Goal: Task Accomplishment & Management: Manage account settings

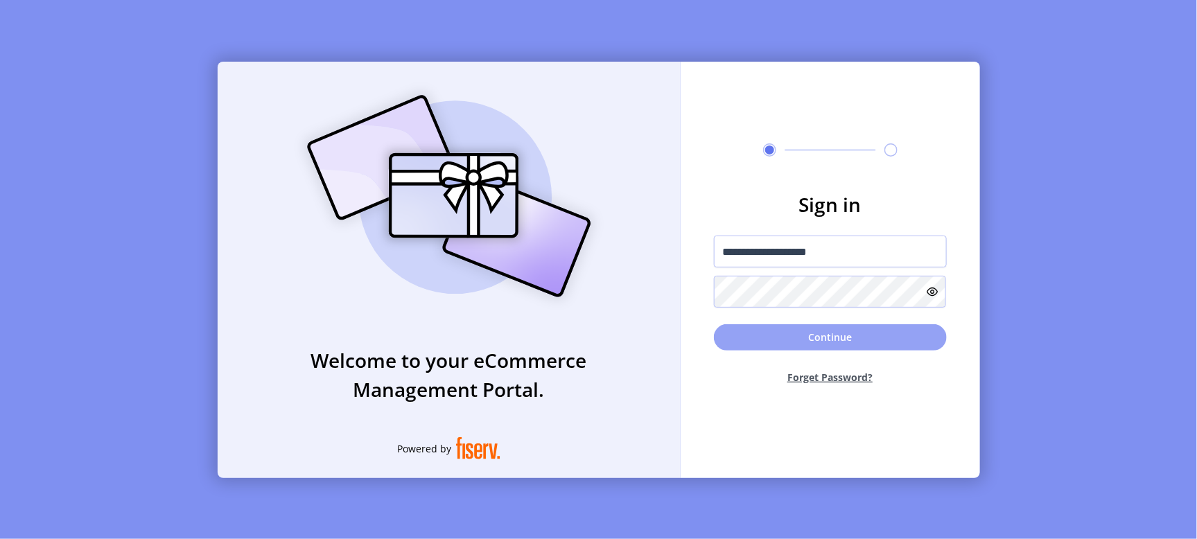
click at [805, 335] on button "Continue" at bounding box center [830, 337] width 233 height 26
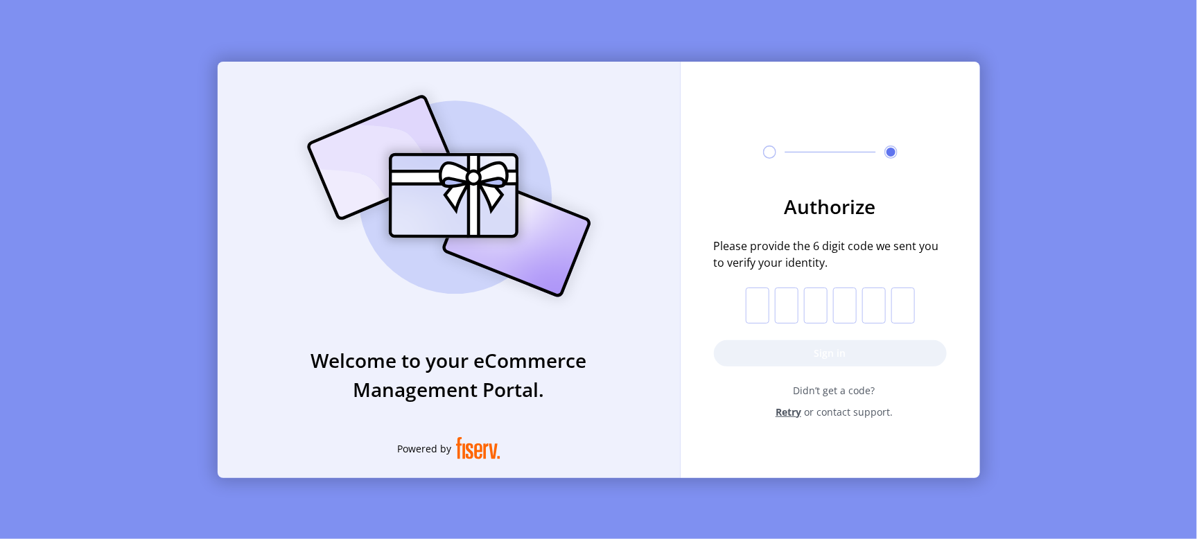
click at [761, 303] on input "text" at bounding box center [758, 306] width 24 height 36
type input "*"
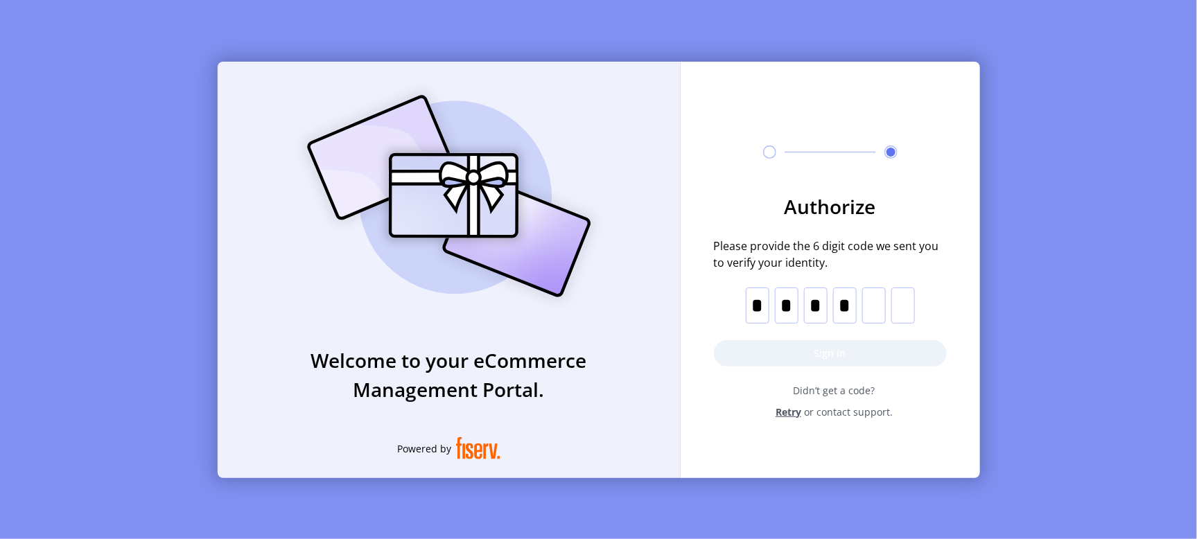
type input "*"
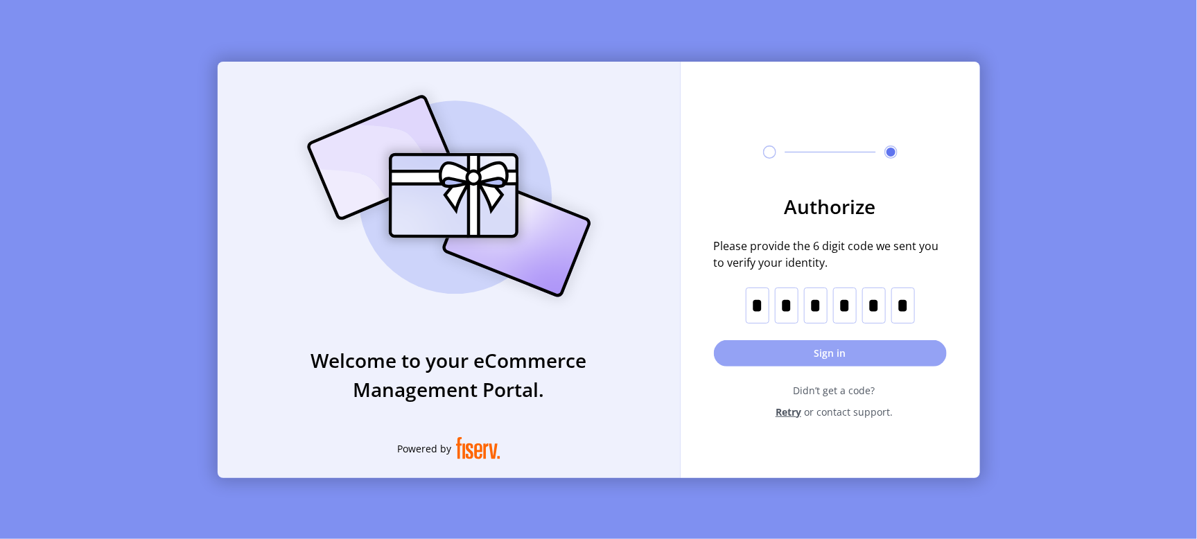
type input "*"
click at [778, 357] on button "Sign in" at bounding box center [830, 353] width 233 height 26
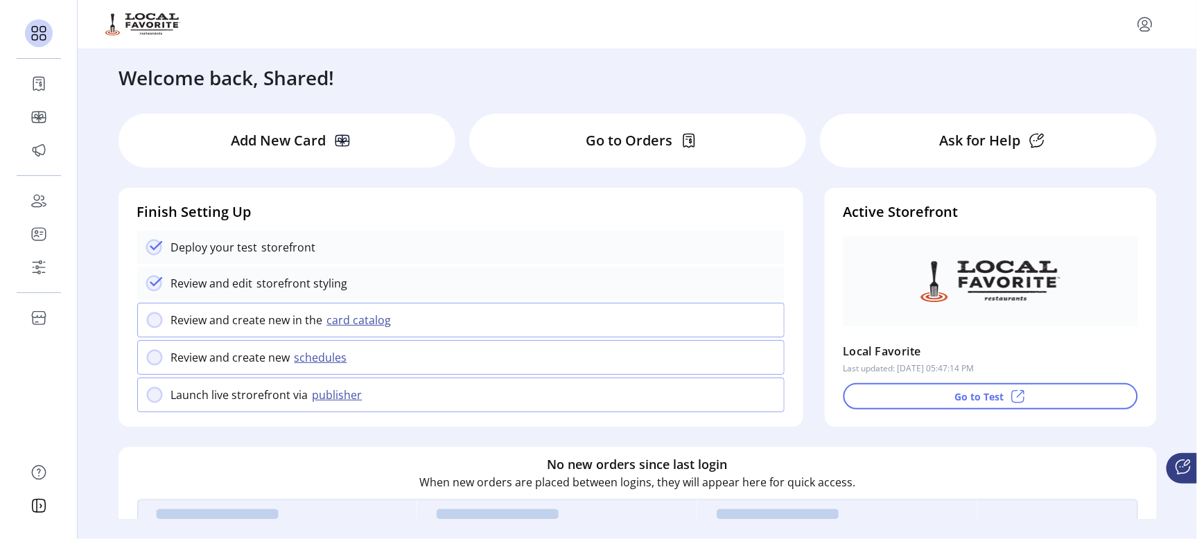
click at [282, 138] on p "Add New Card" at bounding box center [278, 140] width 95 height 21
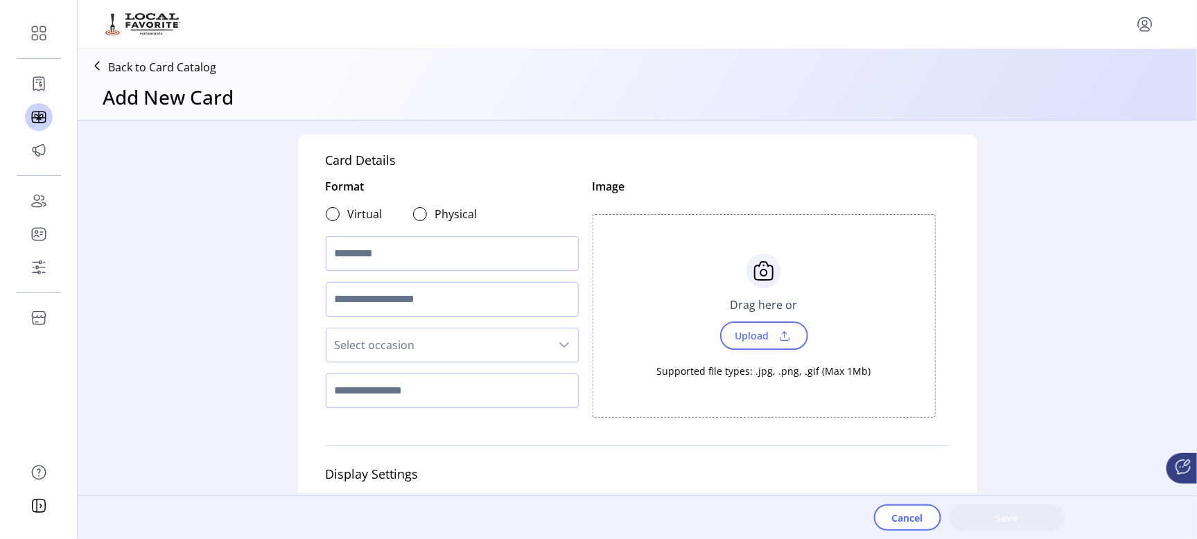
scroll to position [87, 0]
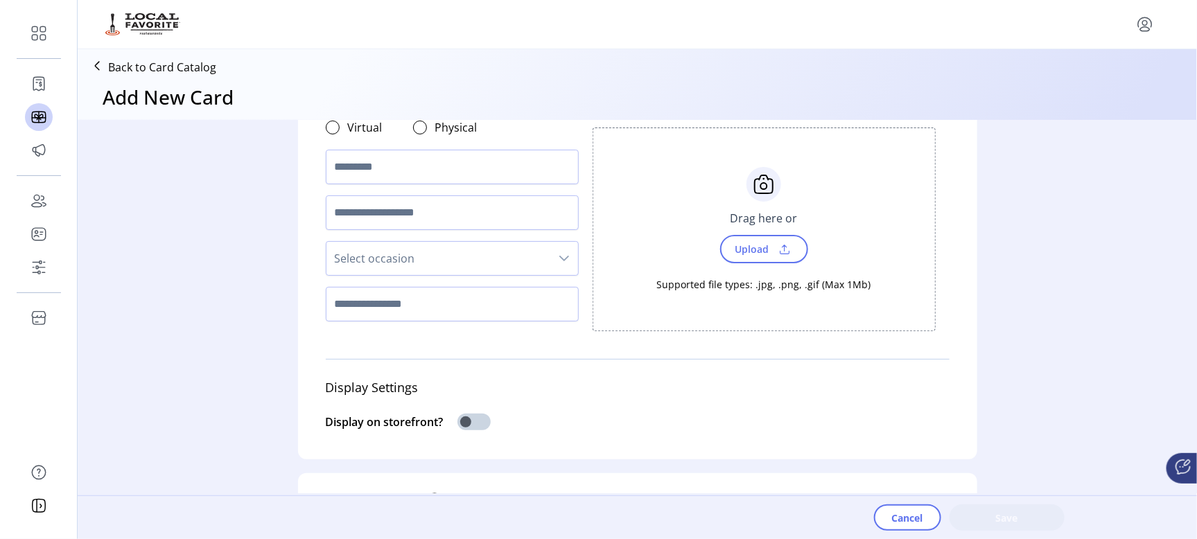
click at [510, 259] on span "Select occasion" at bounding box center [439, 258] width 224 height 33
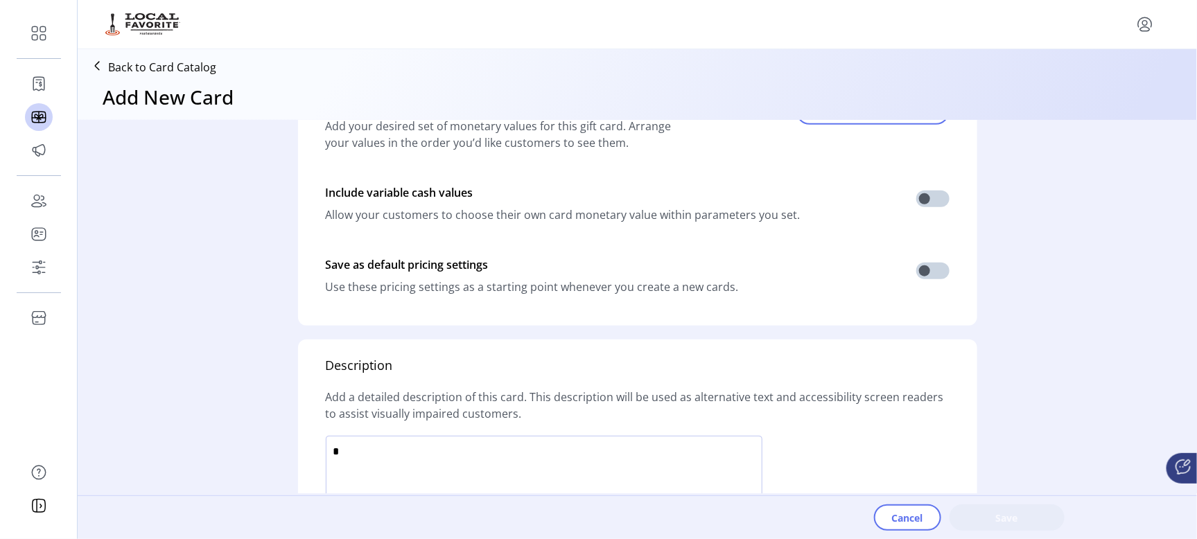
scroll to position [0, 0]
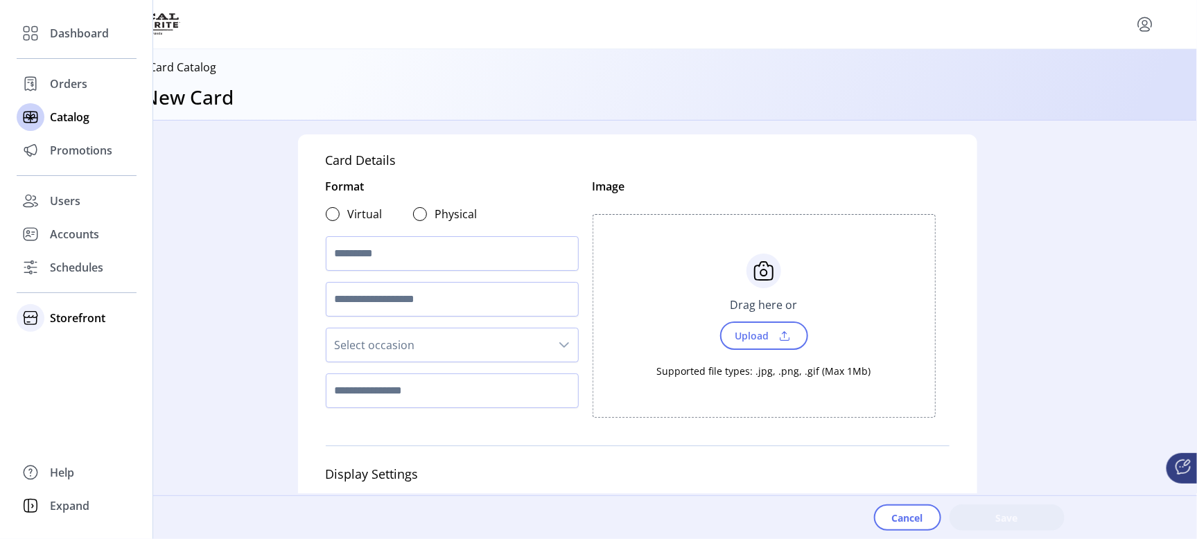
click at [74, 314] on span "Storefront" at bounding box center [77, 318] width 55 height 17
click at [63, 369] on span "Styling" at bounding box center [67, 368] width 35 height 17
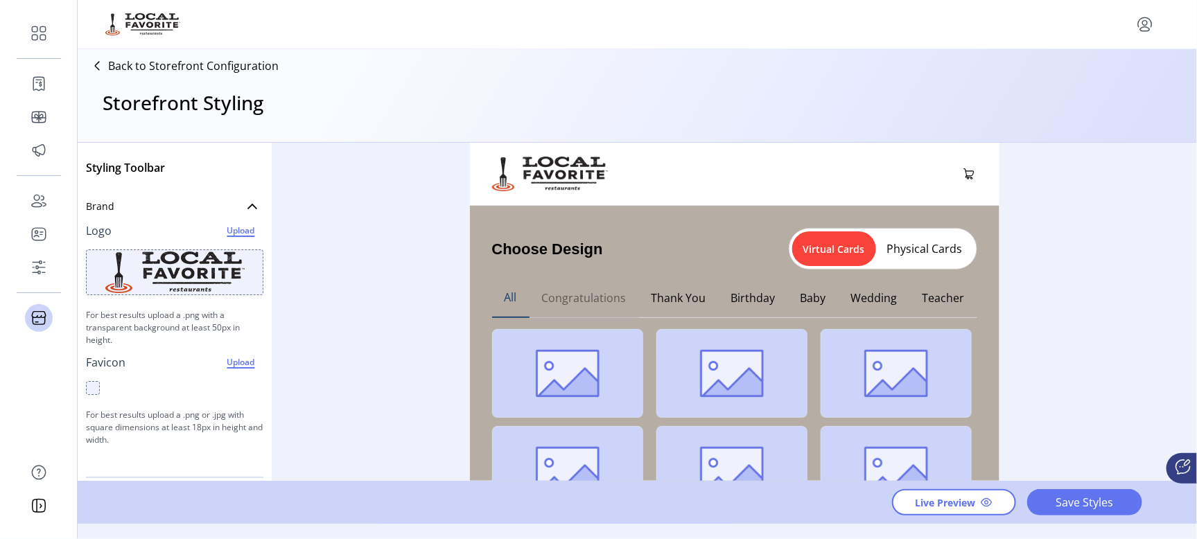
click at [562, 293] on button "Congratulations" at bounding box center [585, 298] width 110 height 40
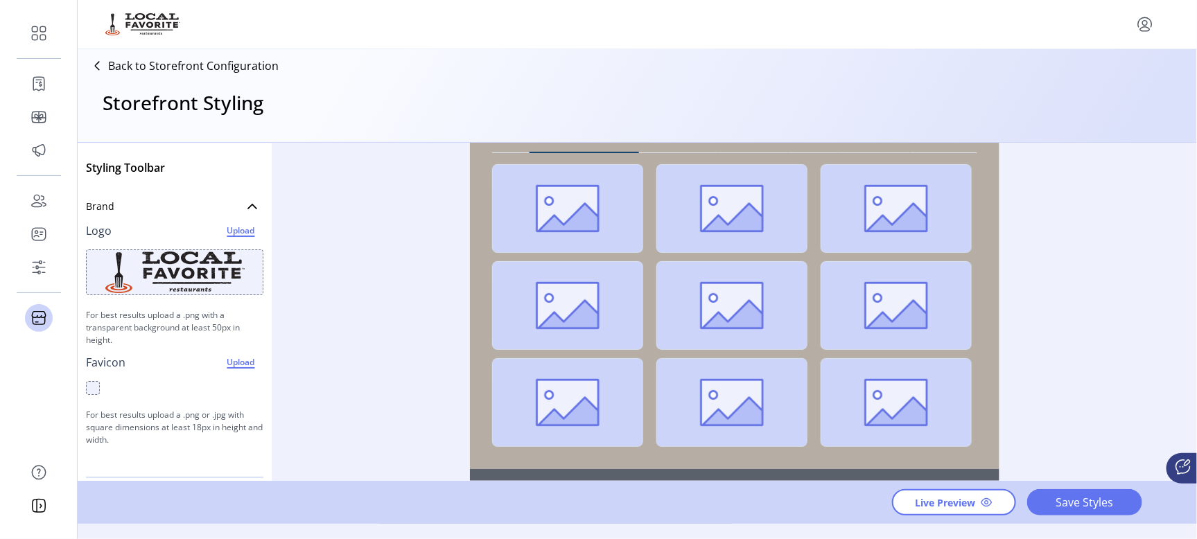
scroll to position [173, 0]
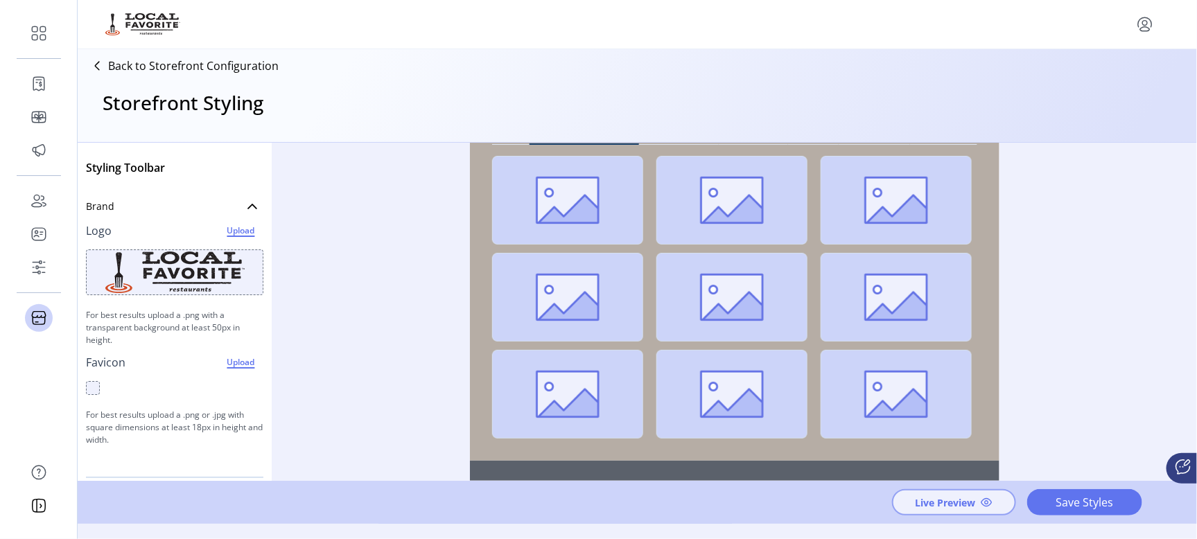
click at [941, 503] on span "Live Preview" at bounding box center [946, 503] width 60 height 15
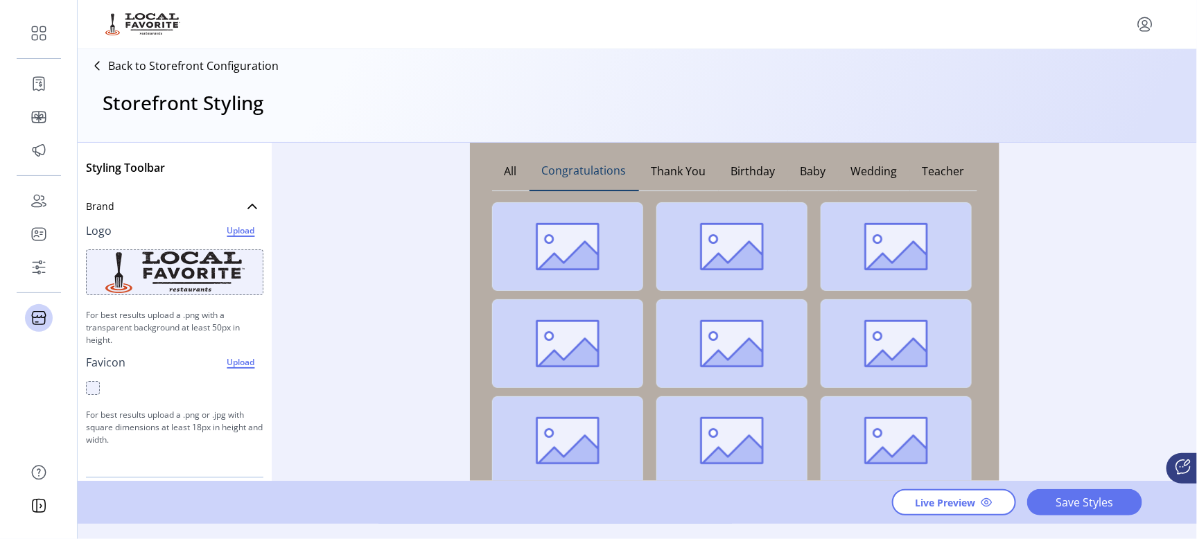
scroll to position [0, 0]
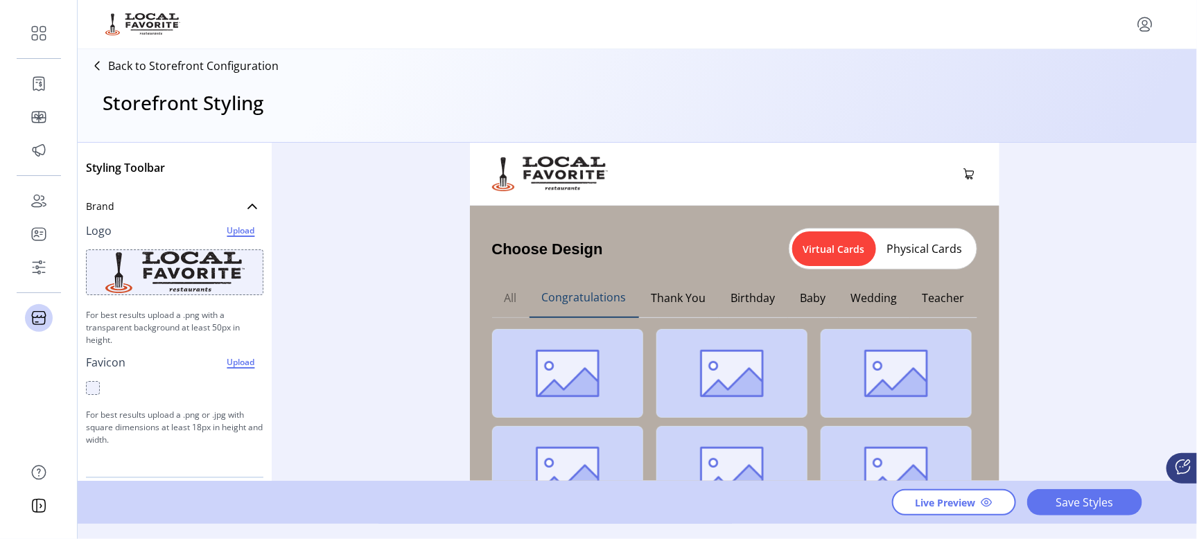
click at [508, 296] on button "All" at bounding box center [510, 298] width 37 height 40
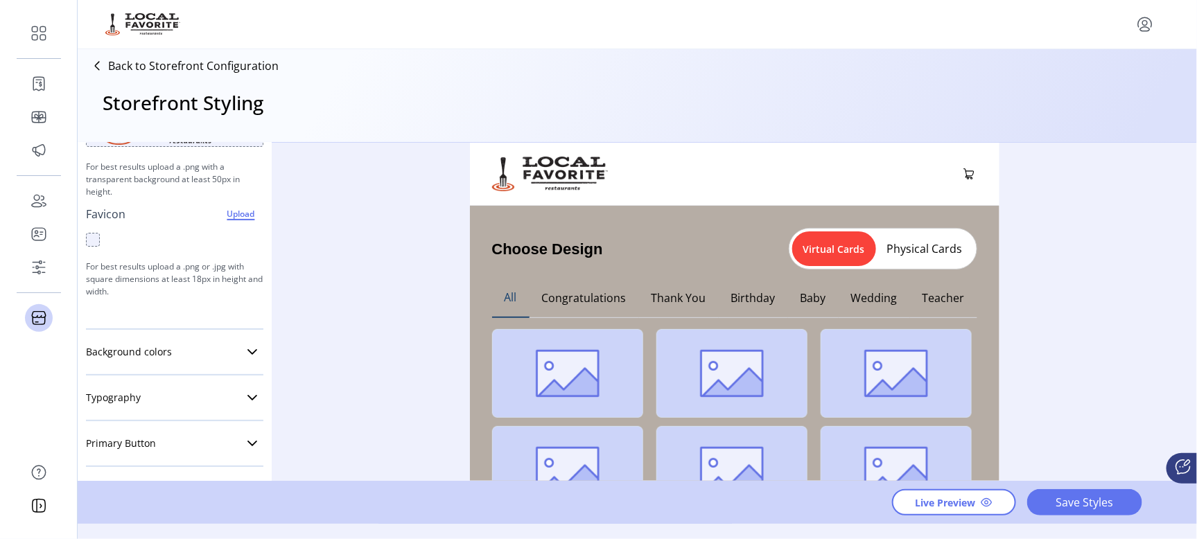
scroll to position [173, 0]
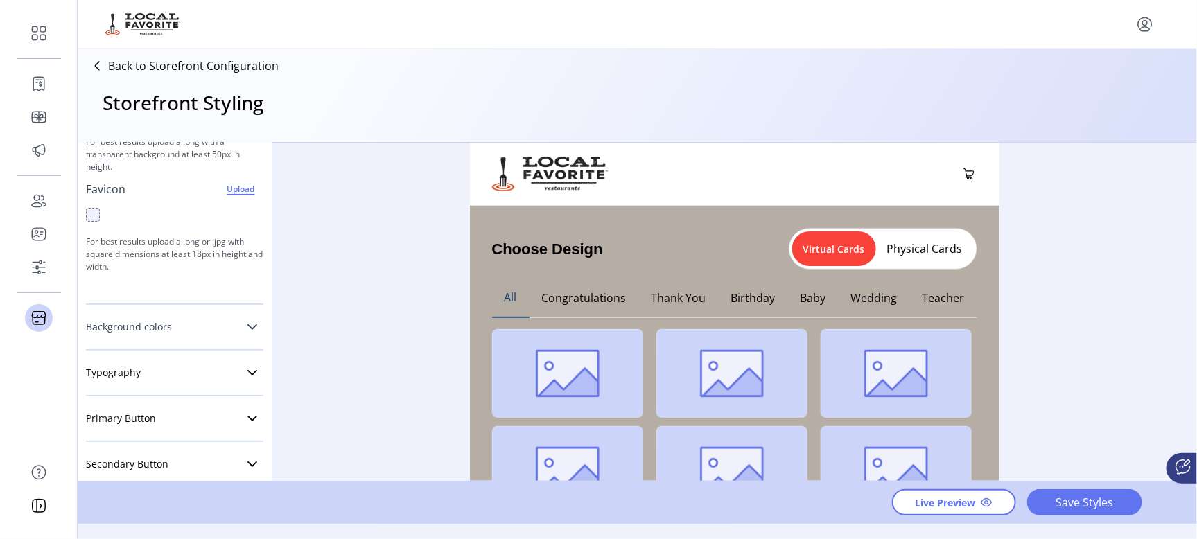
click at [247, 329] on icon at bounding box center [252, 327] width 11 height 11
click at [247, 411] on div at bounding box center [255, 410] width 17 height 17
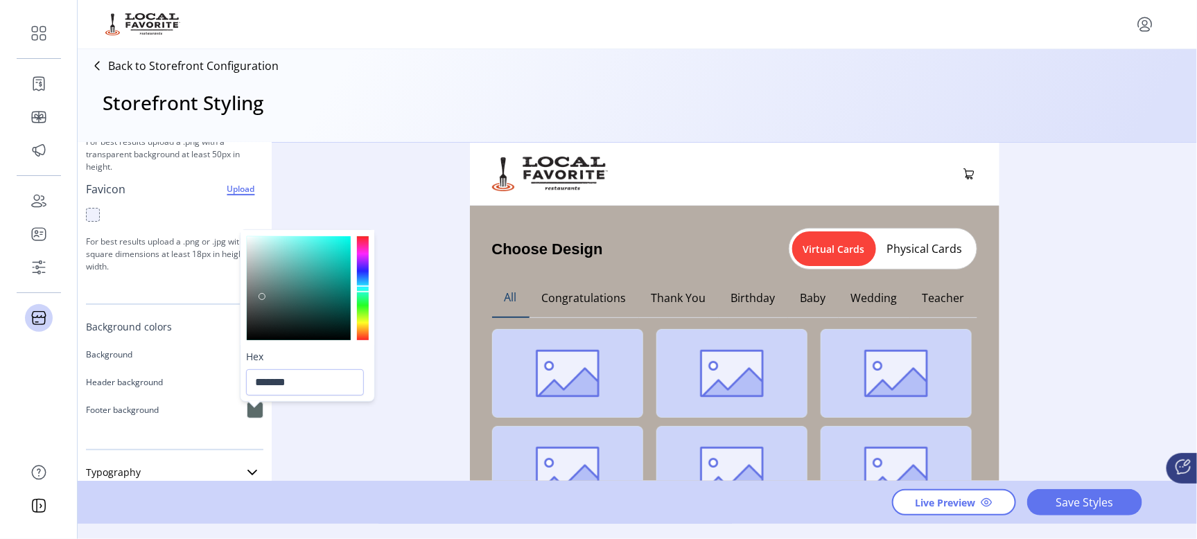
click at [361, 289] on div at bounding box center [363, 288] width 12 height 104
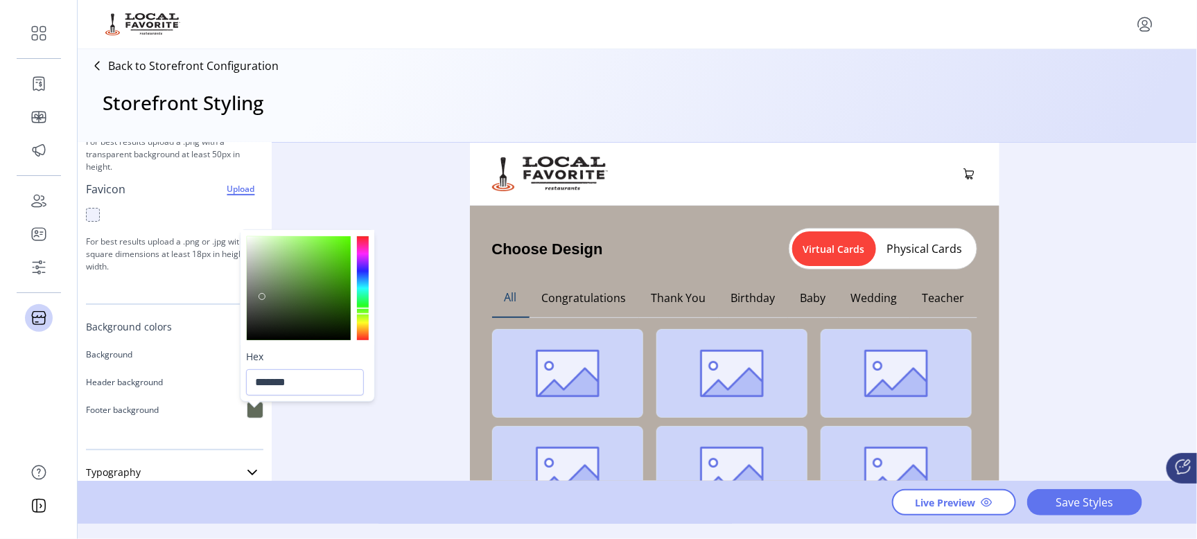
type input "*******"
click at [362, 311] on div at bounding box center [363, 288] width 12 height 104
click at [417, 382] on div "Styling Toolbar Brand Logo Upload For best results upload a .png with a transpa…" at bounding box center [638, 312] width 1120 height 338
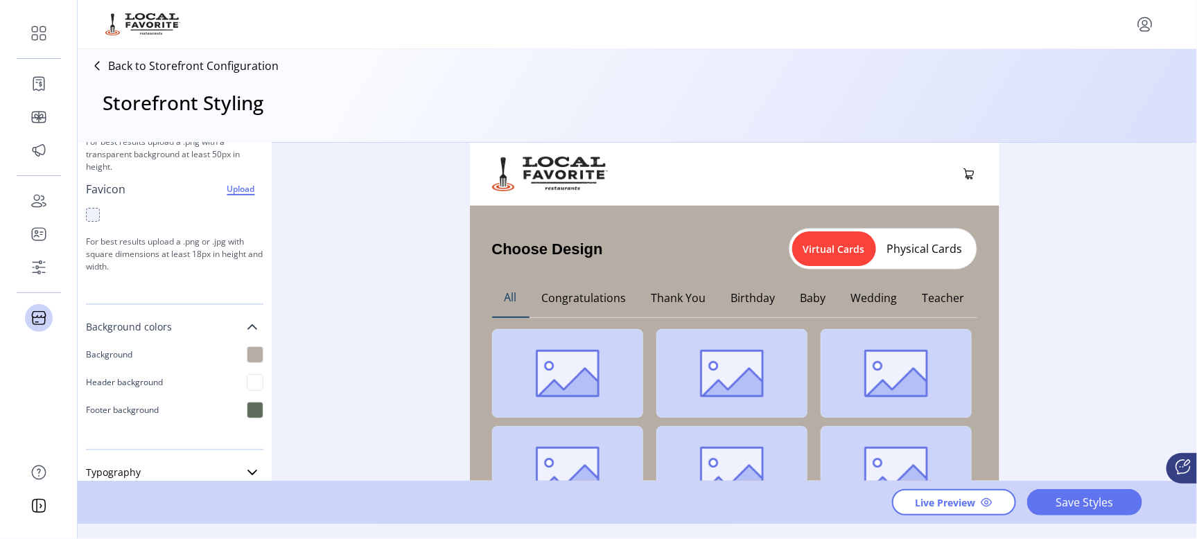
click at [247, 390] on div at bounding box center [255, 382] width 17 height 17
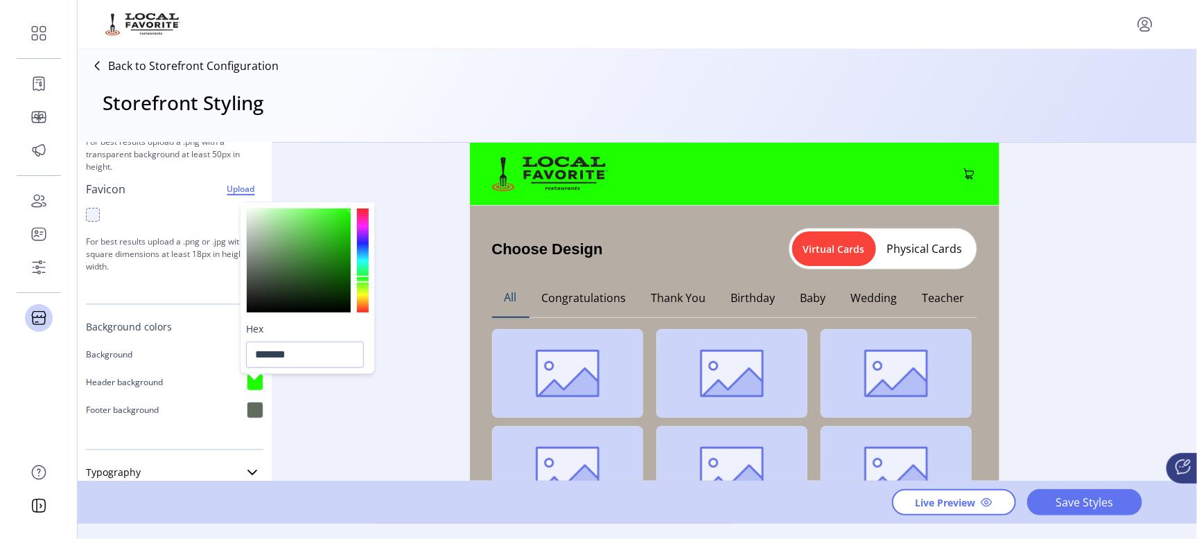
click at [359, 279] on div at bounding box center [363, 261] width 12 height 104
click at [359, 211] on div at bounding box center [363, 261] width 12 height 104
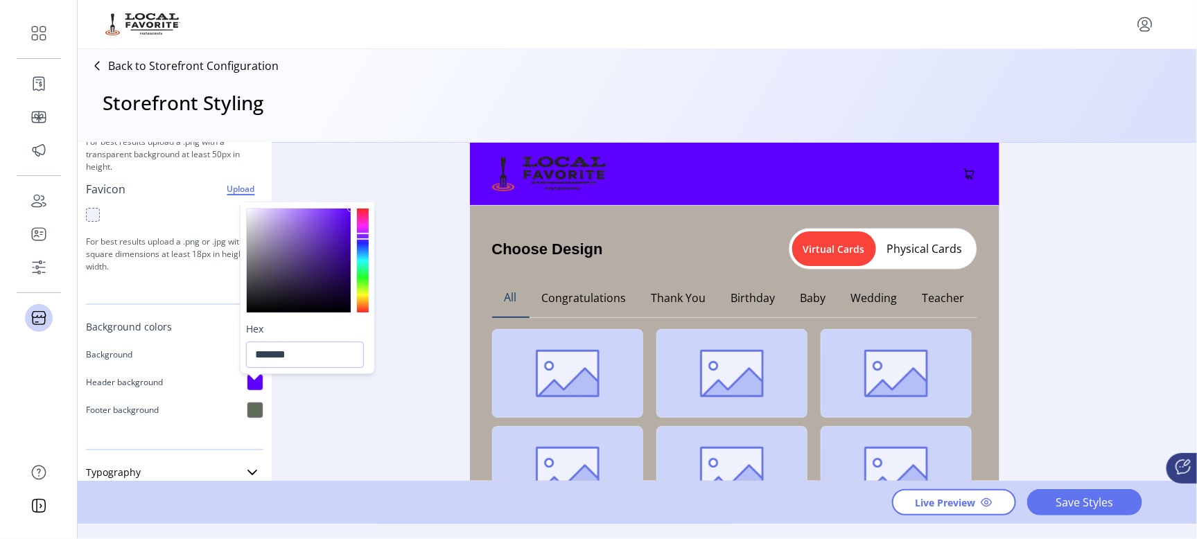
click at [359, 236] on div at bounding box center [363, 261] width 12 height 104
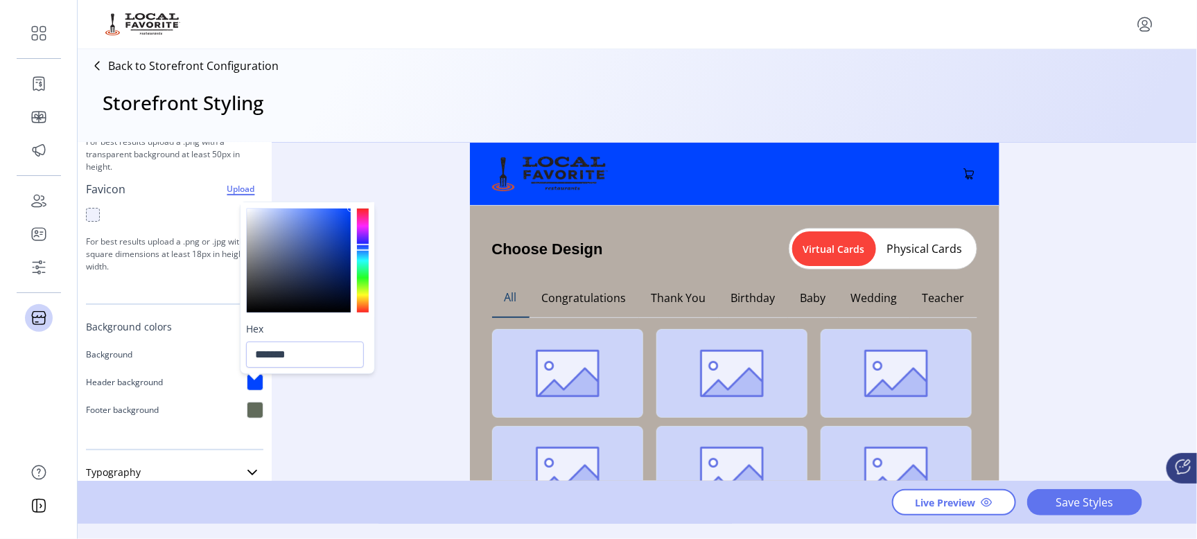
click at [361, 248] on div at bounding box center [363, 261] width 12 height 104
click at [363, 268] on div at bounding box center [363, 261] width 12 height 104
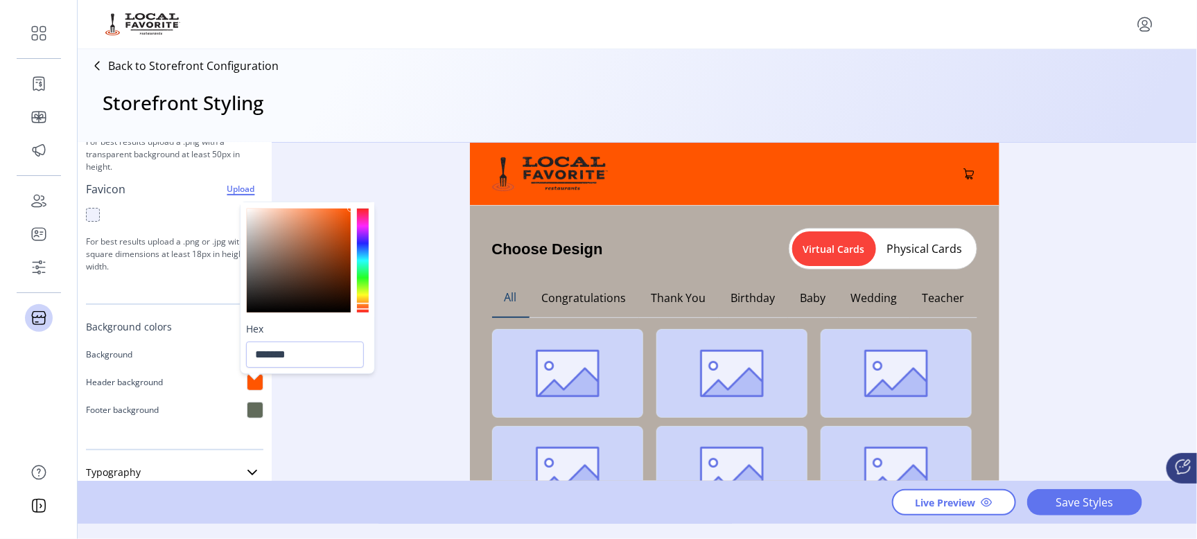
click at [365, 306] on div at bounding box center [363, 261] width 12 height 104
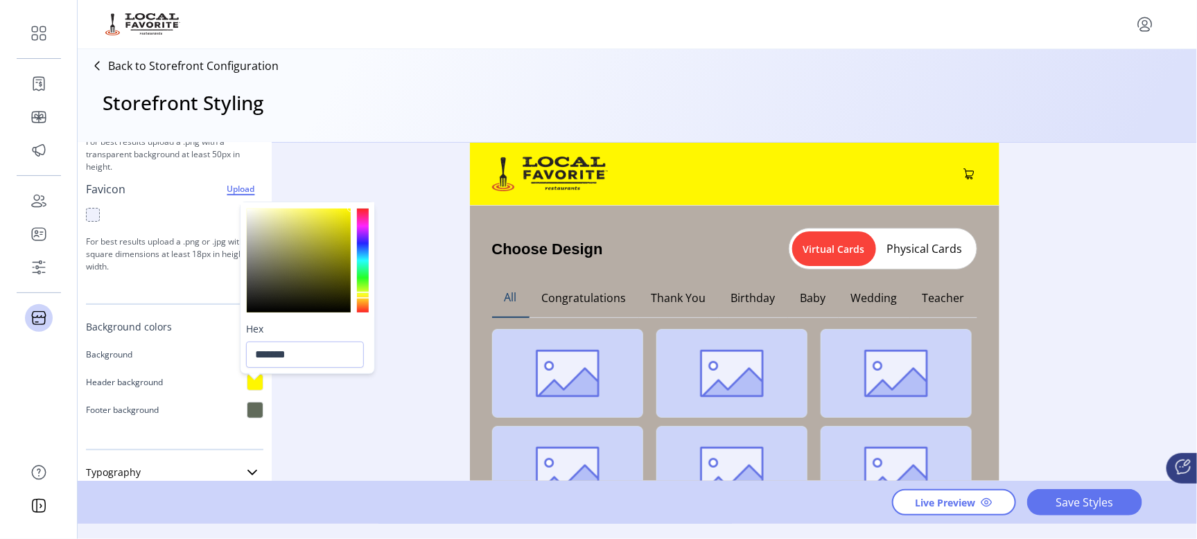
click at [363, 295] on div at bounding box center [363, 261] width 12 height 104
type input "*******"
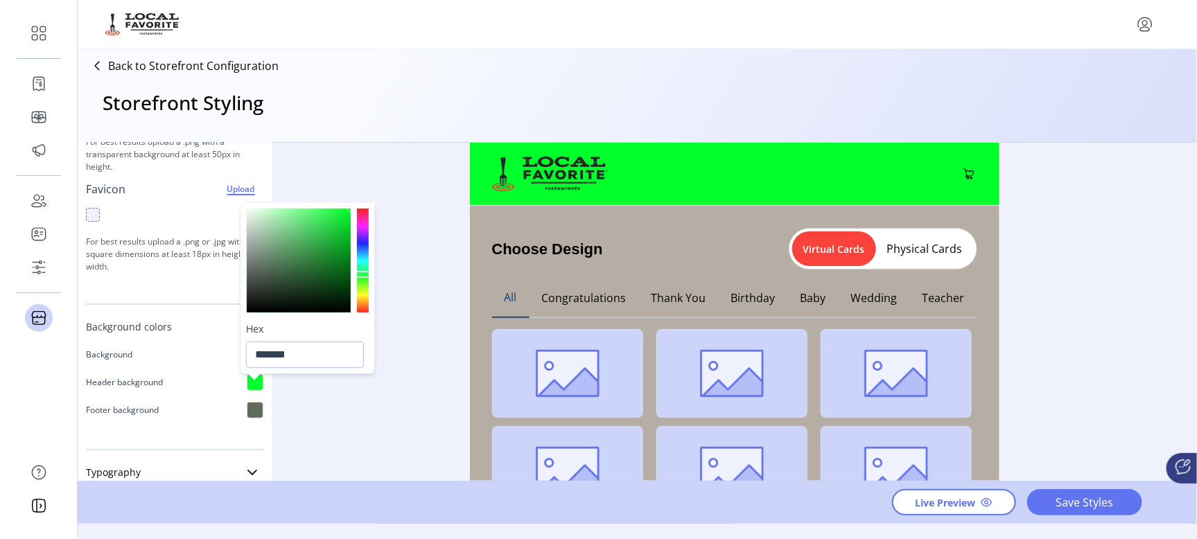
click at [365, 275] on div at bounding box center [363, 261] width 12 height 104
click at [247, 417] on div at bounding box center [255, 410] width 17 height 17
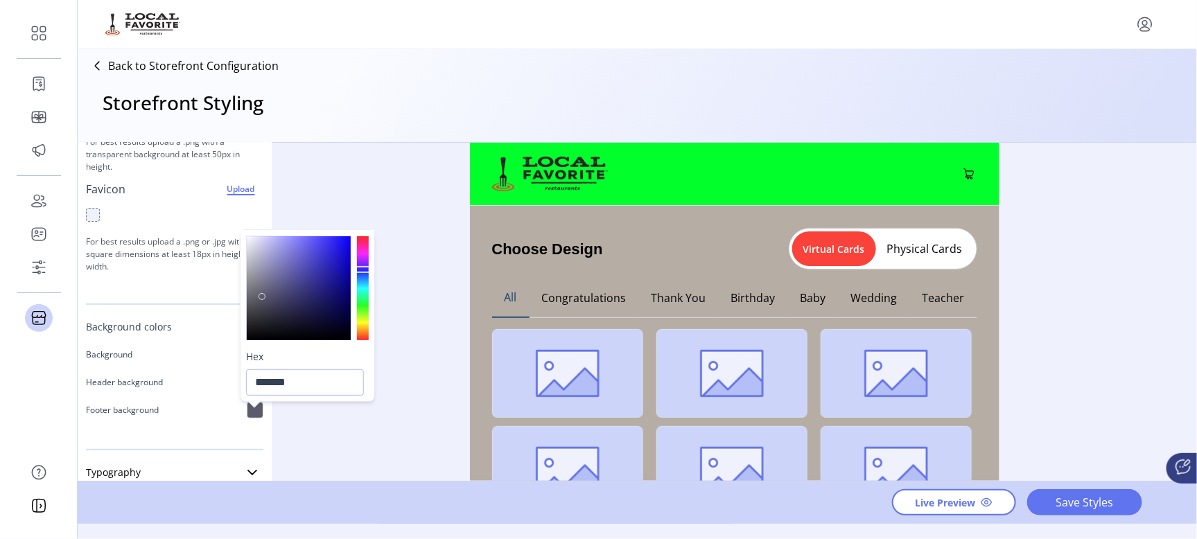
click at [364, 270] on div at bounding box center [363, 288] width 12 height 104
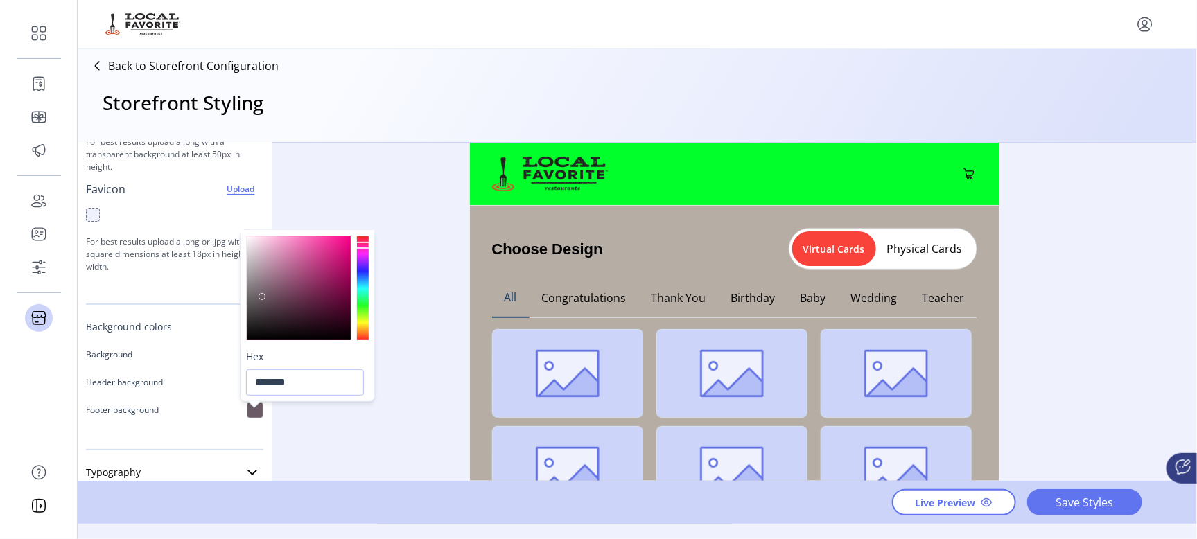
click at [363, 245] on div at bounding box center [363, 288] width 12 height 104
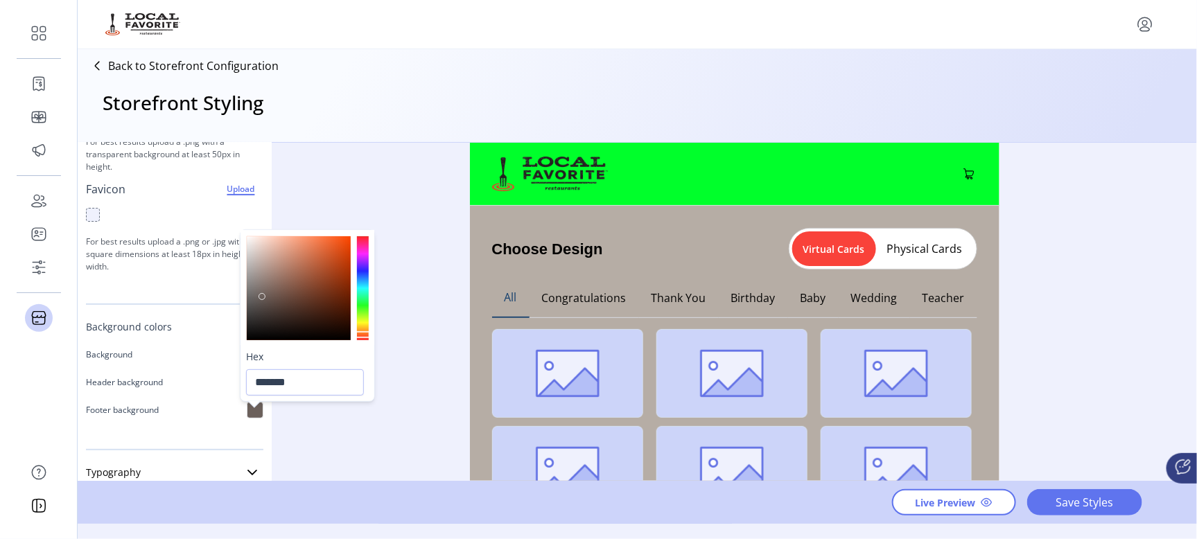
click at [360, 335] on div at bounding box center [363, 288] width 12 height 104
click at [360, 324] on div at bounding box center [363, 288] width 12 height 104
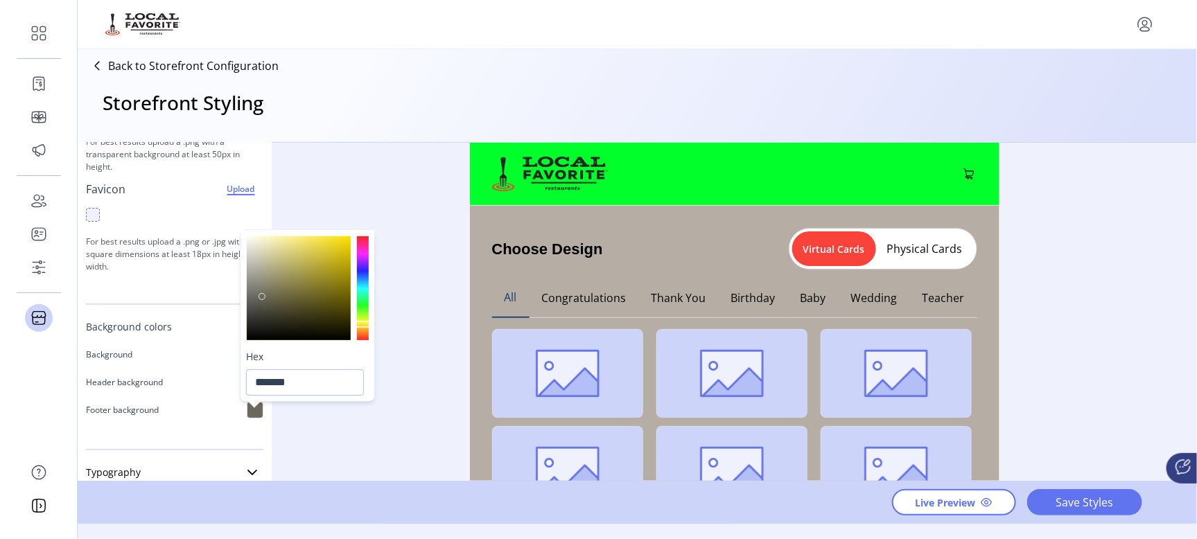
type input "*******"
click at [362, 297] on div at bounding box center [363, 288] width 12 height 104
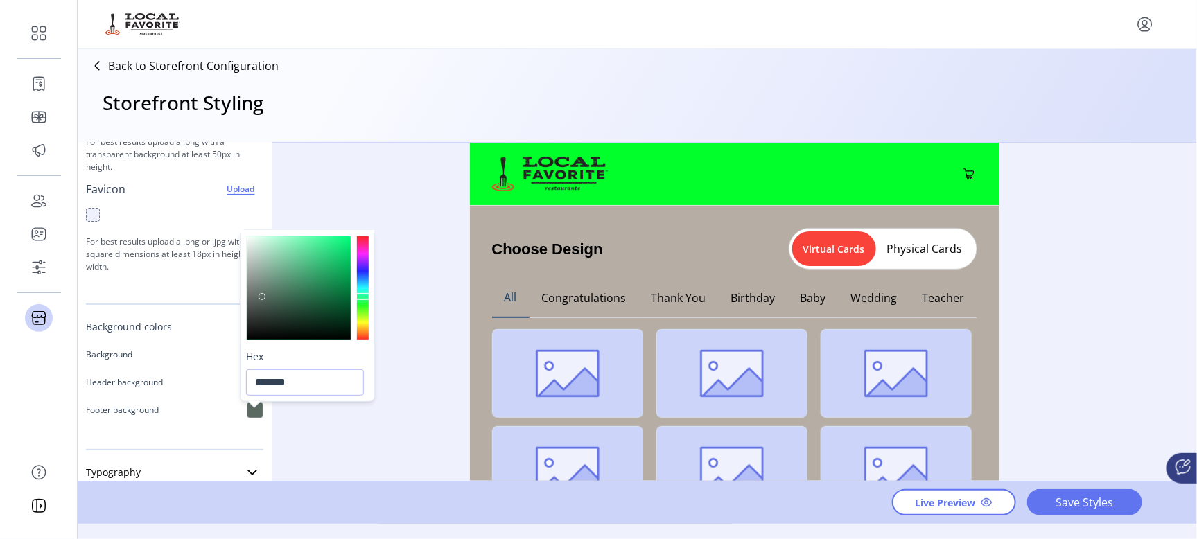
click at [139, 380] on p "Header background" at bounding box center [124, 382] width 77 height 12
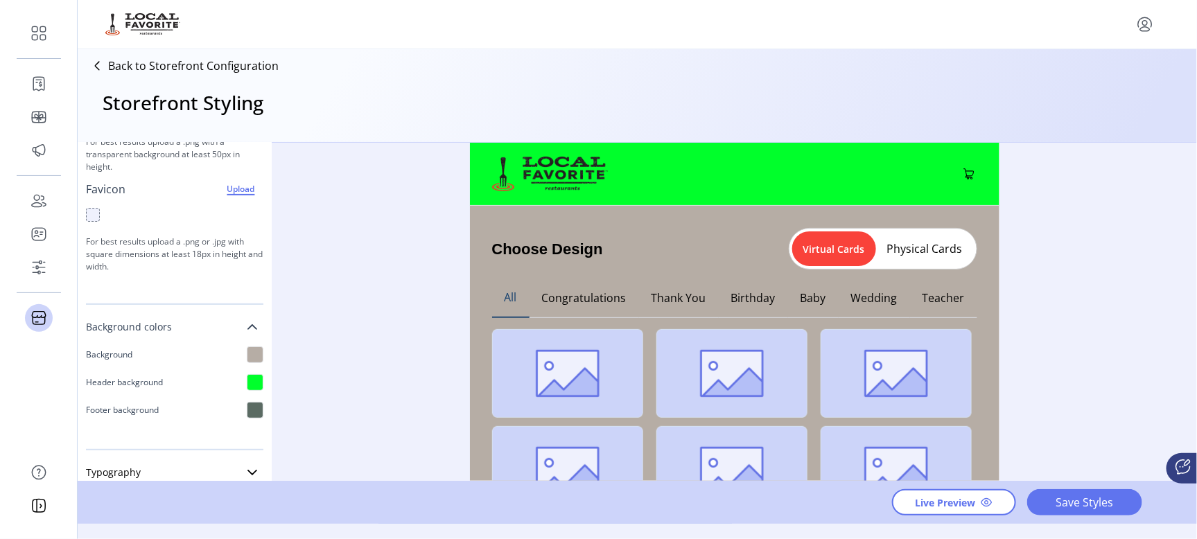
click at [128, 353] on p "Background" at bounding box center [109, 355] width 46 height 12
click at [250, 353] on div at bounding box center [255, 355] width 17 height 17
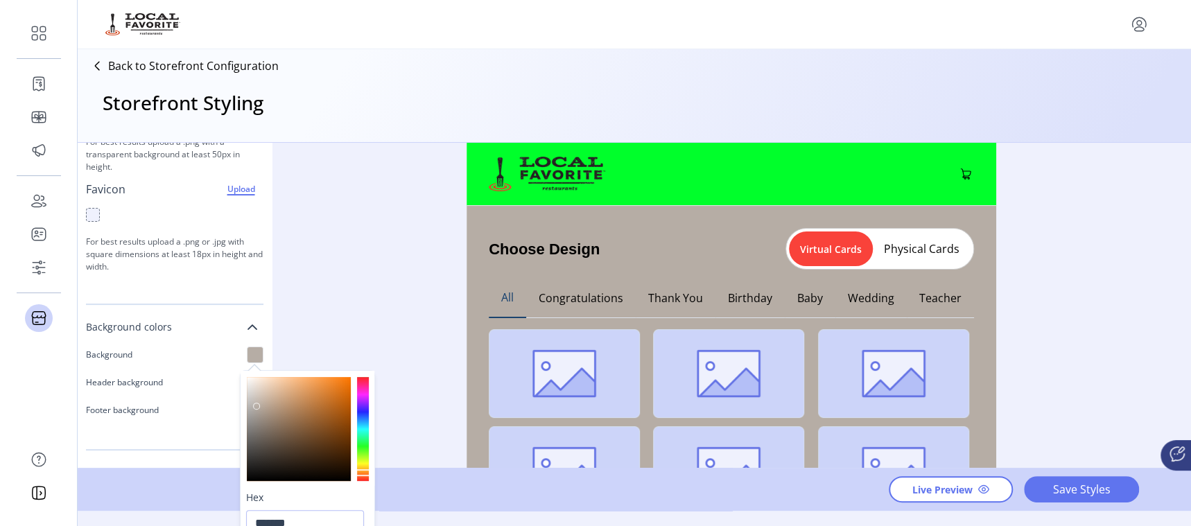
click at [363, 407] on div at bounding box center [363, 429] width 12 height 104
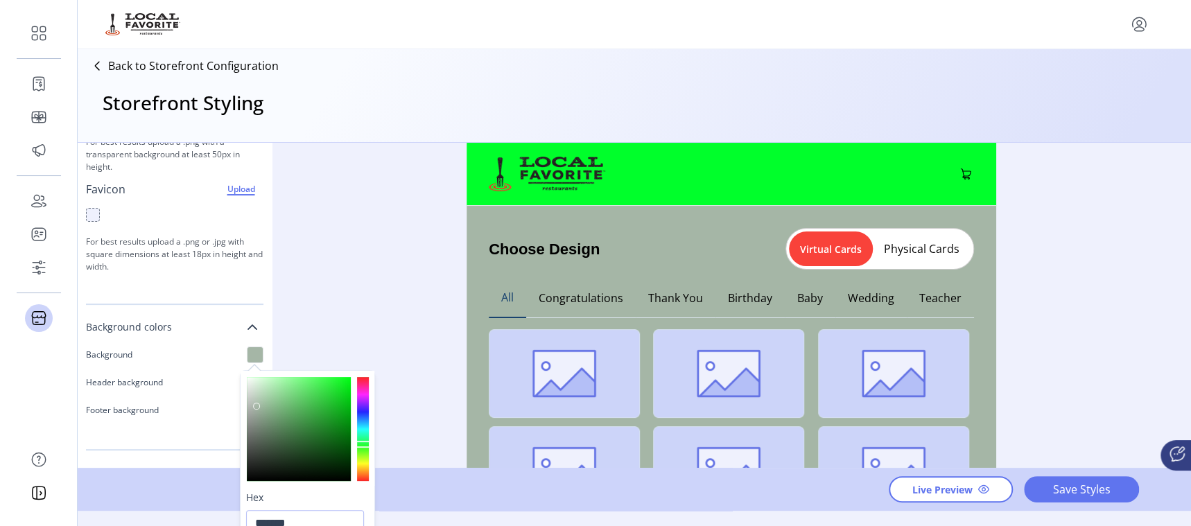
click at [361, 444] on div at bounding box center [363, 429] width 12 height 104
click at [358, 464] on div at bounding box center [363, 429] width 12 height 104
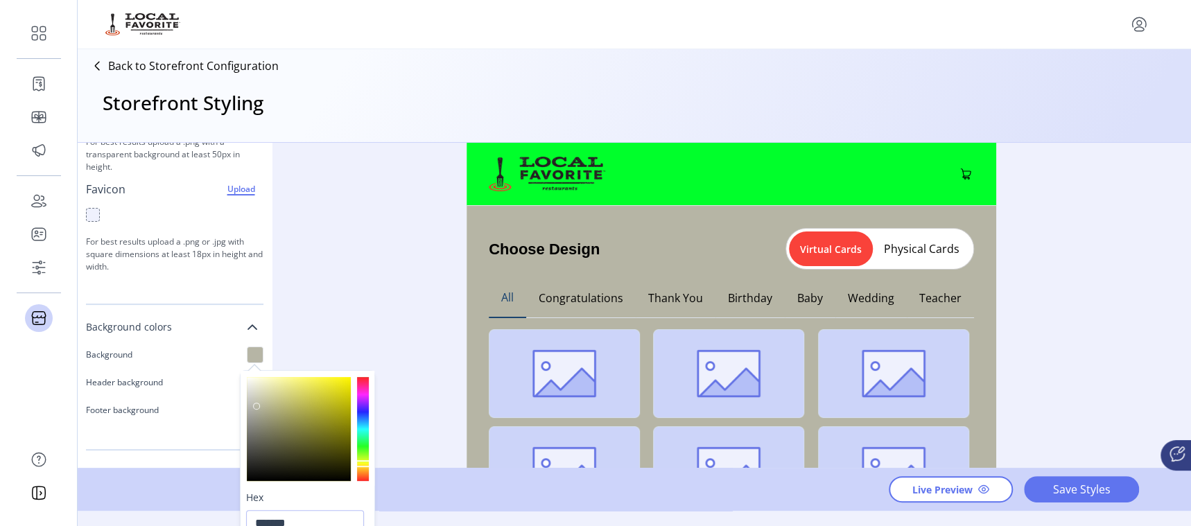
type input "*******"
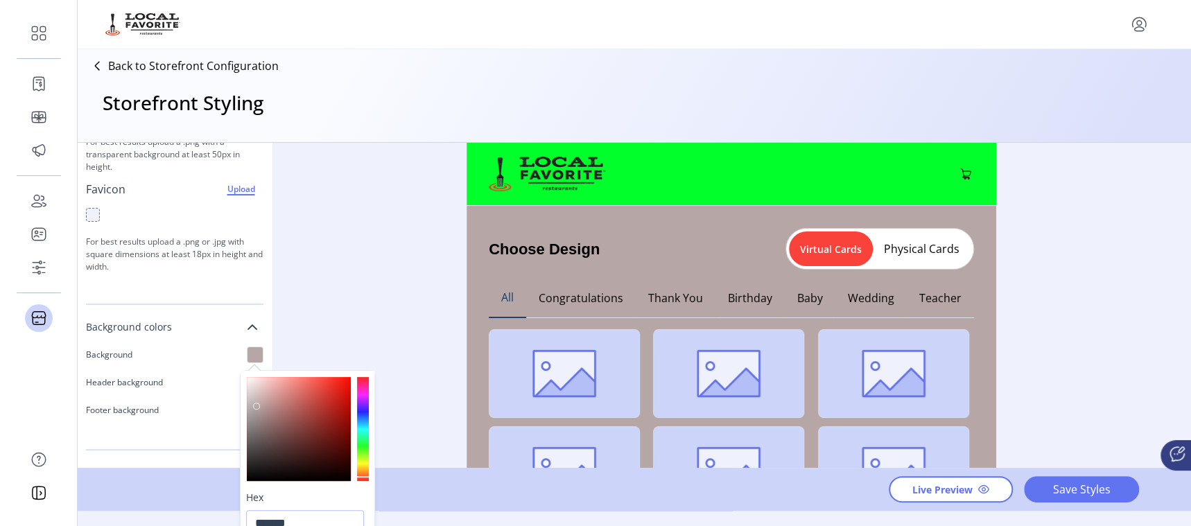
click at [359, 480] on div at bounding box center [363, 429] width 12 height 104
click at [132, 410] on p "Footer background" at bounding box center [122, 410] width 73 height 12
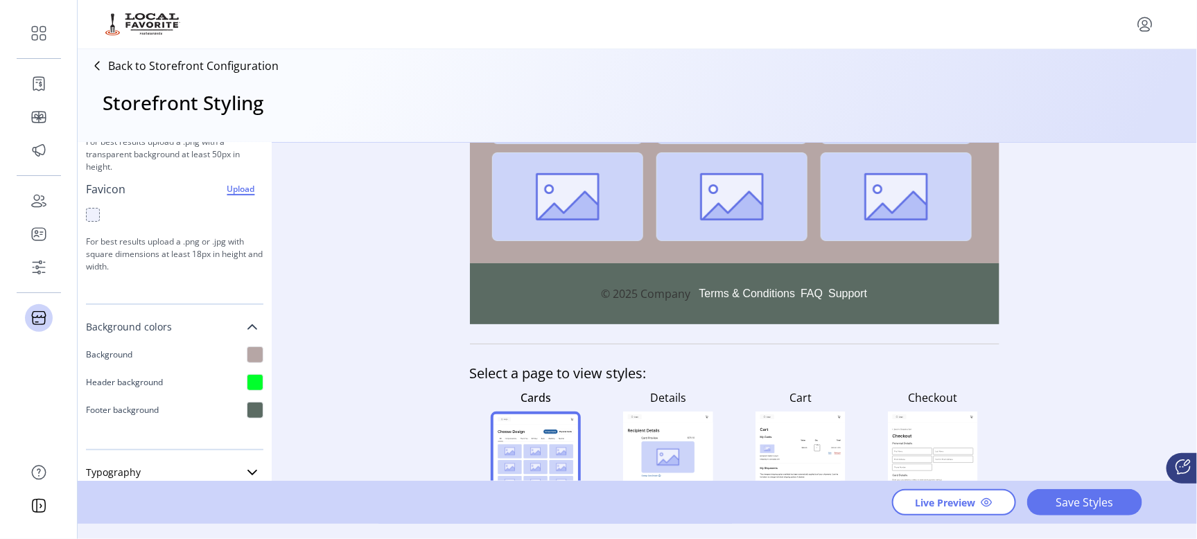
scroll to position [372, 0]
click at [247, 408] on div at bounding box center [255, 410] width 17 height 17
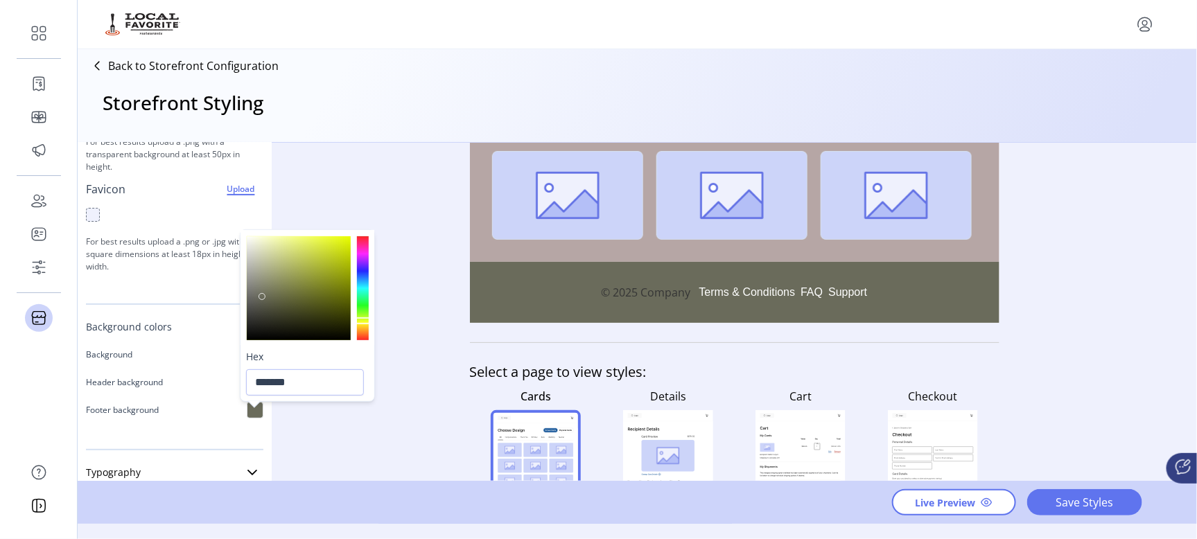
click at [362, 321] on div at bounding box center [363, 288] width 12 height 104
click at [362, 321] on div at bounding box center [363, 321] width 15 height 7
click at [362, 306] on div at bounding box center [363, 288] width 12 height 104
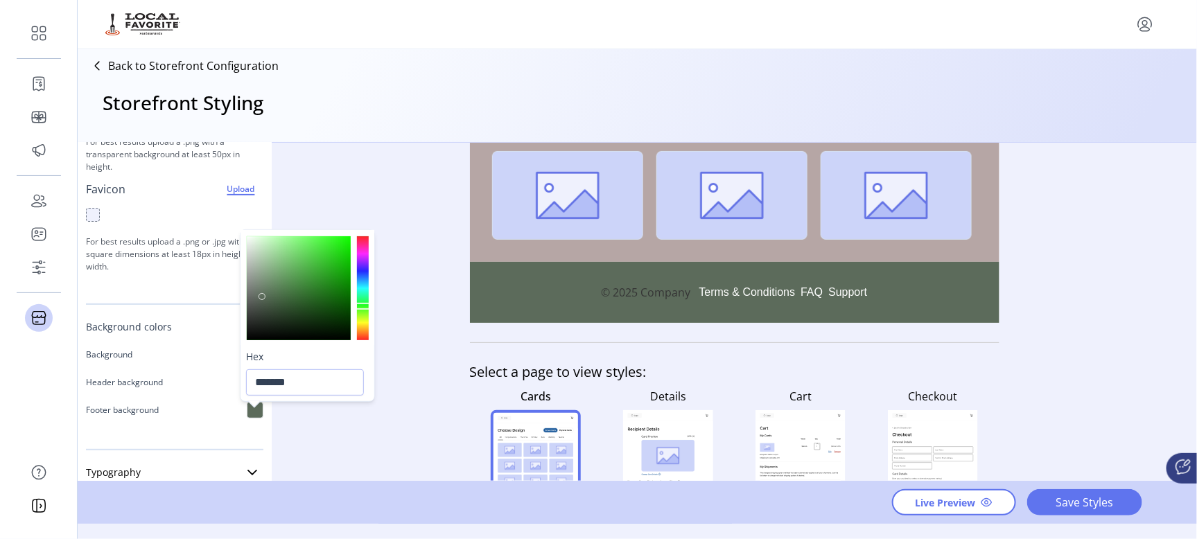
type input "*******"
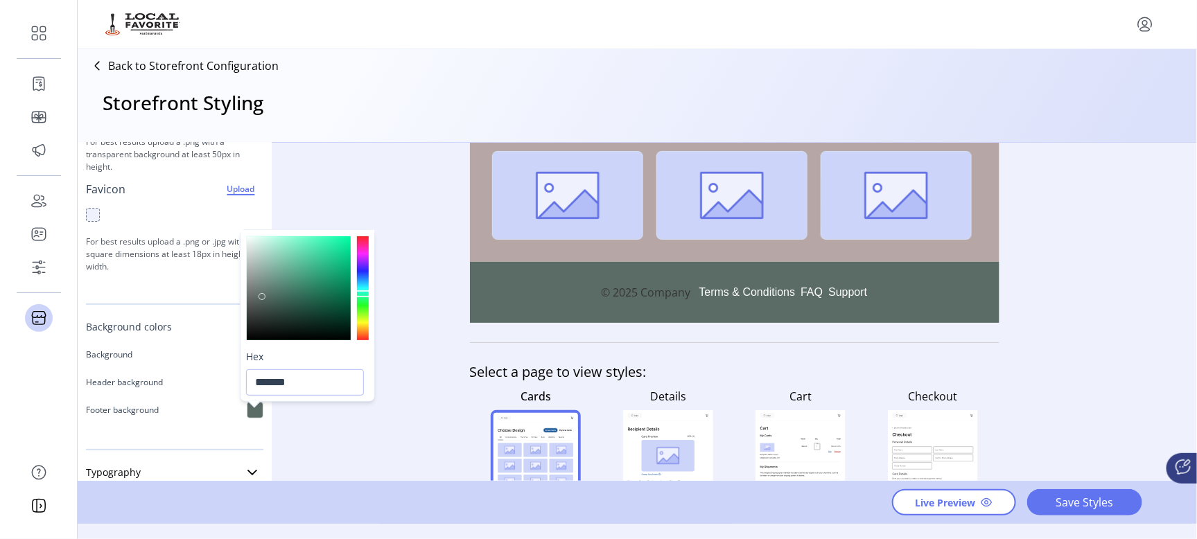
click at [363, 294] on div at bounding box center [363, 288] width 12 height 104
click at [150, 413] on p "Footer background" at bounding box center [122, 410] width 73 height 12
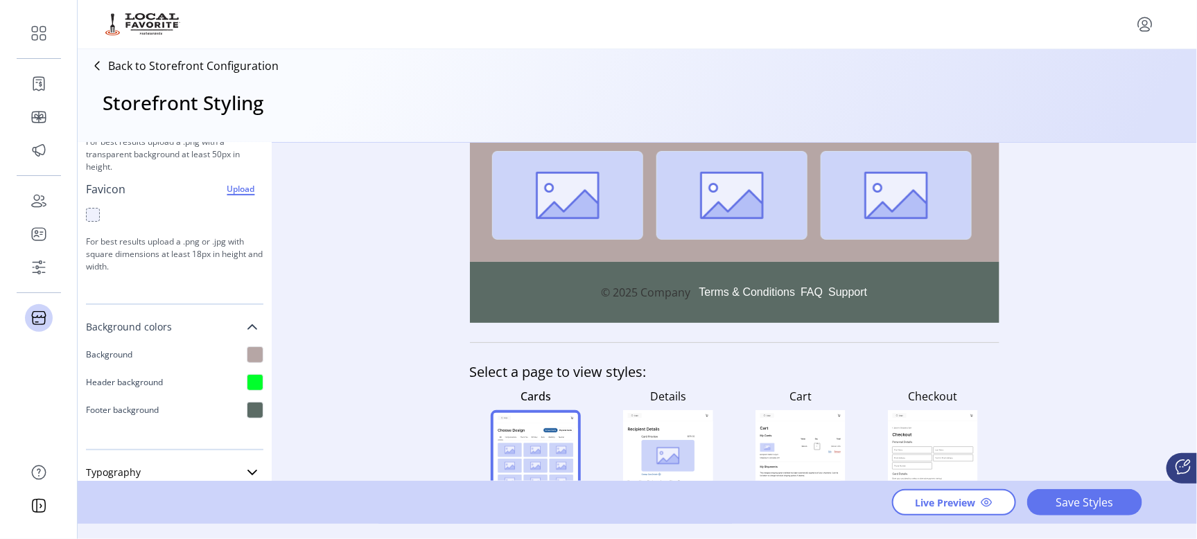
click at [247, 410] on div at bounding box center [255, 410] width 17 height 17
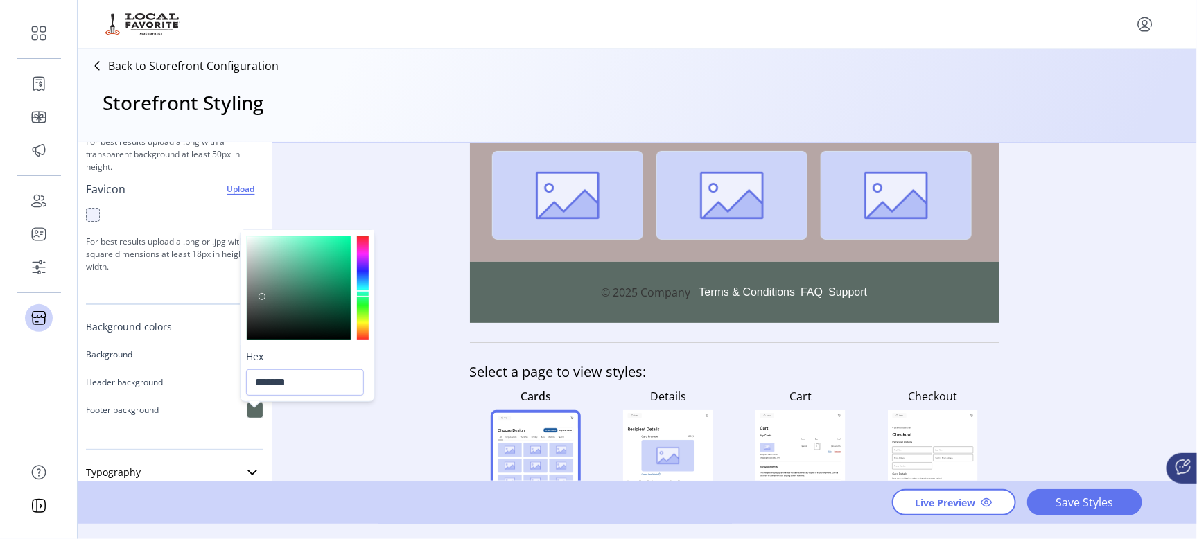
click at [247, 410] on div at bounding box center [255, 410] width 17 height 17
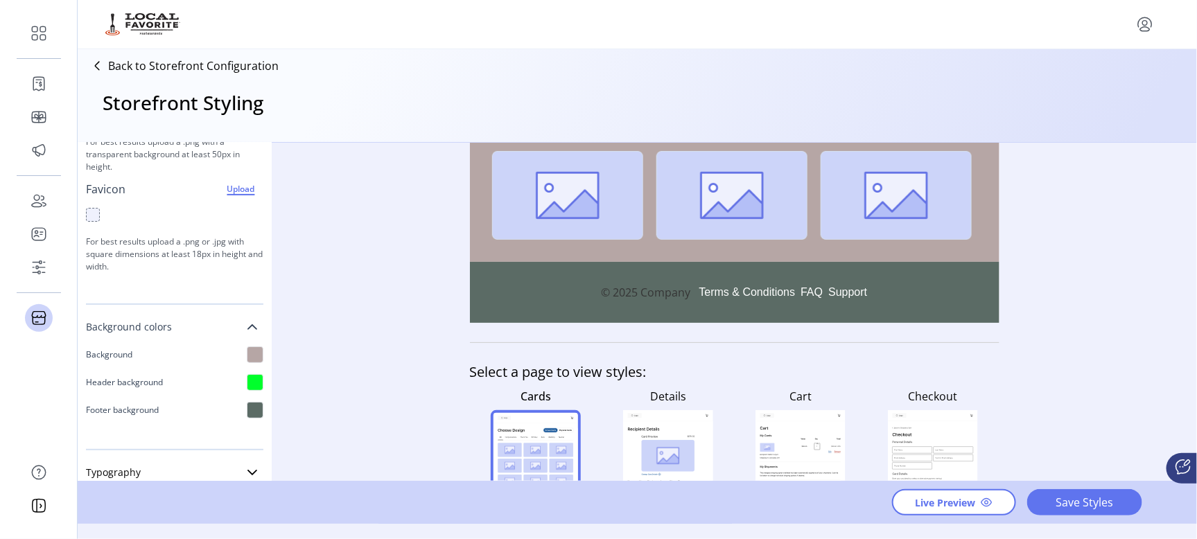
click at [248, 407] on div at bounding box center [255, 410] width 17 height 17
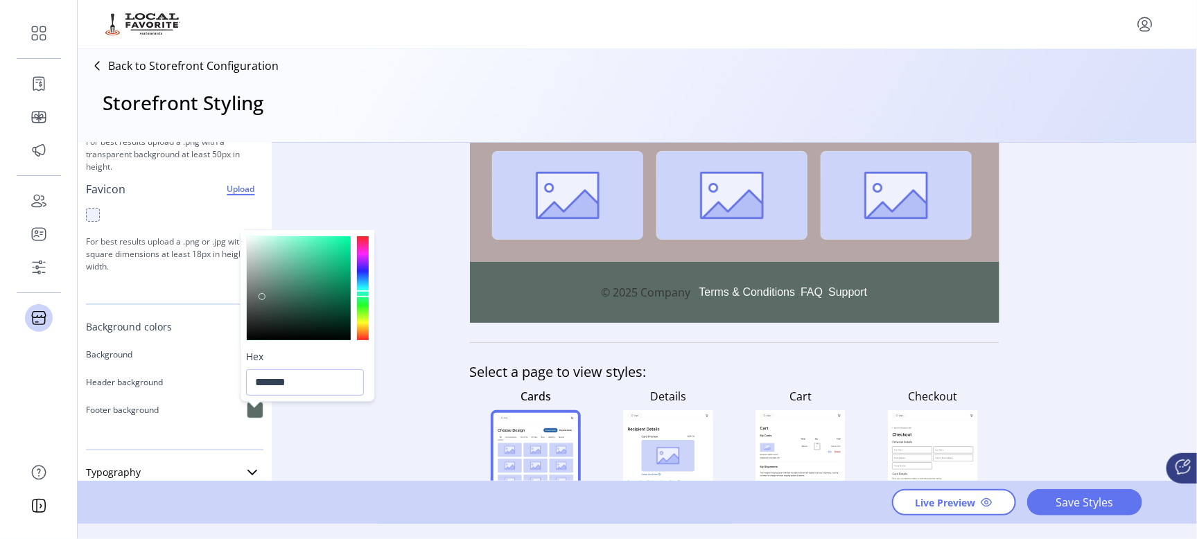
click at [363, 311] on div at bounding box center [363, 288] width 12 height 104
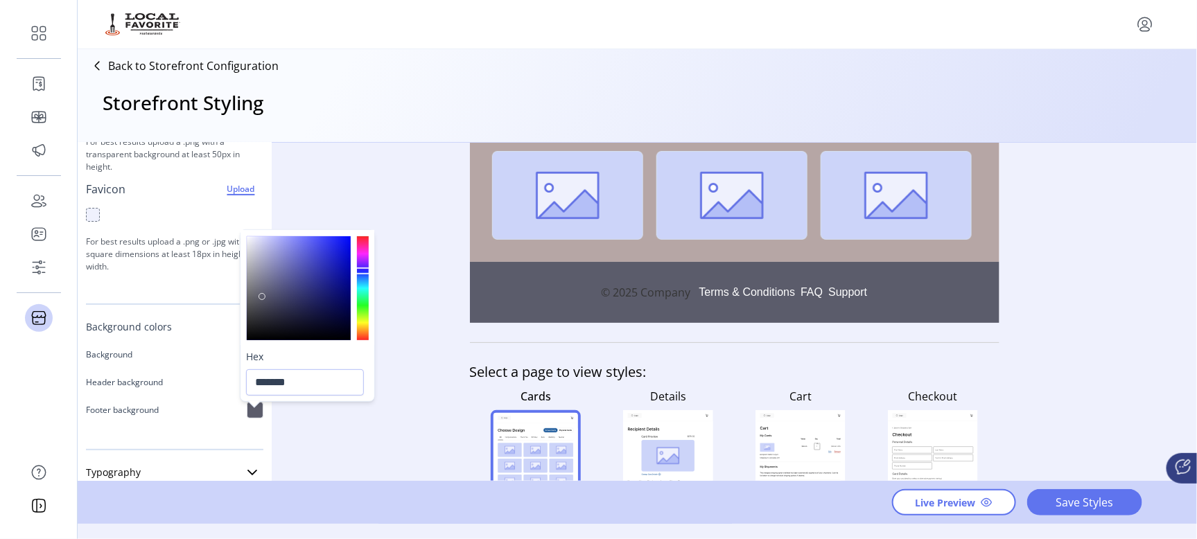
click at [364, 271] on div at bounding box center [363, 288] width 12 height 104
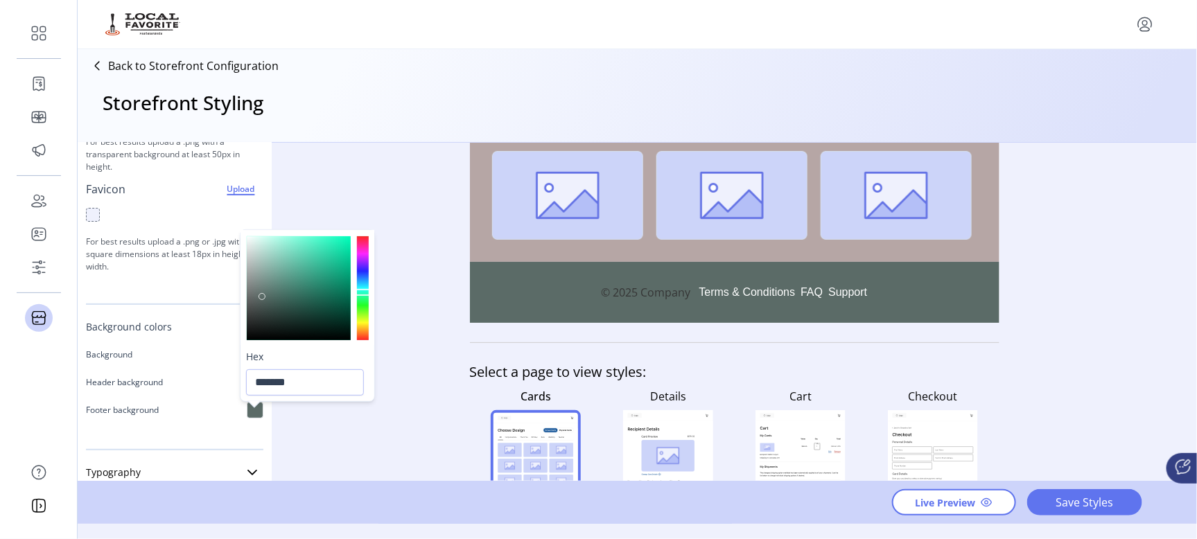
click at [364, 293] on div at bounding box center [363, 288] width 12 height 104
click at [363, 336] on div at bounding box center [363, 288] width 12 height 104
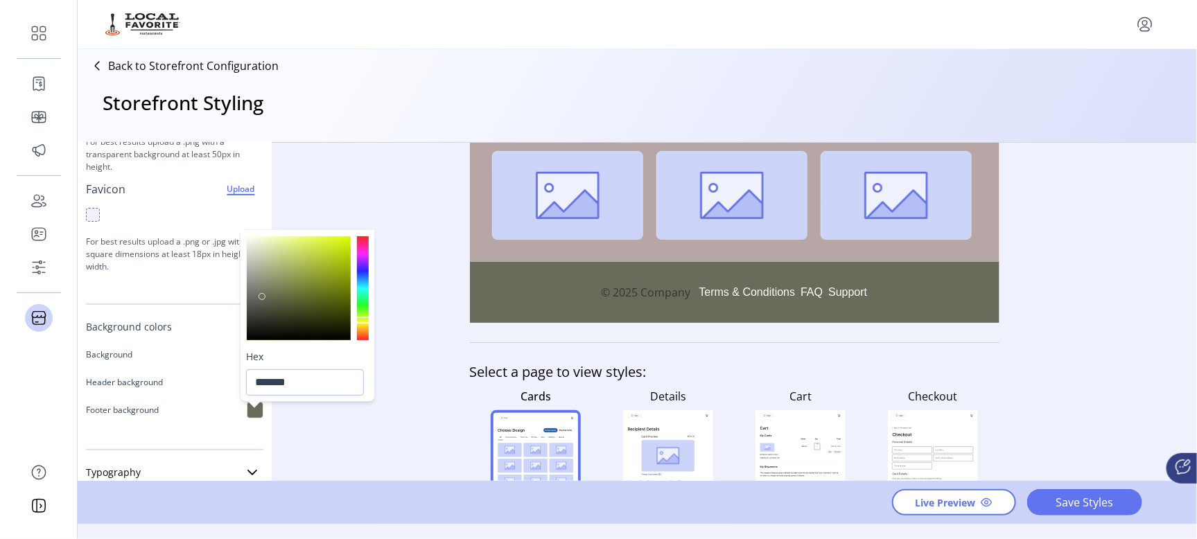
click at [363, 320] on div at bounding box center [363, 288] width 12 height 104
click at [363, 314] on div at bounding box center [363, 288] width 12 height 104
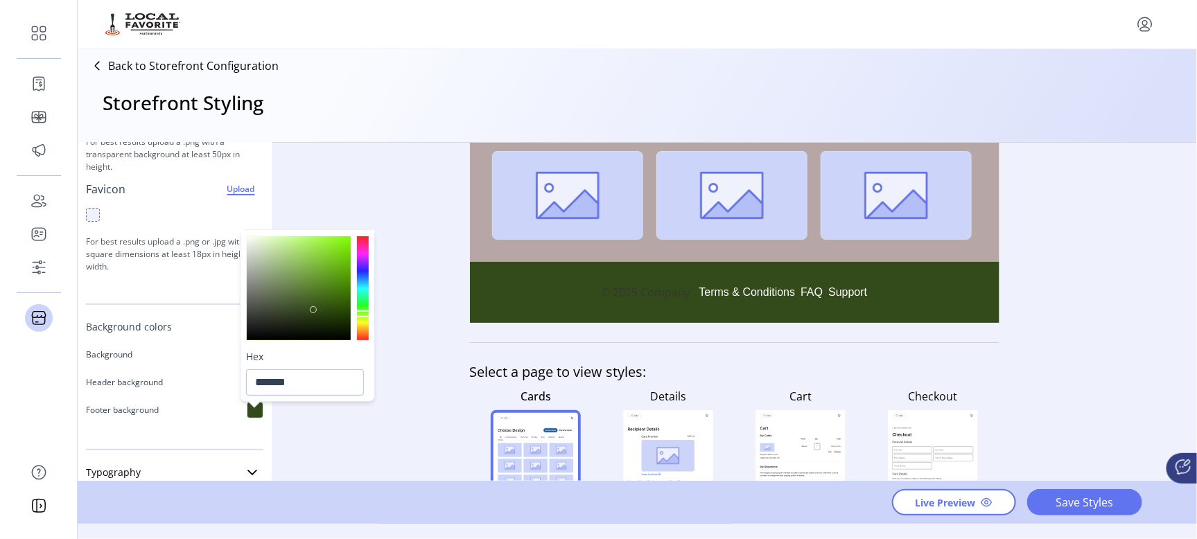
click at [314, 309] on div at bounding box center [299, 288] width 104 height 104
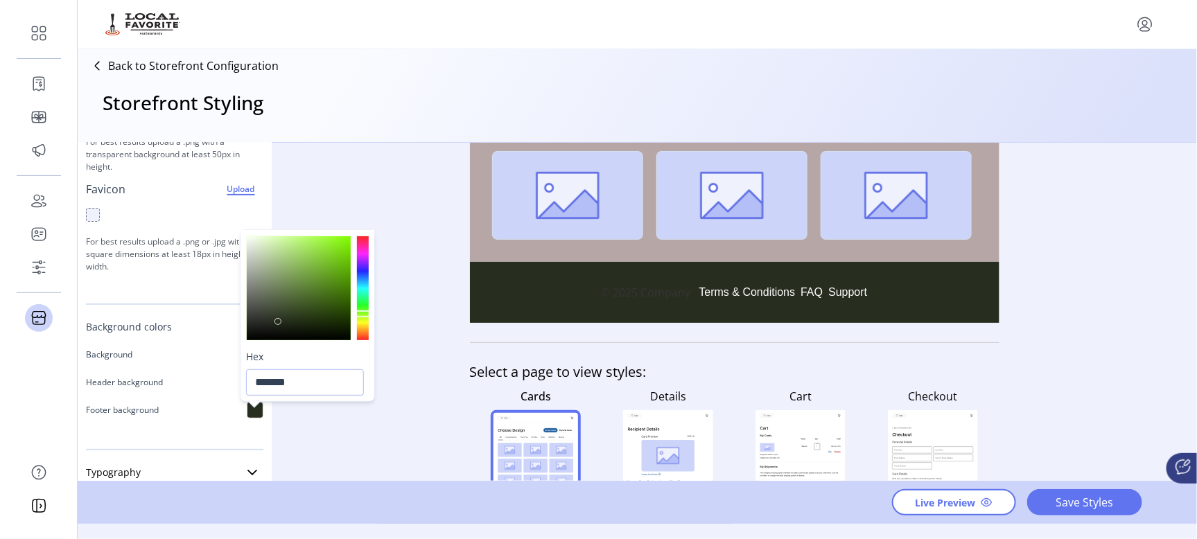
click at [279, 320] on div at bounding box center [299, 288] width 104 height 104
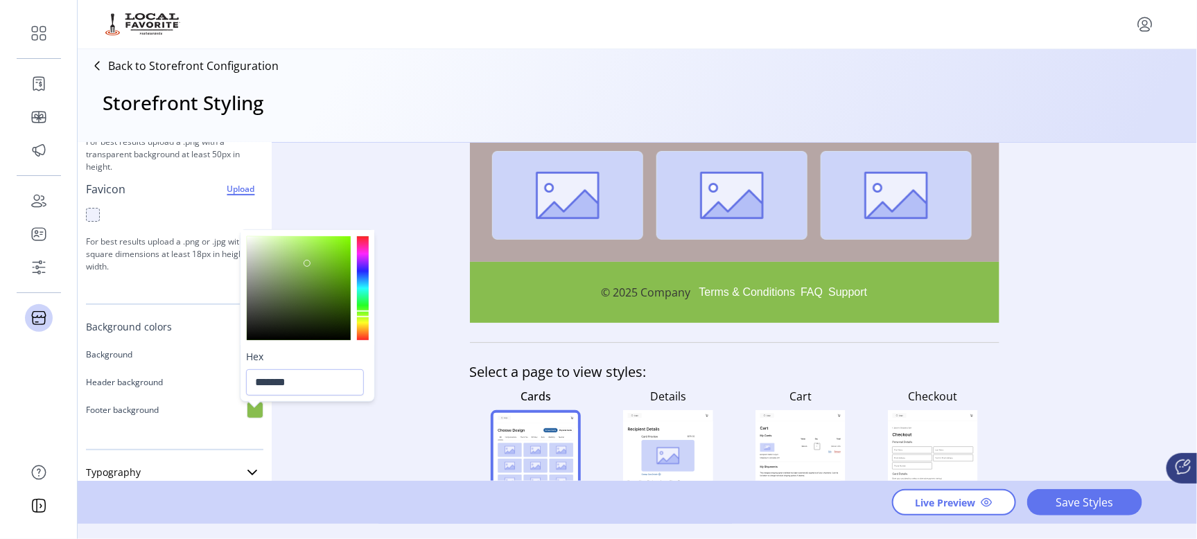
drag, startPoint x: 307, startPoint y: 263, endPoint x: 310, endPoint y: 245, distance: 17.6
click at [308, 261] on div at bounding box center [299, 288] width 104 height 104
click at [345, 250] on div at bounding box center [299, 288] width 104 height 104
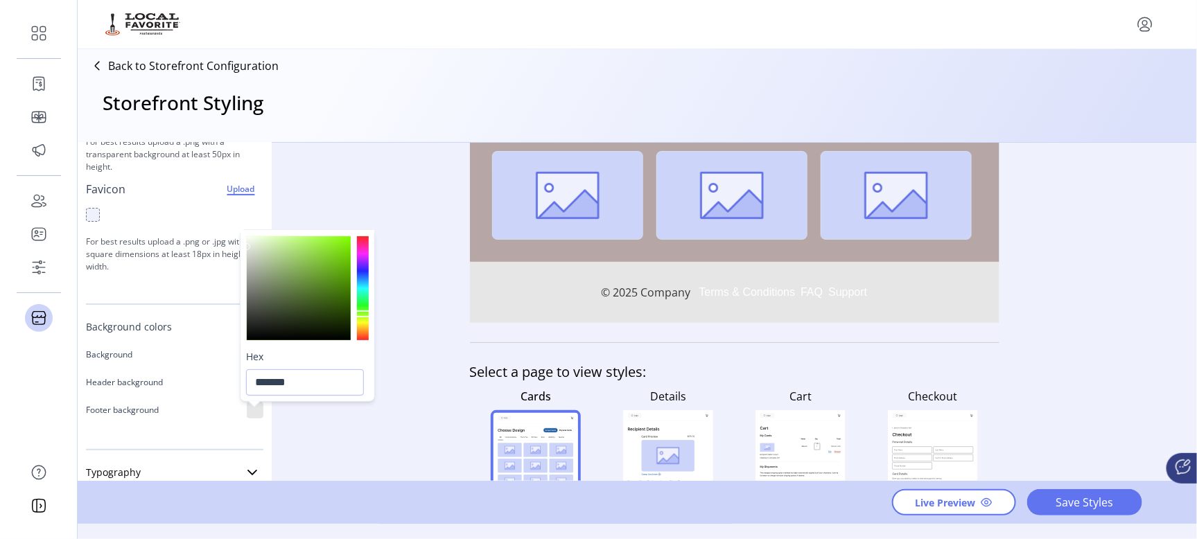
click at [247, 246] on div at bounding box center [299, 288] width 104 height 104
type input "*******"
click at [339, 250] on div at bounding box center [299, 288] width 104 height 104
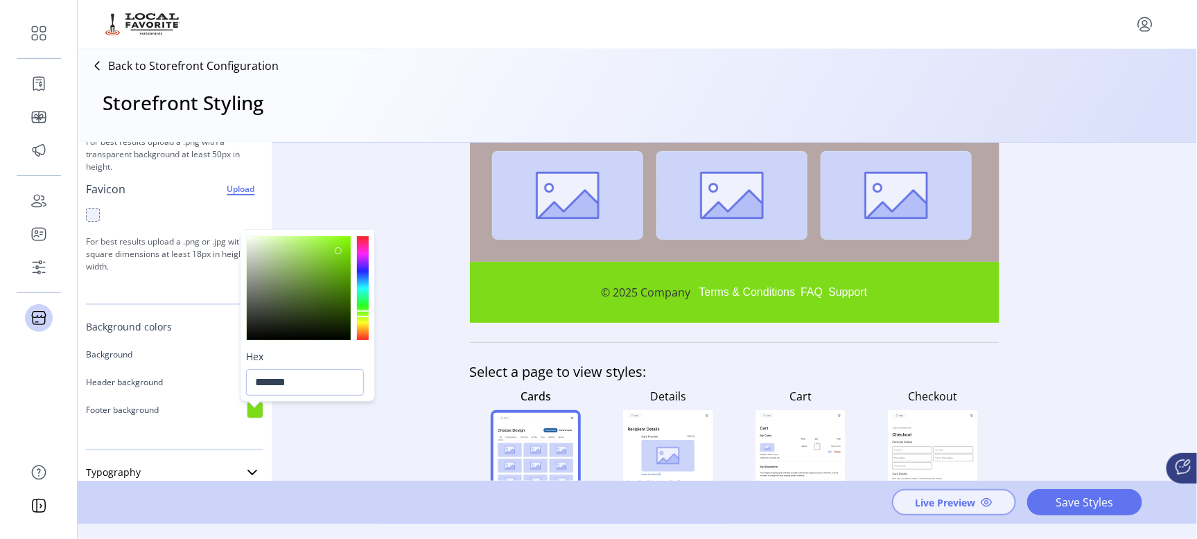
click at [935, 505] on span "Live Preview" at bounding box center [946, 503] width 60 height 15
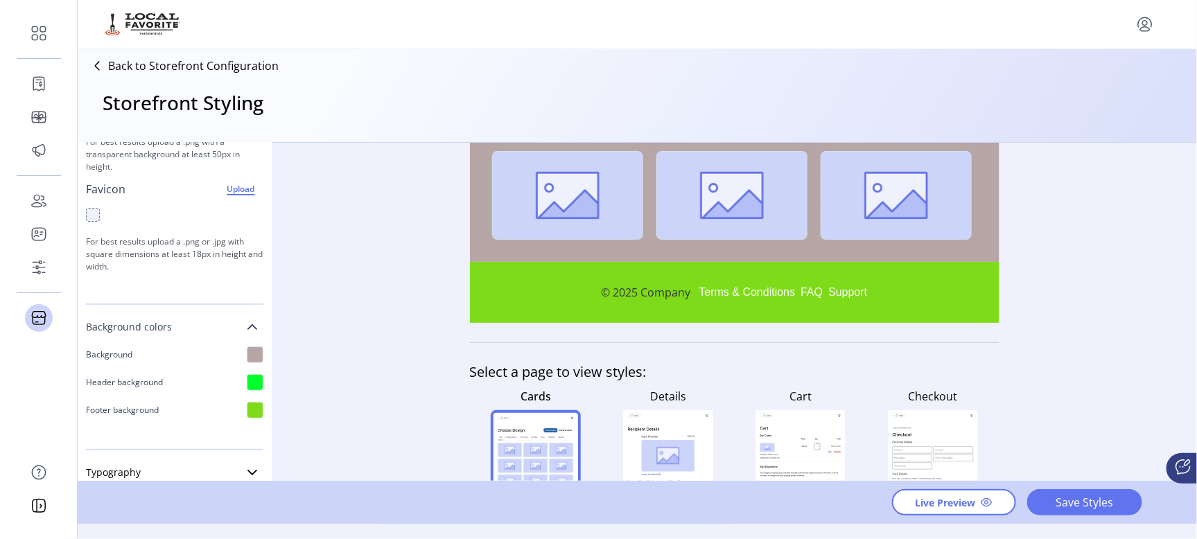
click at [143, 64] on p "Back to Storefront Configuration" at bounding box center [193, 66] width 171 height 17
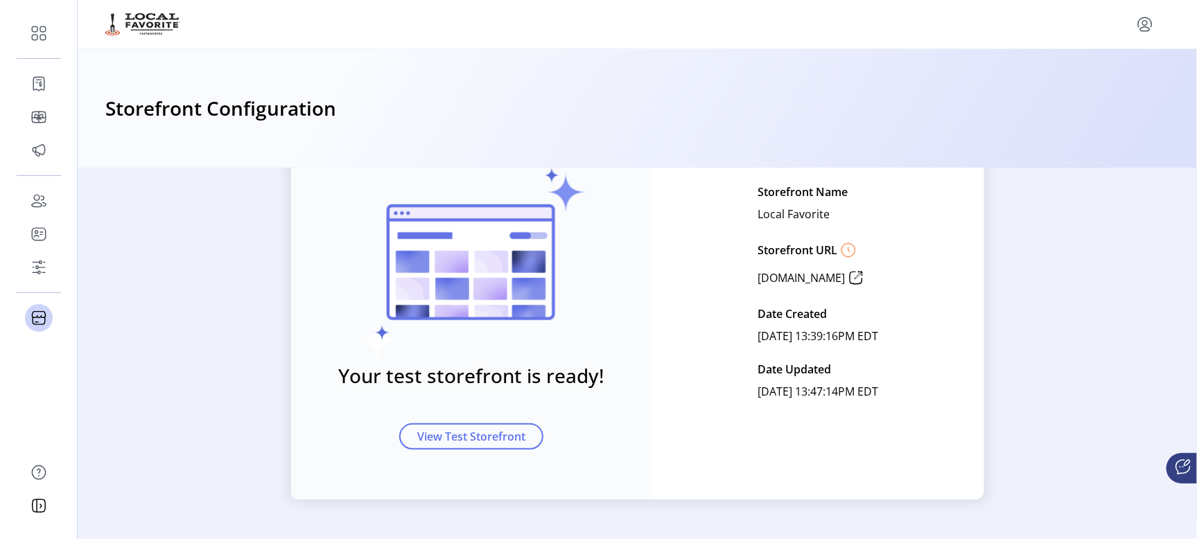
scroll to position [128, 0]
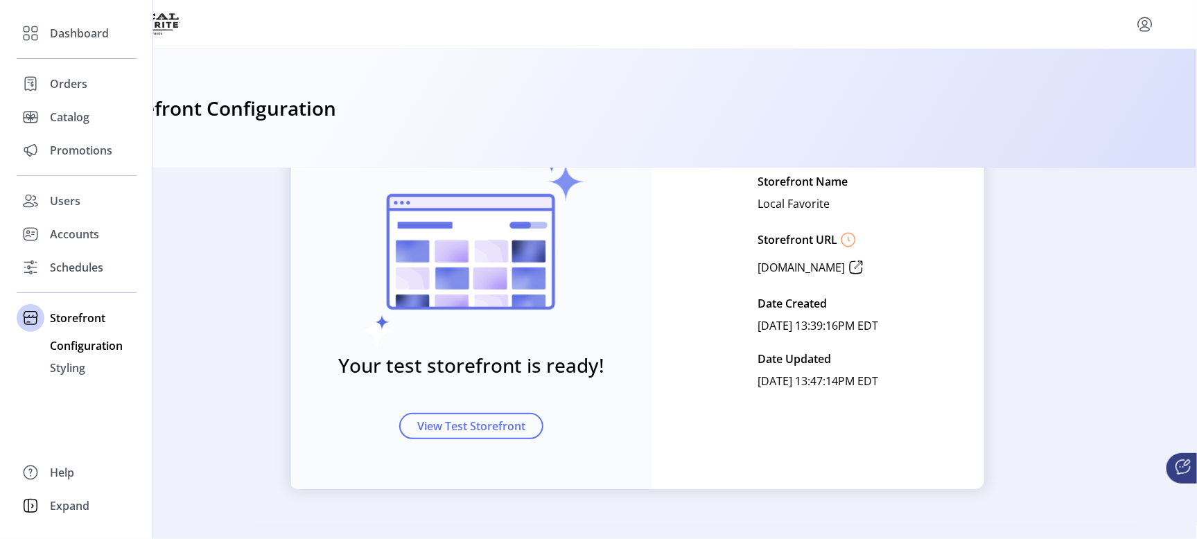
click at [66, 345] on span "Configuration" at bounding box center [86, 346] width 73 height 17
click at [74, 345] on span "Configuration" at bounding box center [86, 346] width 73 height 17
click at [67, 202] on span "Users" at bounding box center [65, 201] width 31 height 17
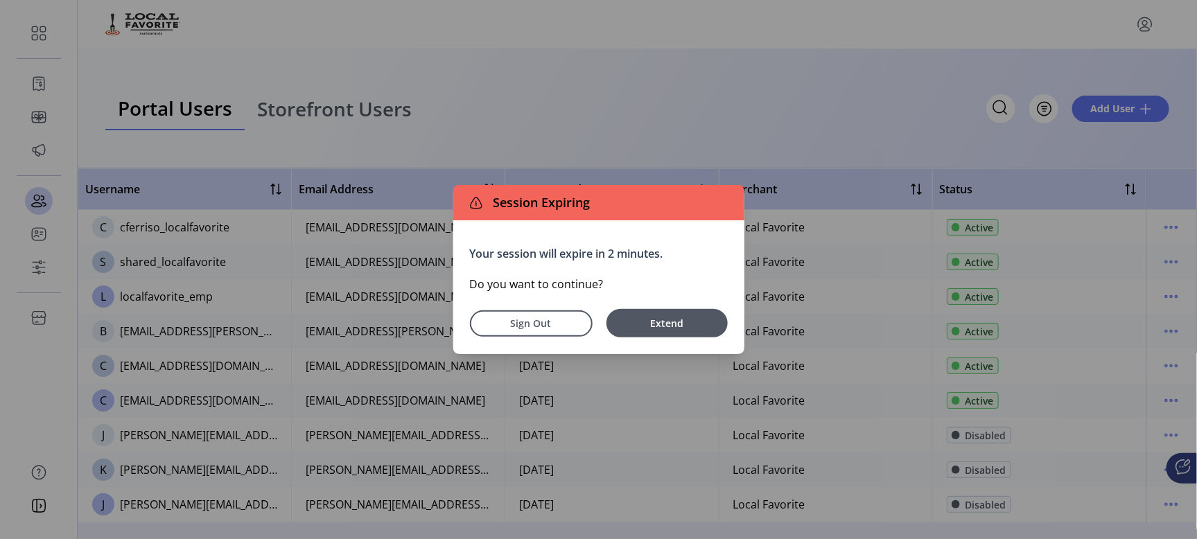
drag, startPoint x: 544, startPoint y: 329, endPoint x: 469, endPoint y: 307, distance: 77.4
click at [532, 322] on span "Sign Out" at bounding box center [531, 323] width 87 height 15
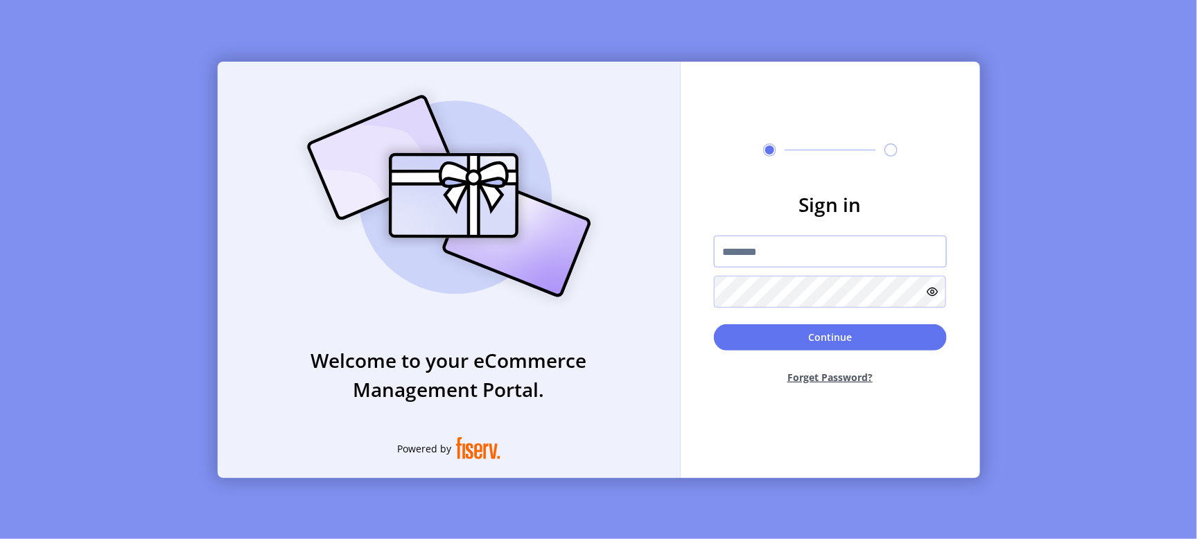
type input "**********"
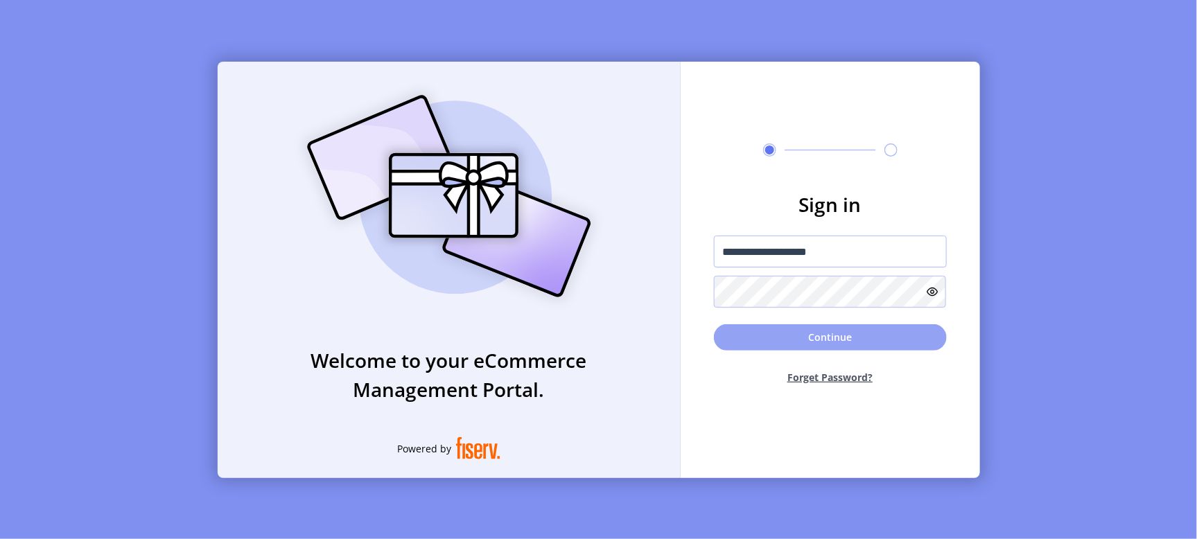
click at [832, 333] on button "Continue" at bounding box center [830, 337] width 233 height 26
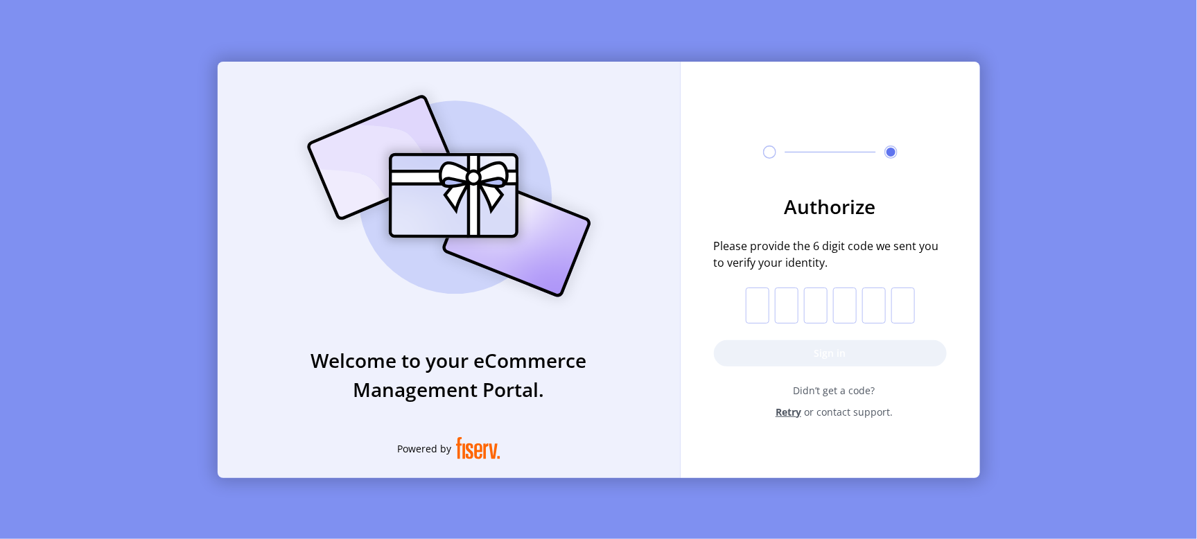
click at [761, 305] on input "text" at bounding box center [758, 306] width 24 height 36
type input "*"
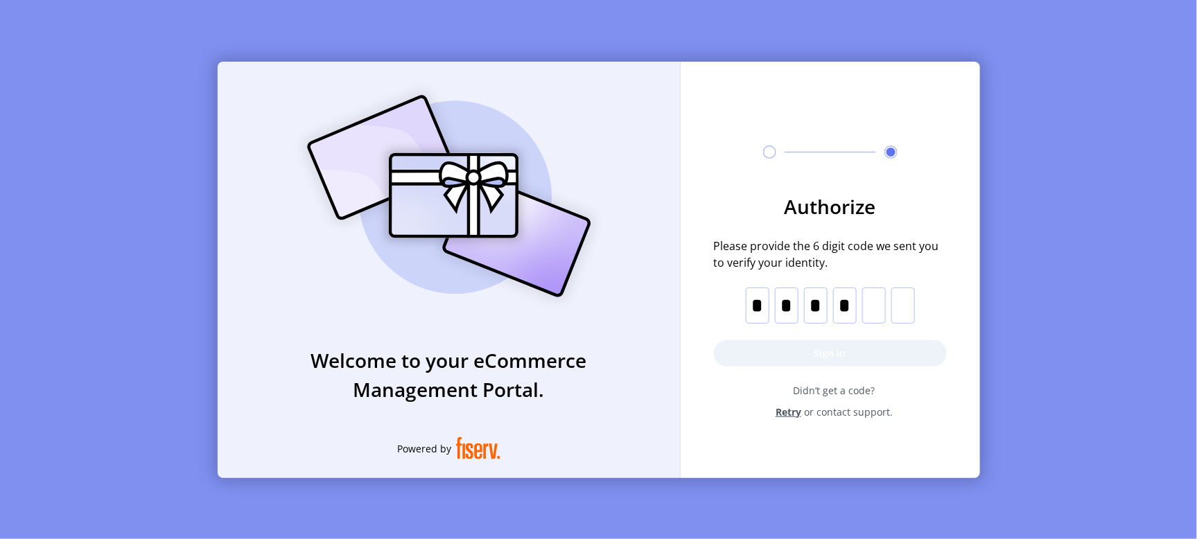
type input "*"
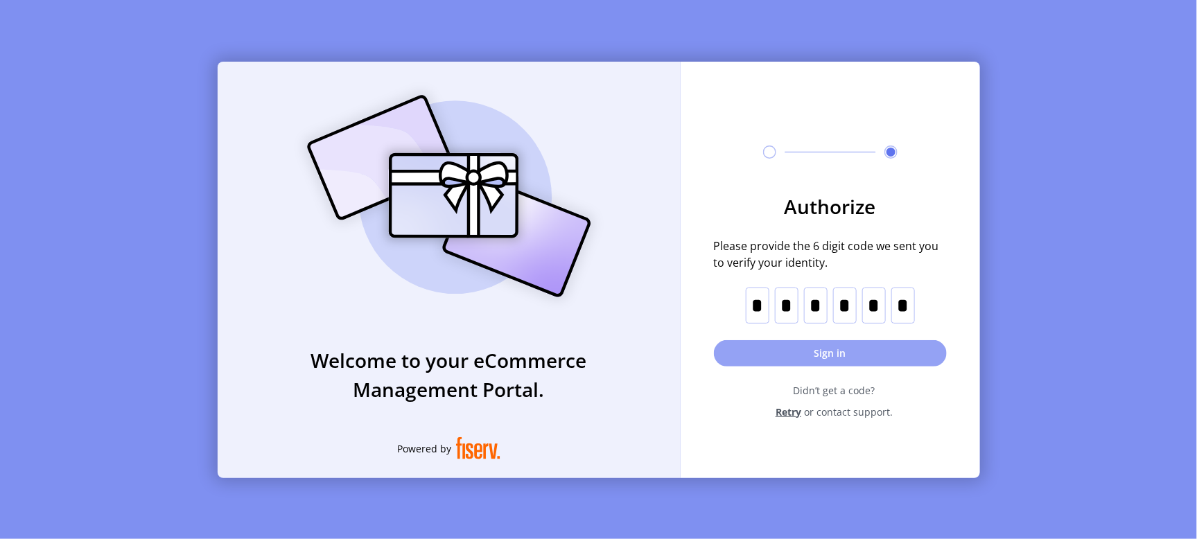
type input "*"
click at [863, 361] on button "Sign in" at bounding box center [830, 353] width 233 height 26
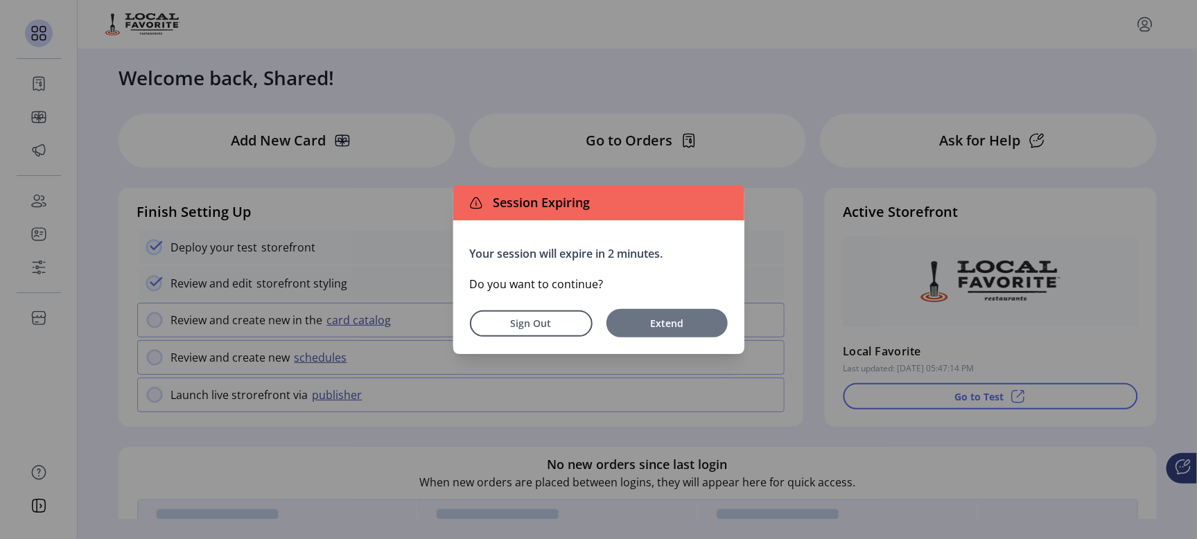
click at [650, 317] on span "Extend" at bounding box center [667, 323] width 107 height 15
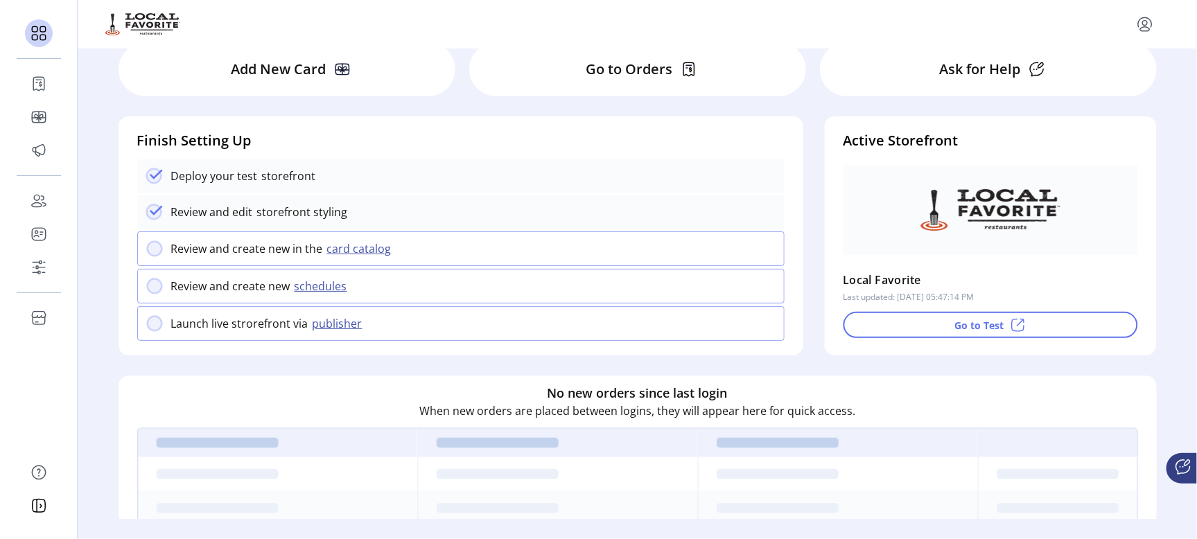
scroll to position [43, 0]
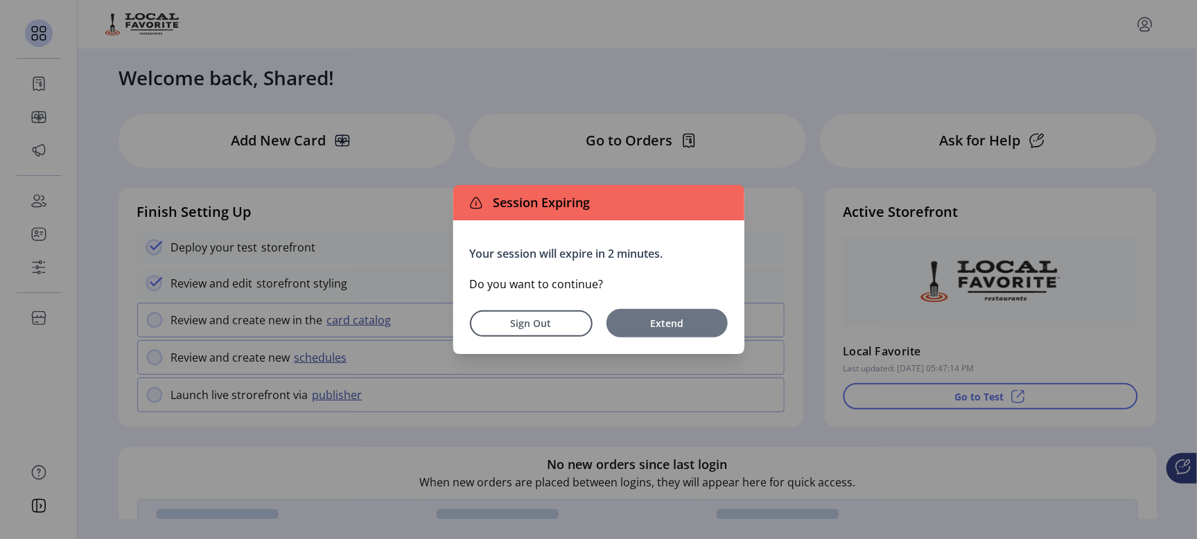
click at [689, 327] on span "Extend" at bounding box center [667, 323] width 107 height 15
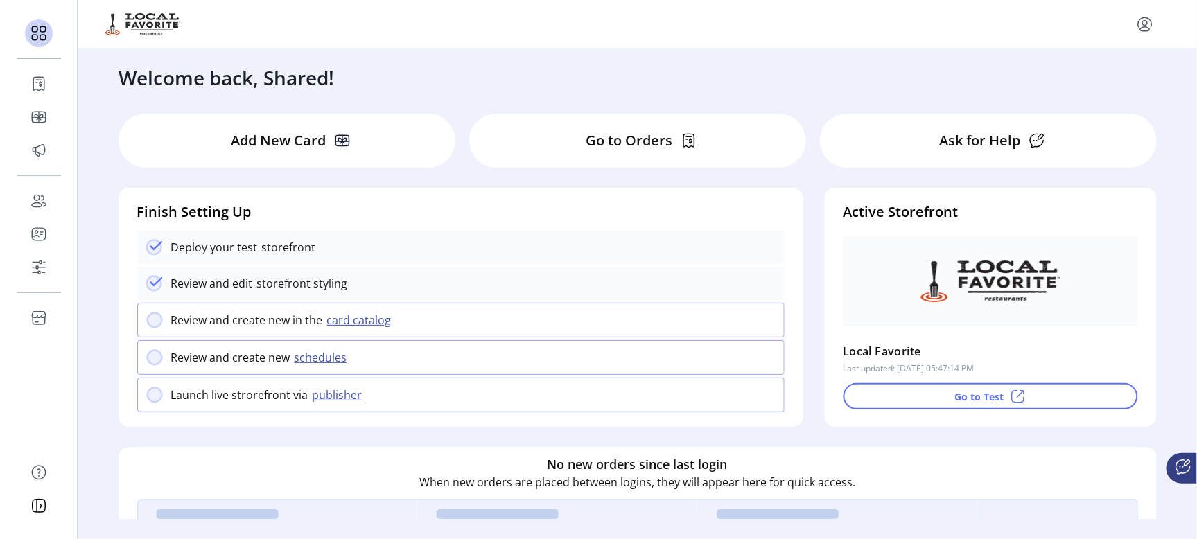
click at [1150, 19] on icon "menu" at bounding box center [1144, 22] width 13 height 10
click at [1089, 77] on span "Sign Out" at bounding box center [1096, 78] width 104 height 11
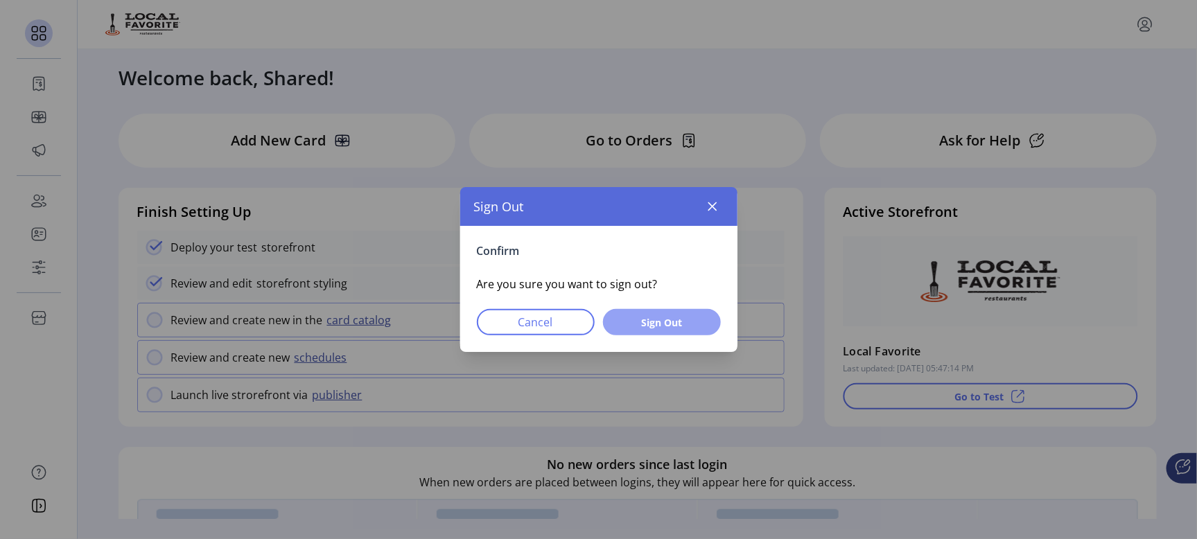
click at [655, 331] on button "Sign Out" at bounding box center [662, 322] width 118 height 26
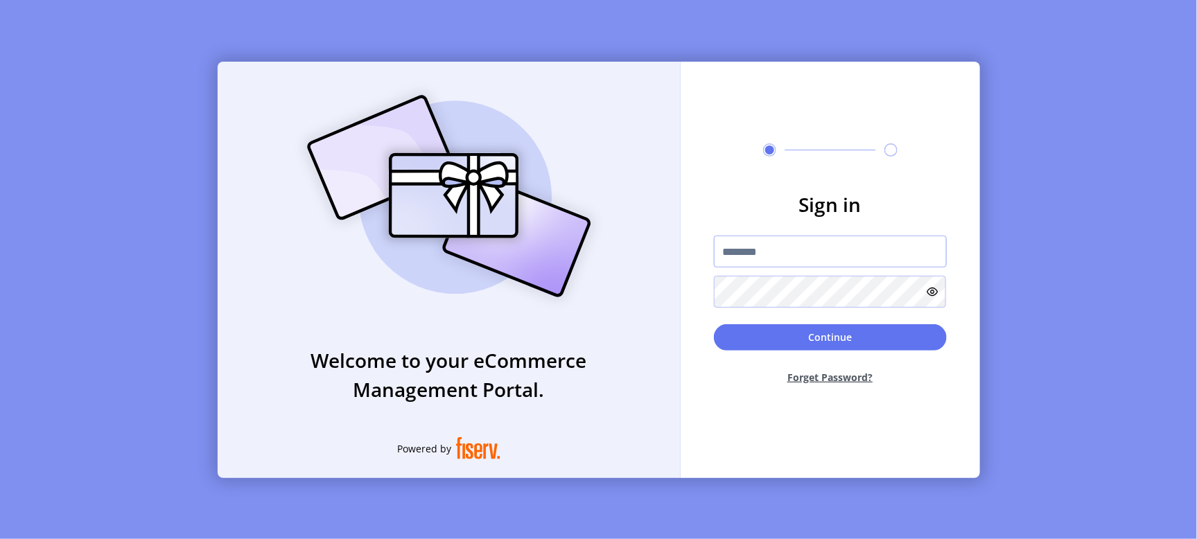
type input "**********"
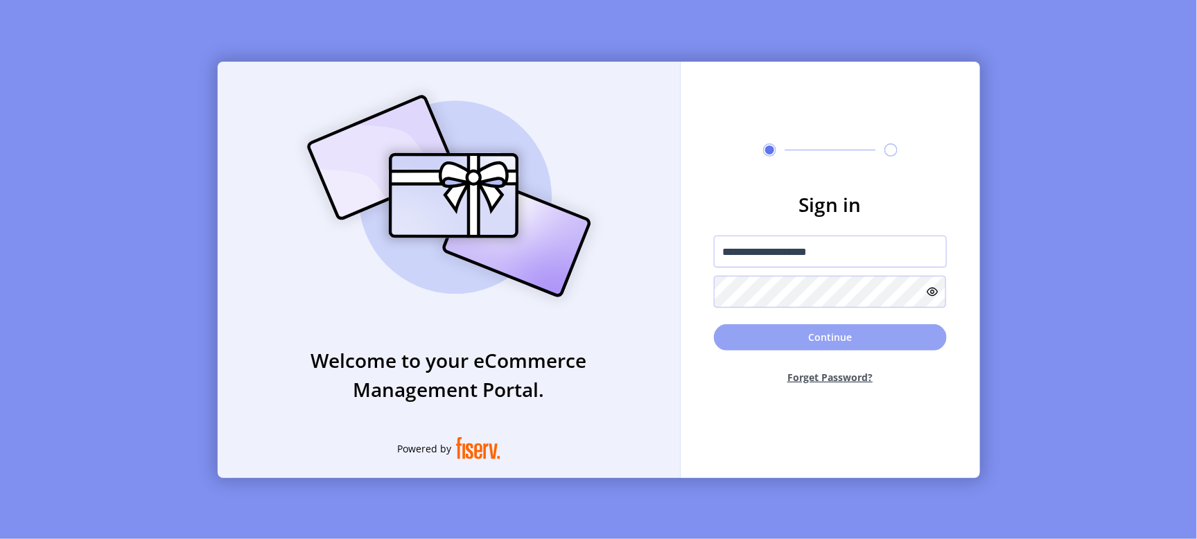
click at [825, 338] on button "Continue" at bounding box center [830, 337] width 233 height 26
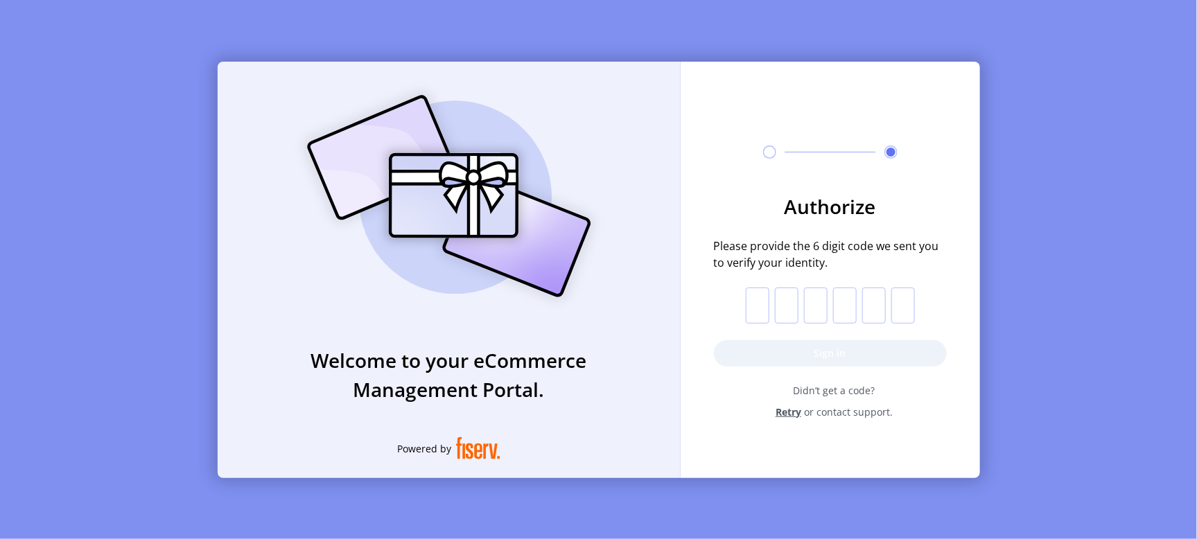
click at [765, 297] on input "text" at bounding box center [758, 306] width 24 height 36
type input "*"
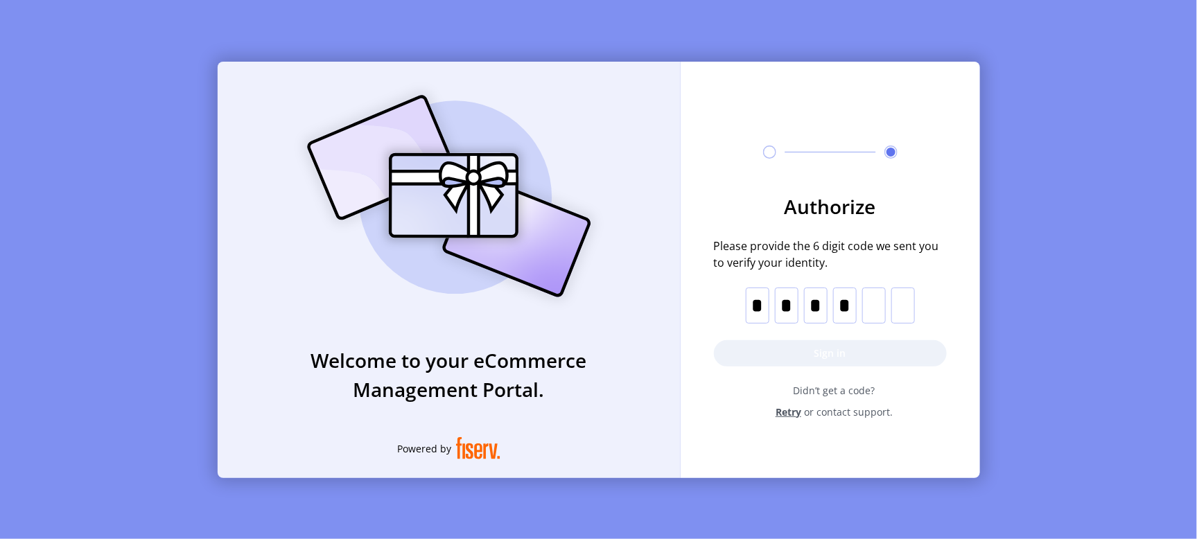
type input "*"
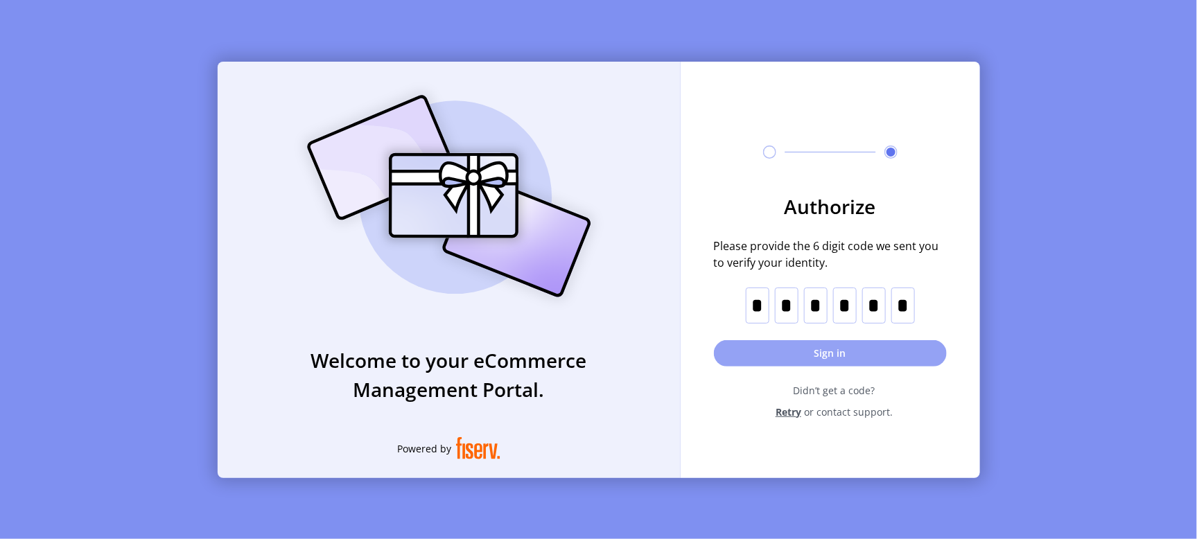
type input "*"
click at [790, 349] on button "Sign in" at bounding box center [830, 353] width 233 height 26
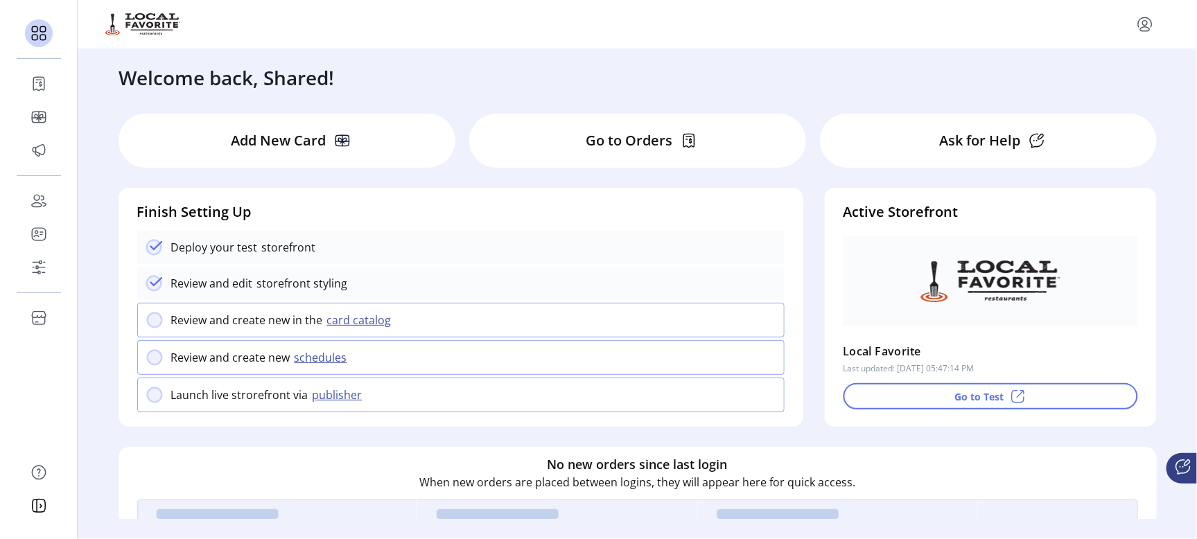
click at [1034, 140] on icon at bounding box center [1037, 140] width 17 height 17
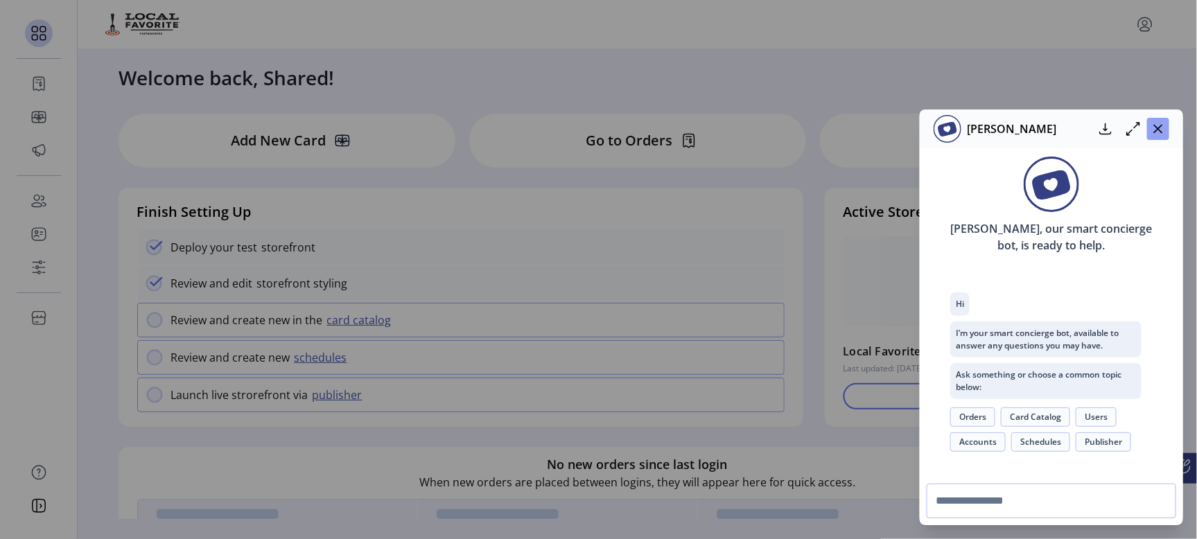
click at [1158, 134] on icon "button" at bounding box center [1158, 128] width 11 height 11
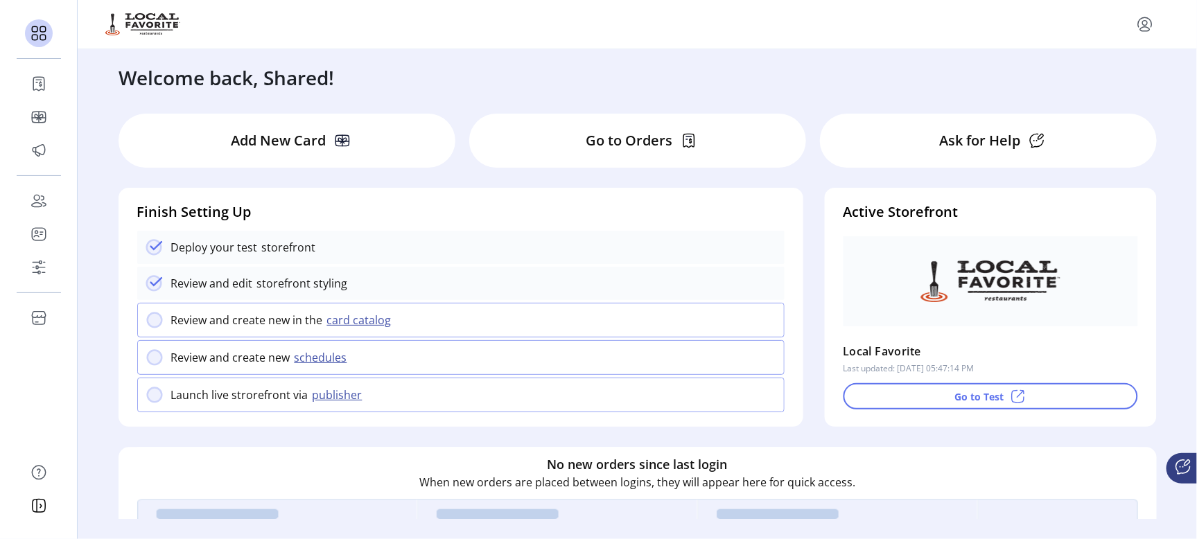
click at [682, 141] on icon at bounding box center [689, 140] width 17 height 17
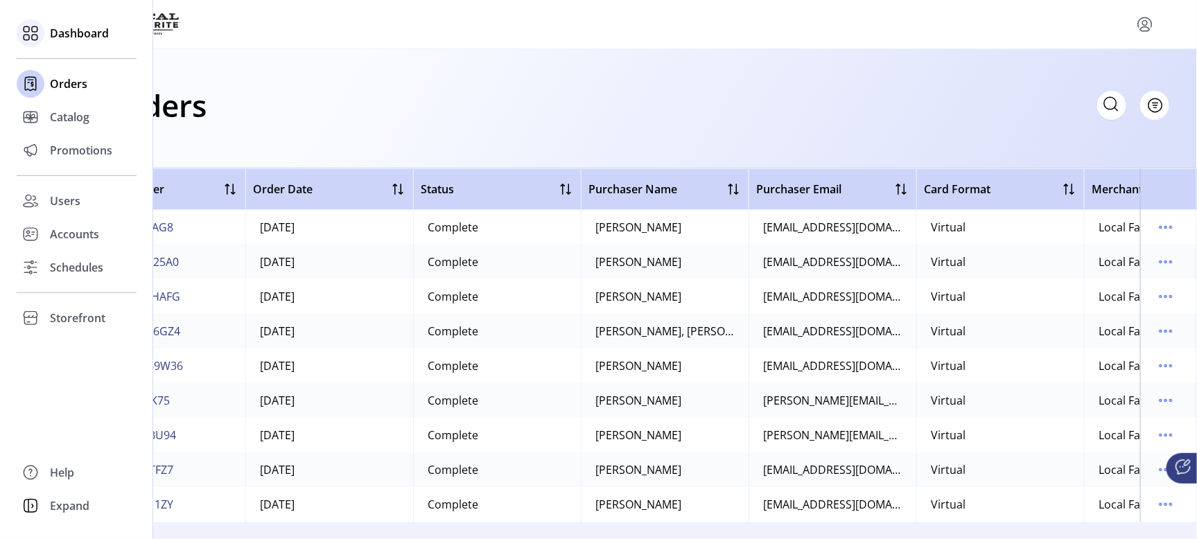
click at [76, 31] on span "Dashboard" at bounding box center [79, 33] width 59 height 17
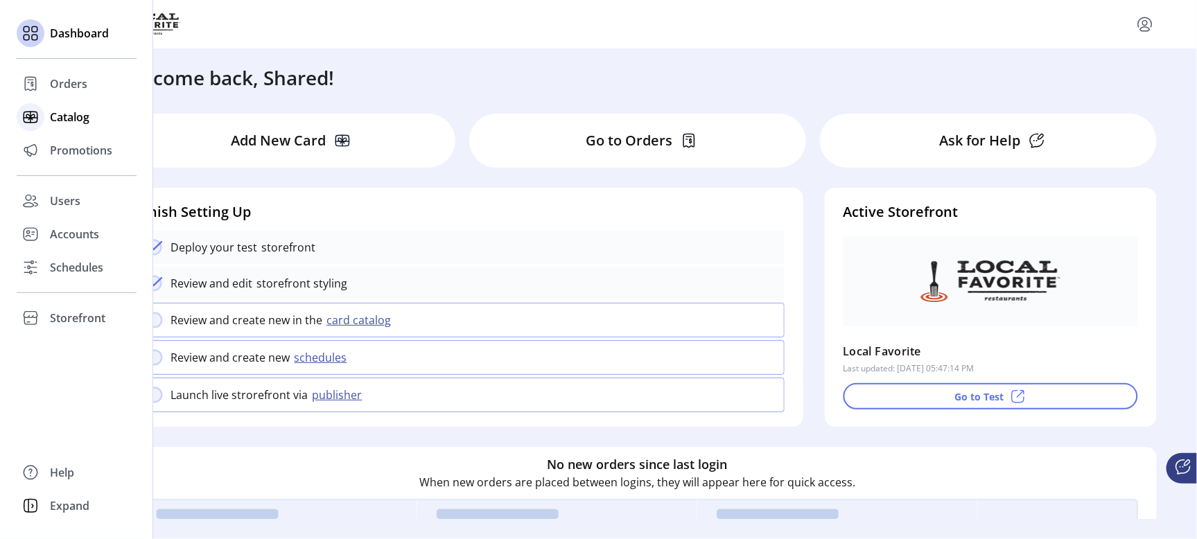
click at [73, 116] on span "Catalog" at bounding box center [70, 117] width 40 height 17
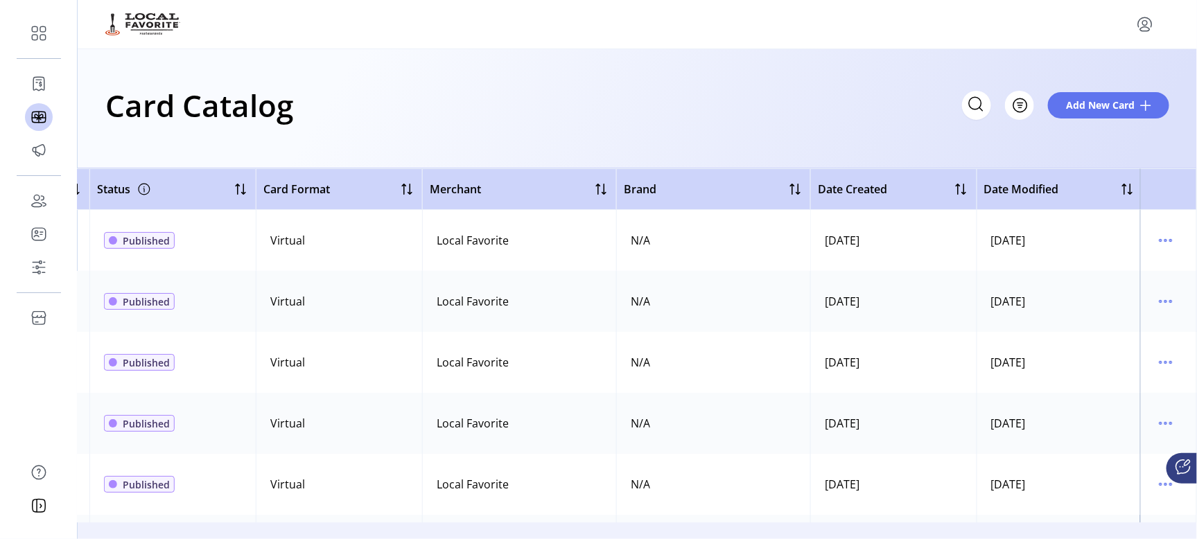
scroll to position [0, 313]
click at [1158, 243] on icon "menu" at bounding box center [1166, 240] width 22 height 22
click at [1123, 273] on span "View Details" at bounding box center [1101, 267] width 115 height 11
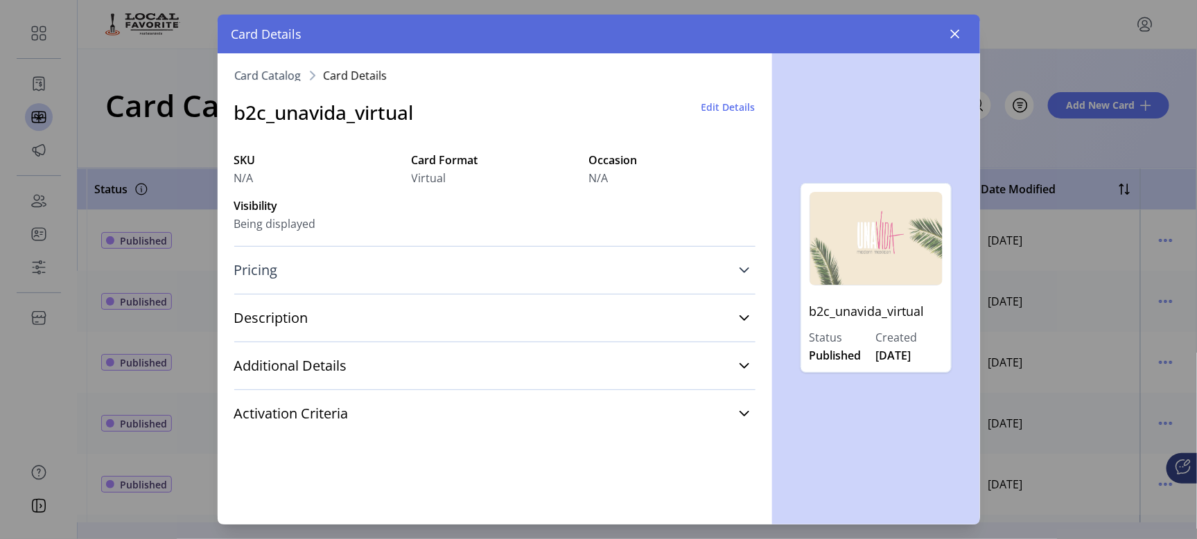
click at [746, 270] on icon at bounding box center [745, 271] width 10 height 6
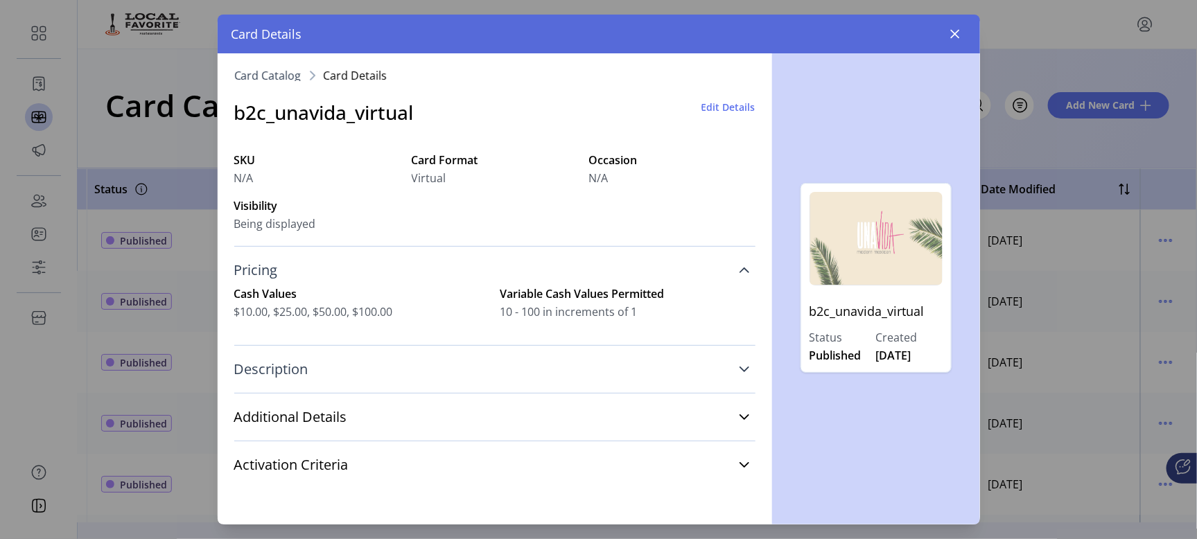
click at [750, 371] on link "Description" at bounding box center [494, 369] width 521 height 31
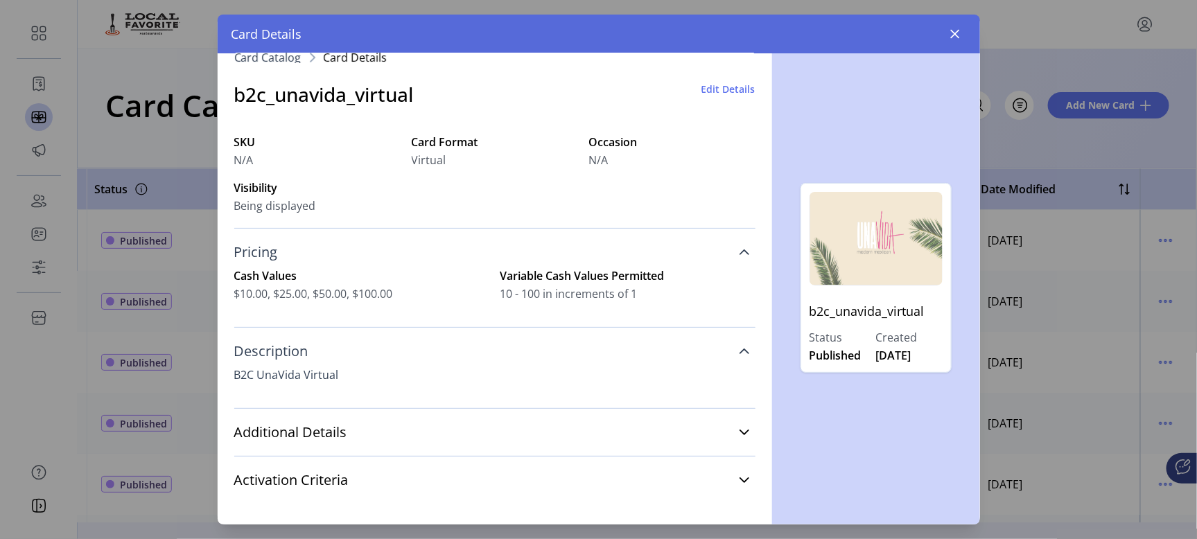
scroll to position [27, 0]
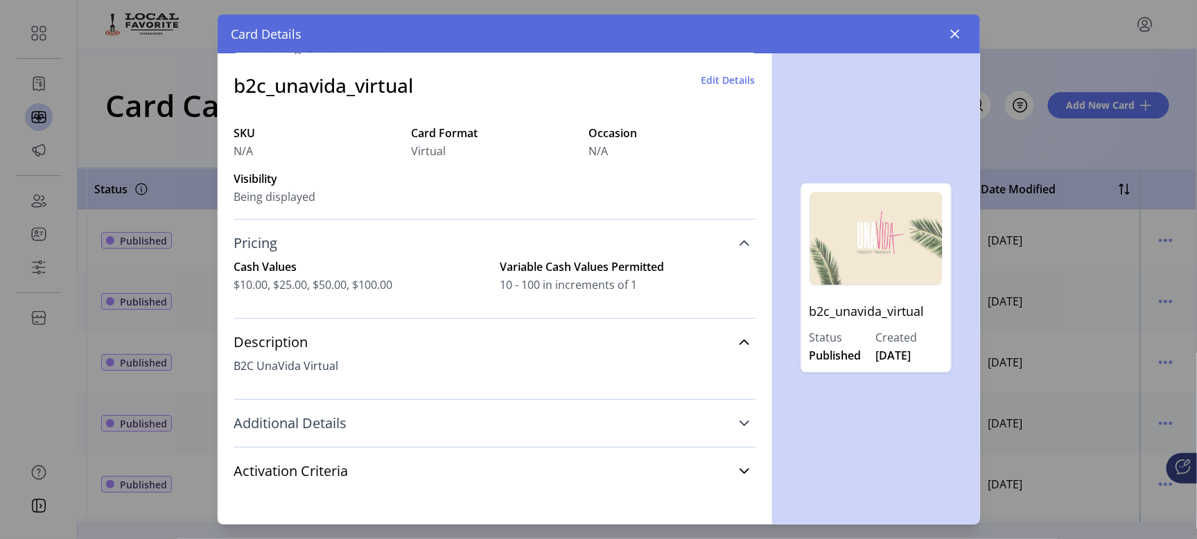
click at [739, 426] on icon at bounding box center [744, 423] width 11 height 11
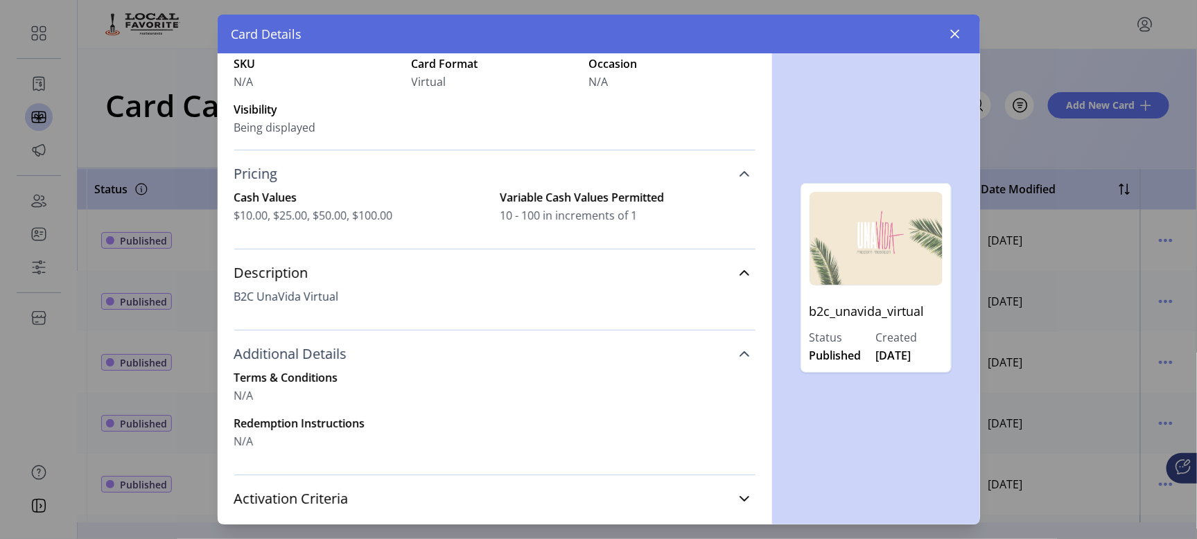
scroll to position [123, 0]
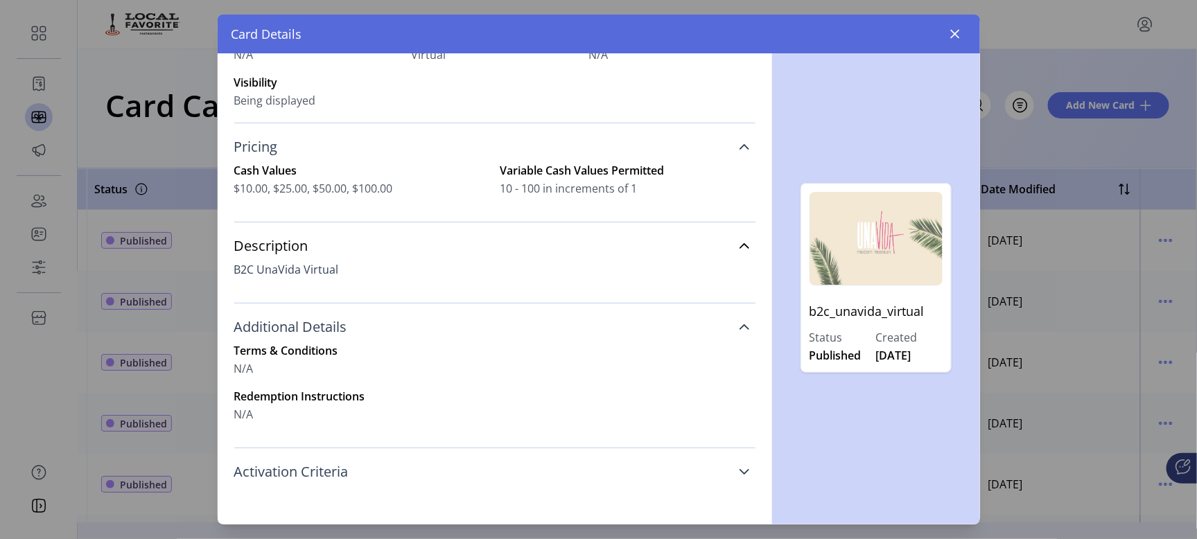
click at [739, 467] on icon at bounding box center [744, 472] width 11 height 11
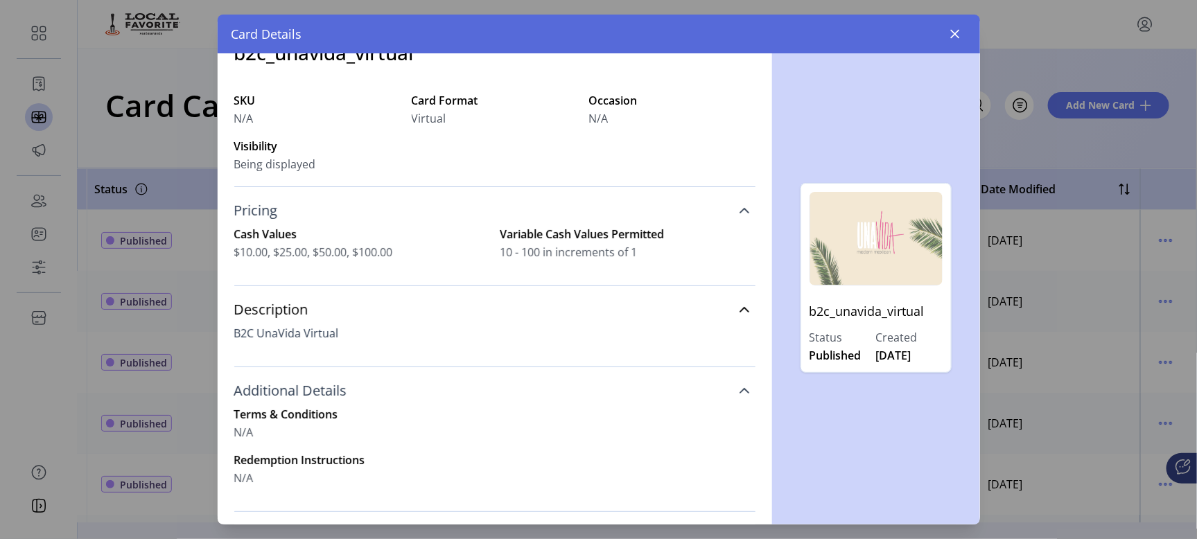
scroll to position [0, 0]
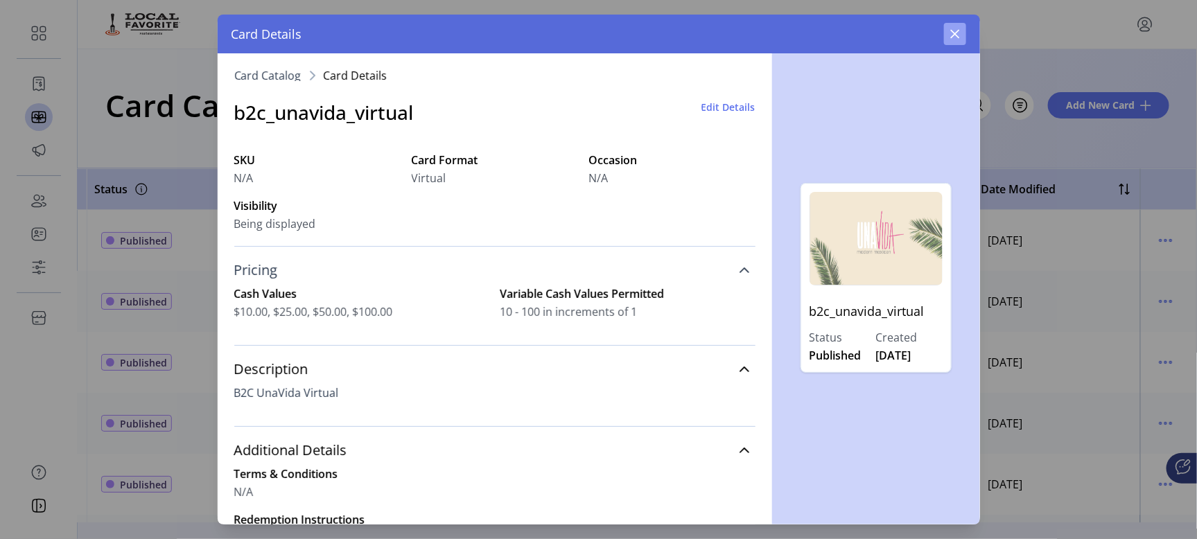
click at [957, 35] on icon "button" at bounding box center [955, 33] width 11 height 11
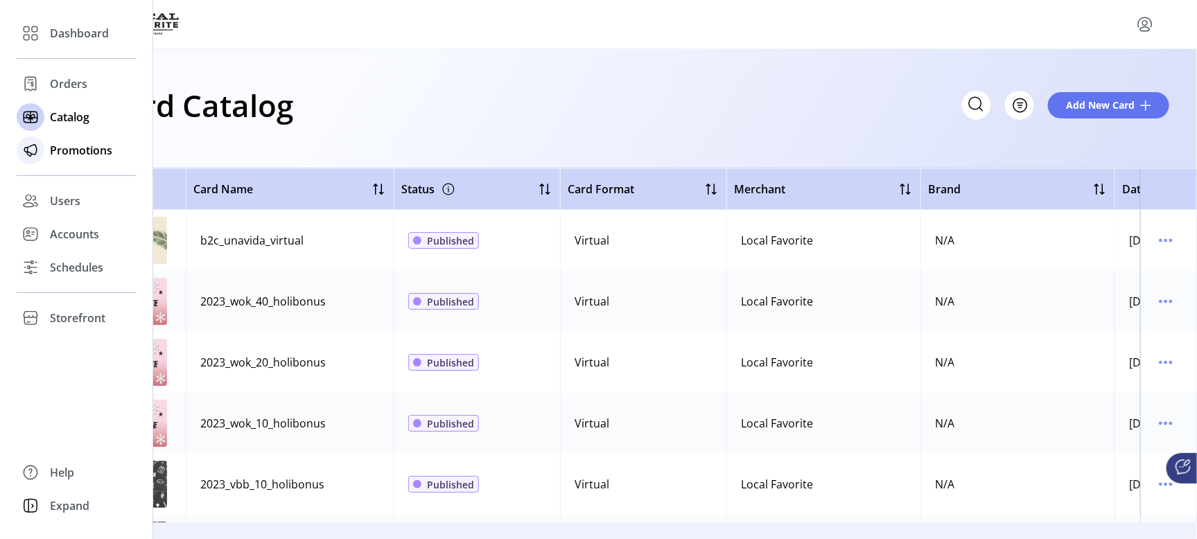
click at [55, 147] on span "Promotions" at bounding box center [81, 150] width 62 height 17
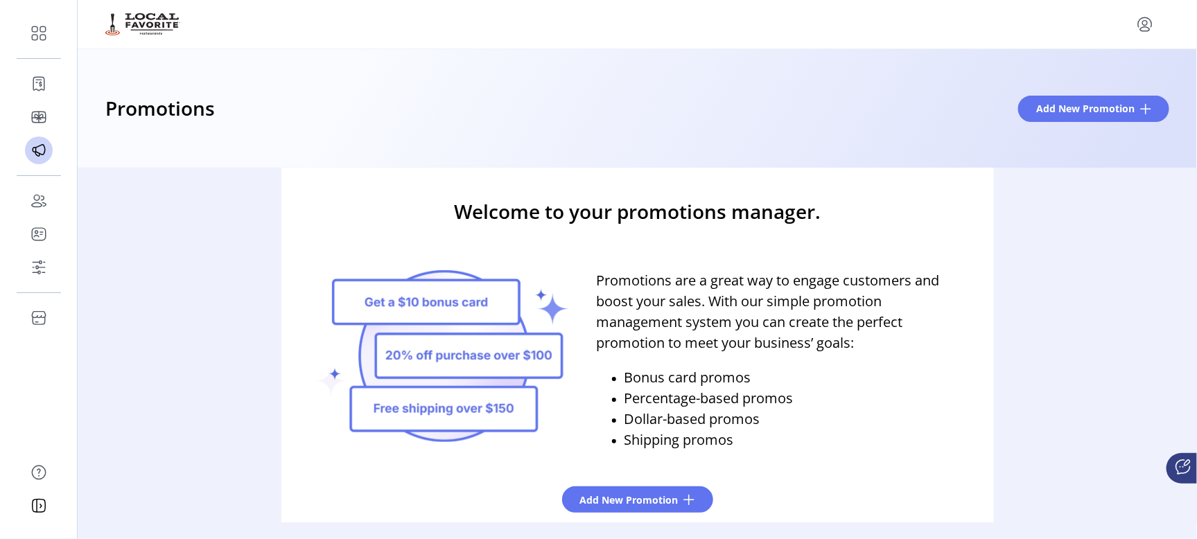
scroll to position [42, 0]
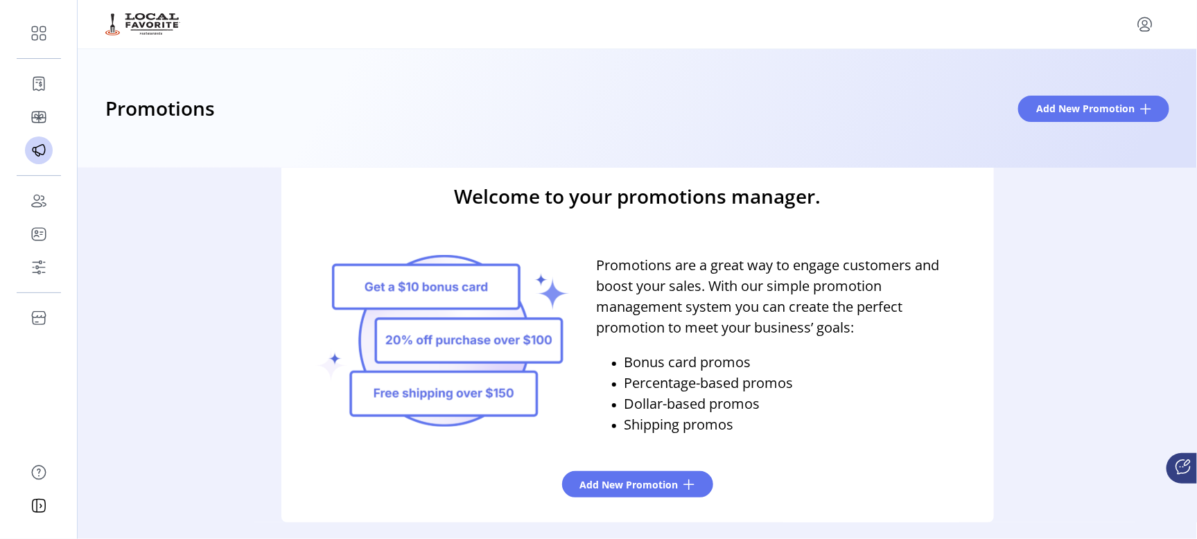
click at [1182, 463] on icon at bounding box center [1183, 467] width 17 height 17
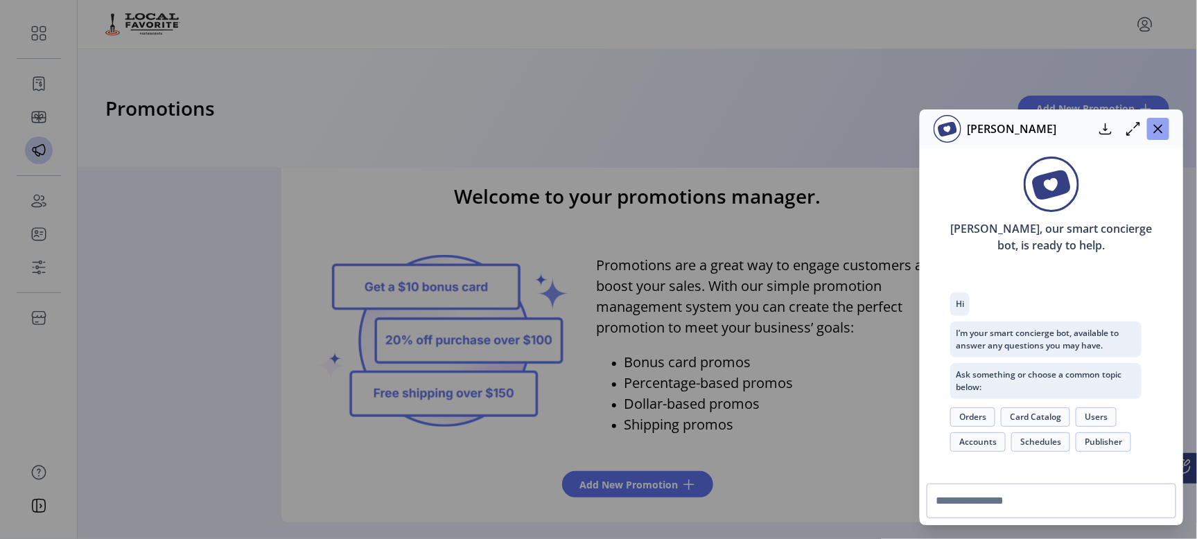
click at [1161, 133] on icon "button" at bounding box center [1158, 128] width 11 height 11
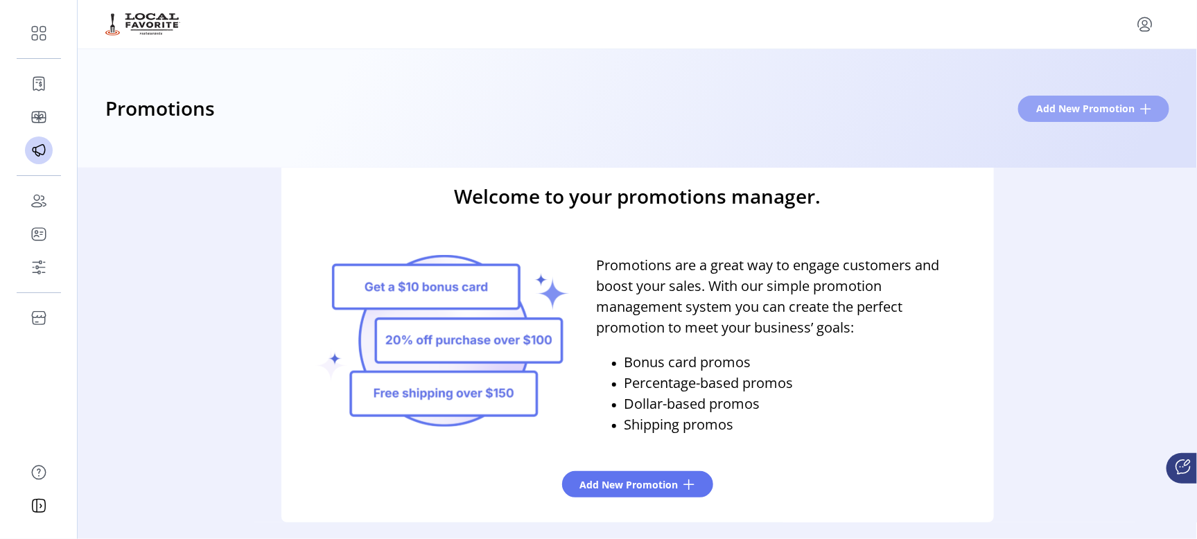
click at [1083, 112] on span "Add New Promotion" at bounding box center [1086, 108] width 98 height 15
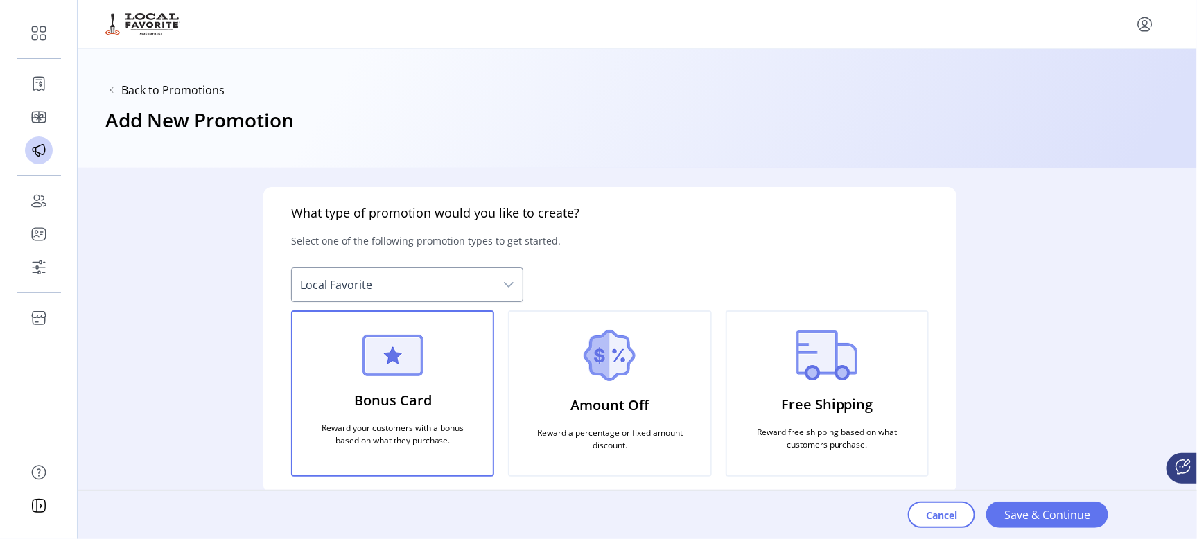
scroll to position [18, 0]
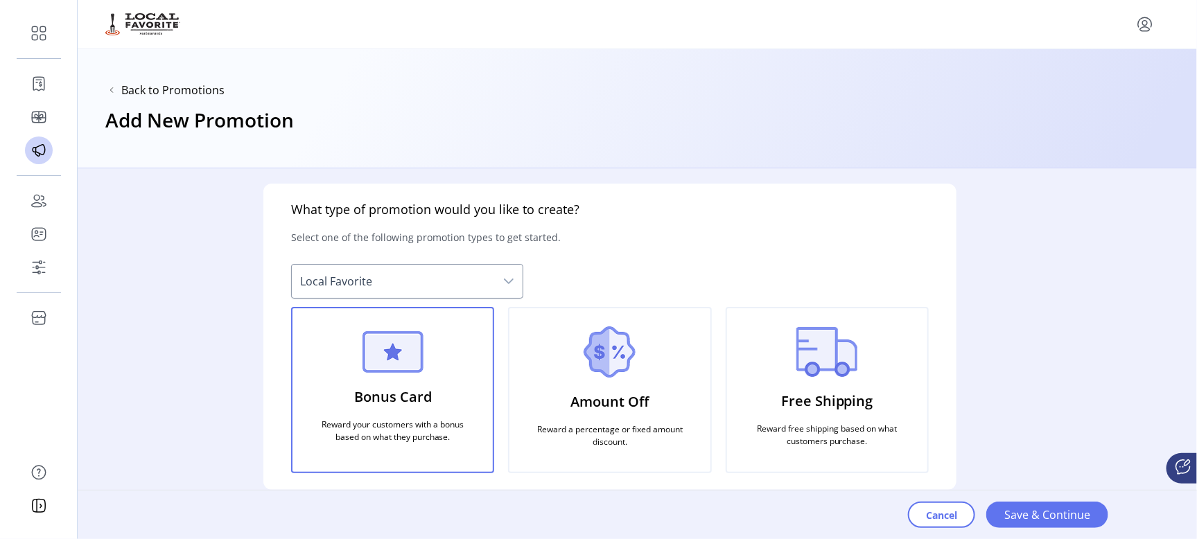
click at [458, 279] on span "Local Favorite" at bounding box center [393, 281] width 203 height 33
click at [933, 514] on span "Cancel" at bounding box center [941, 515] width 31 height 15
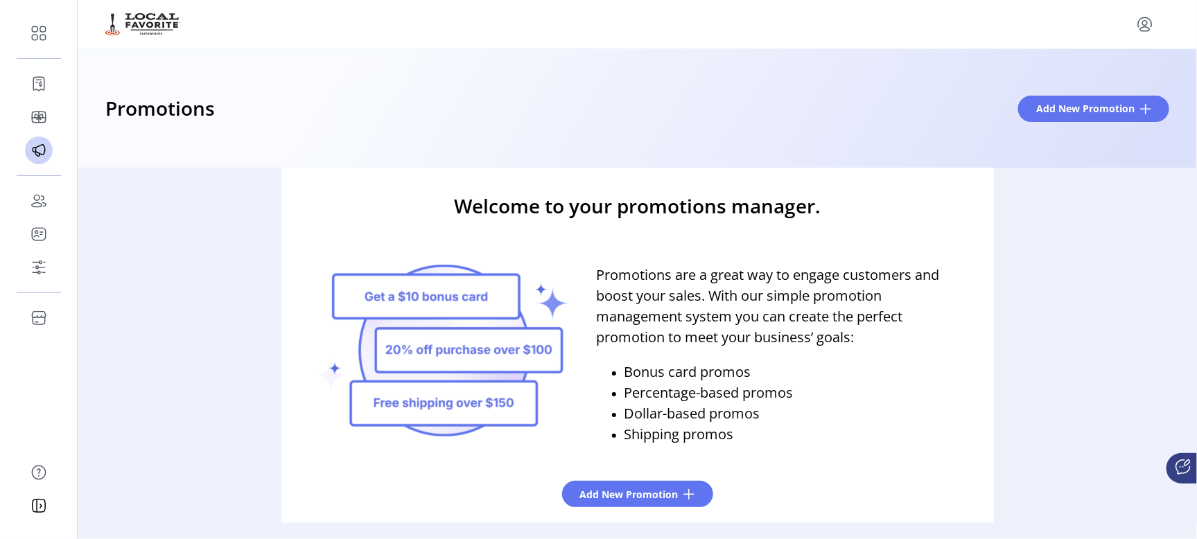
scroll to position [42, 0]
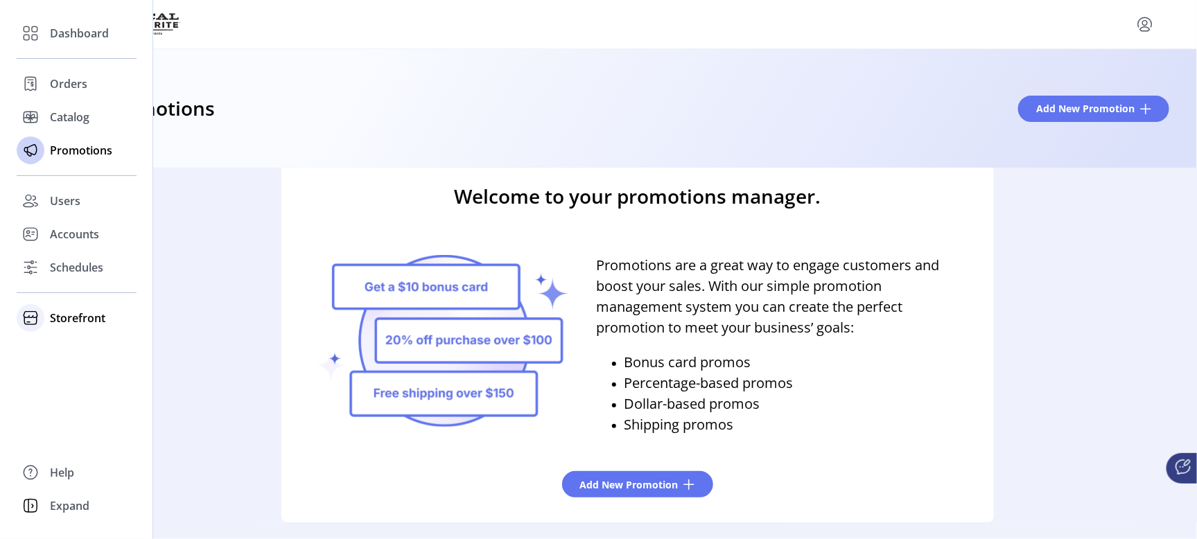
click at [60, 318] on span "Storefront" at bounding box center [77, 318] width 55 height 17
click at [69, 345] on span "Configuration" at bounding box center [86, 346] width 73 height 17
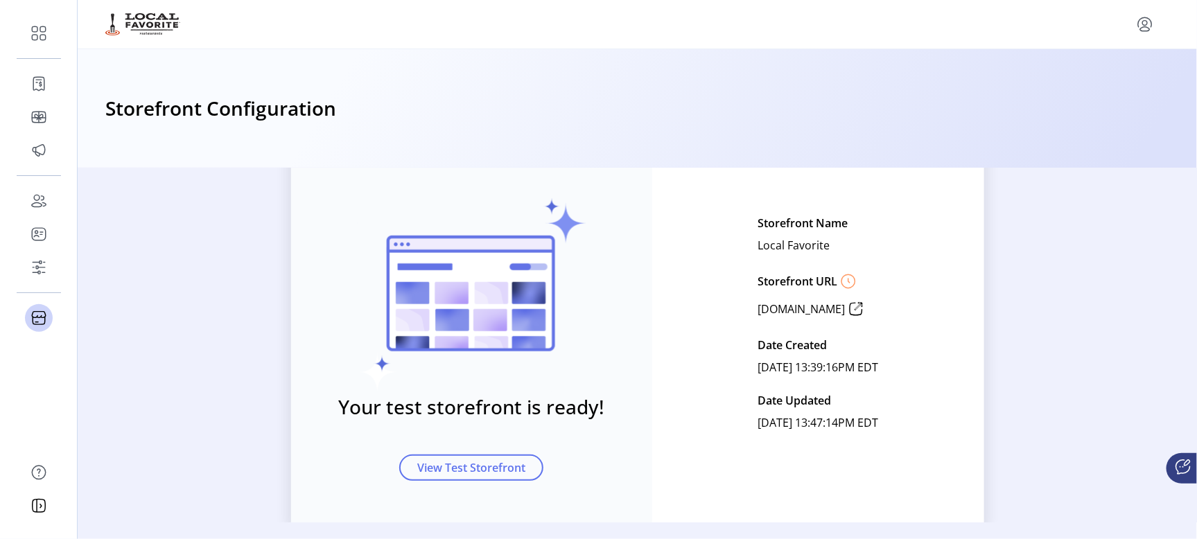
scroll to position [128, 0]
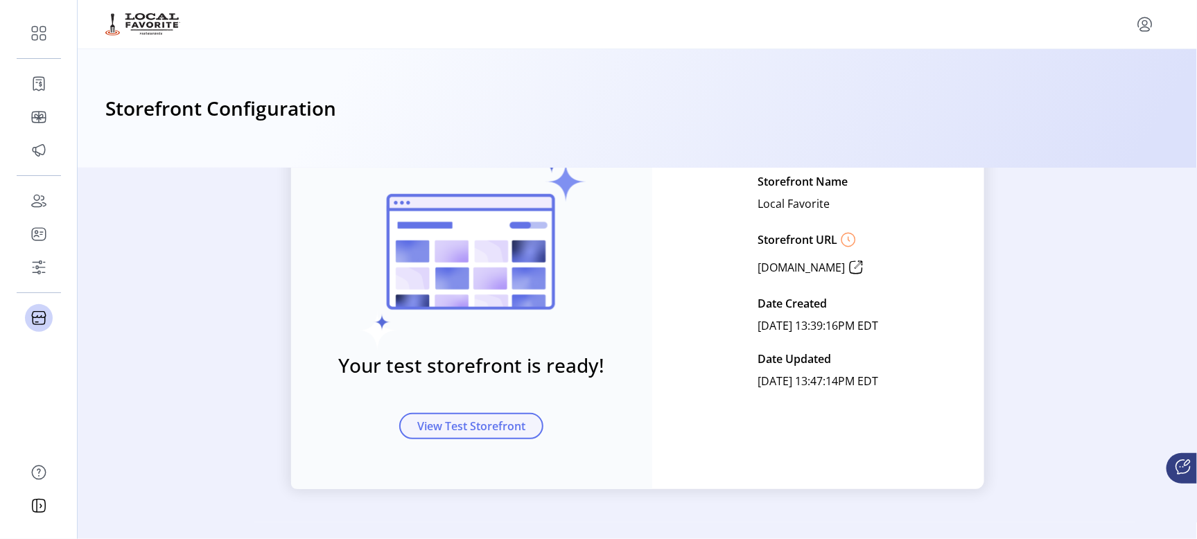
click at [451, 429] on span "View Test Storefront" at bounding box center [471, 426] width 108 height 17
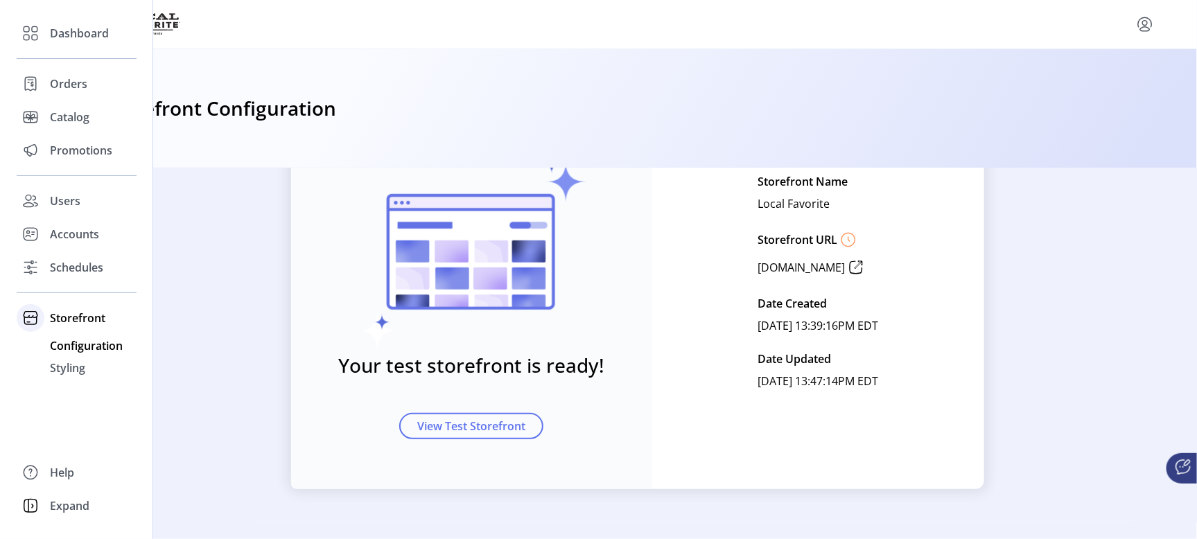
click at [92, 316] on span "Storefront" at bounding box center [77, 318] width 55 height 17
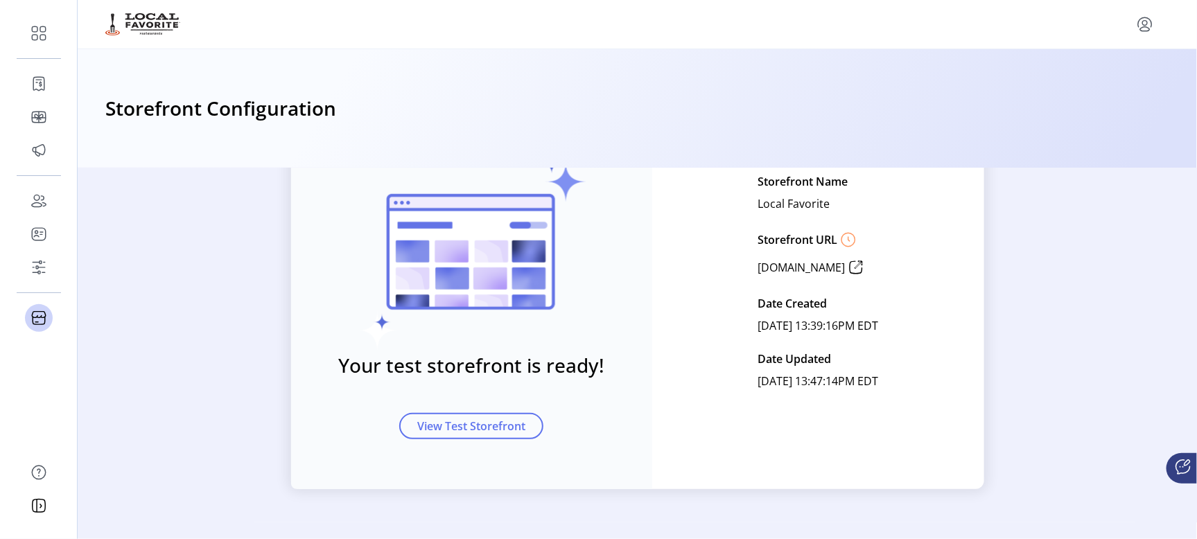
scroll to position [0, 0]
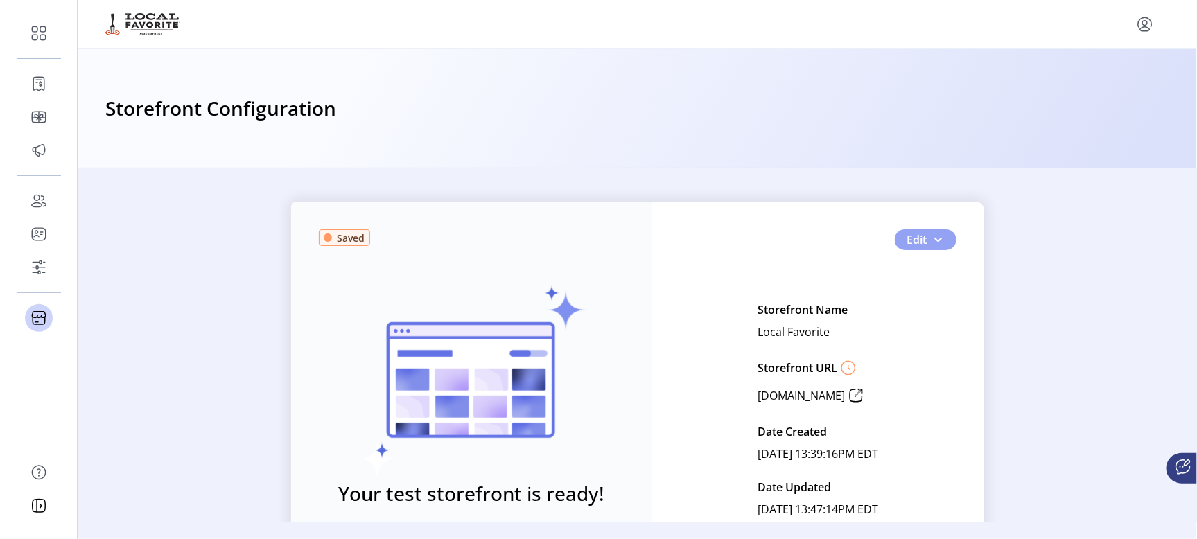
click at [934, 242] on span "button" at bounding box center [938, 239] width 11 height 11
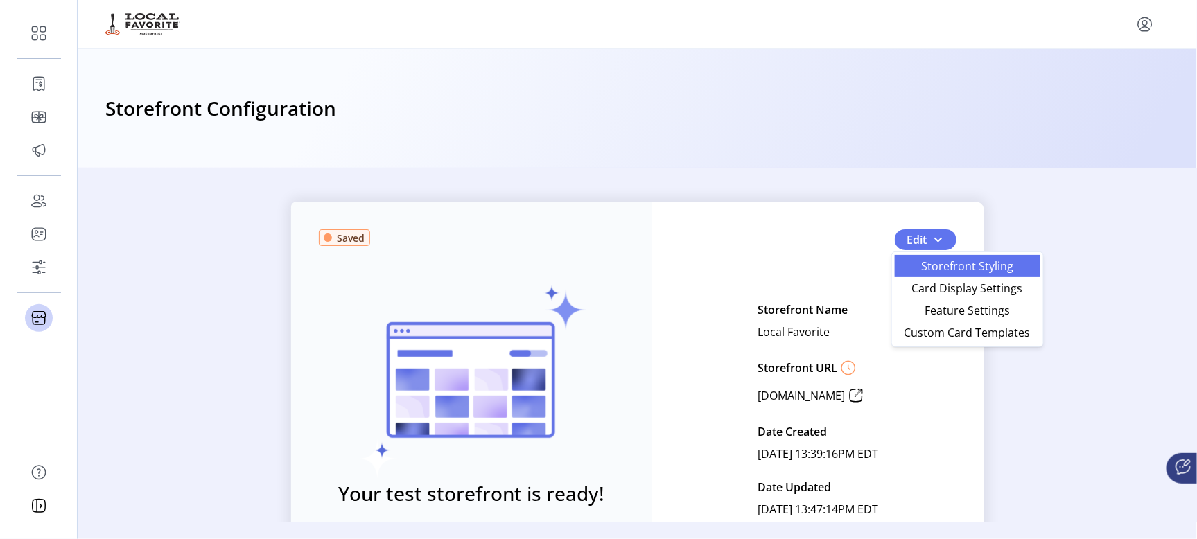
click at [934, 265] on span "Storefront Styling" at bounding box center [967, 266] width 129 height 11
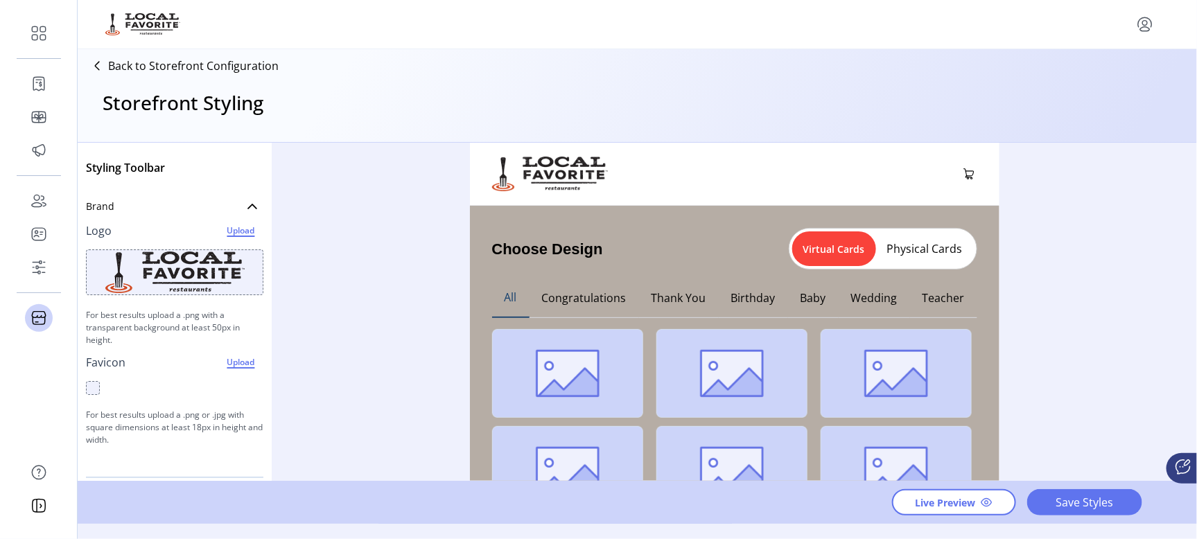
click at [936, 256] on button "Physical Cards" at bounding box center [925, 249] width 98 height 22
click at [816, 246] on button "Virtual Cards" at bounding box center [838, 249] width 90 height 22
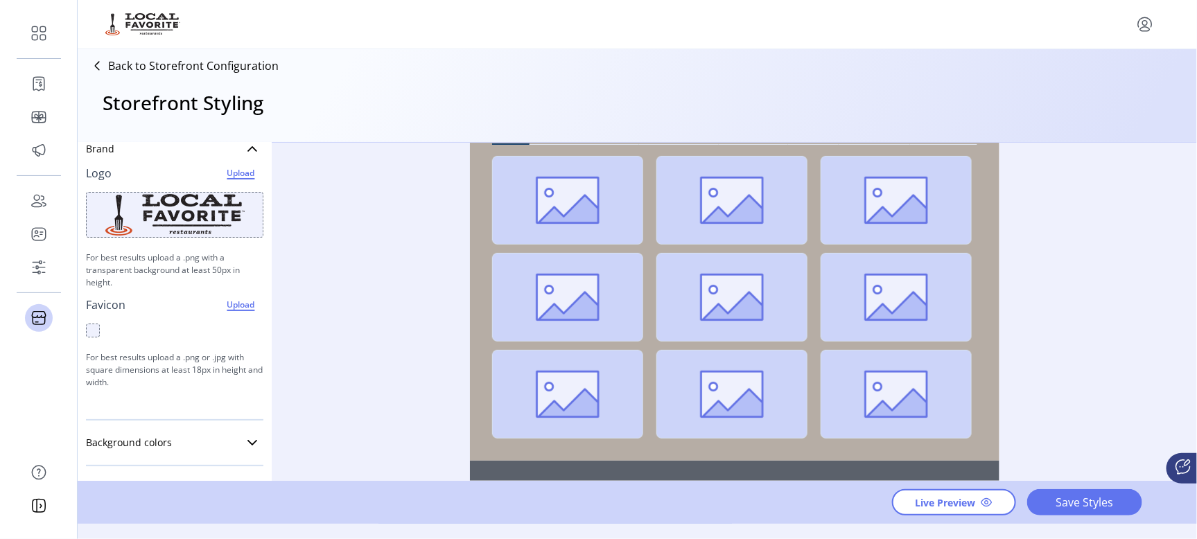
scroll to position [87, 0]
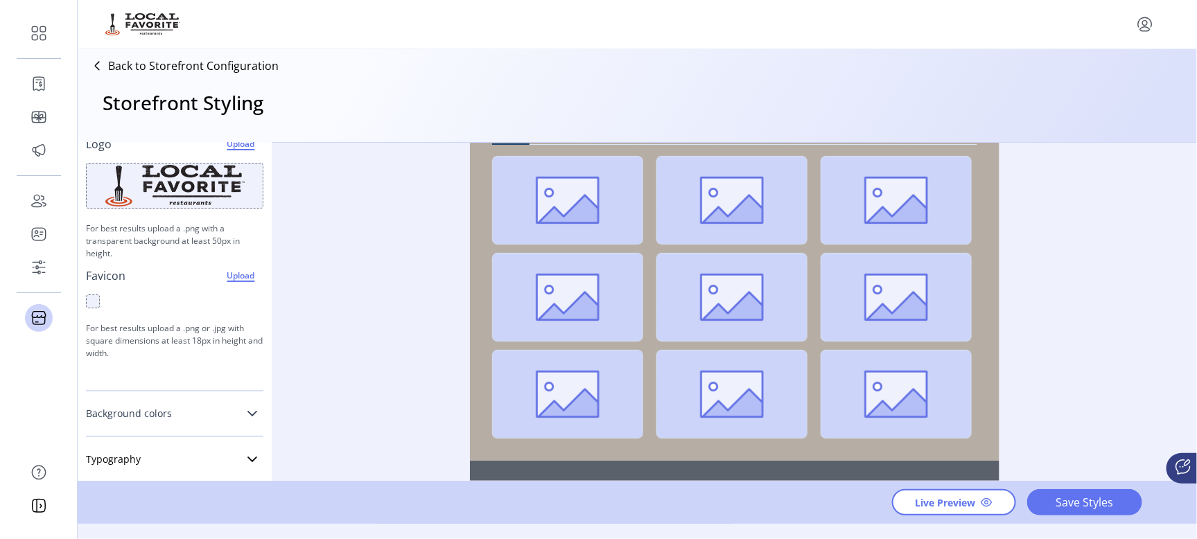
click at [248, 412] on icon at bounding box center [252, 413] width 11 height 11
click at [250, 440] on div at bounding box center [255, 441] width 17 height 17
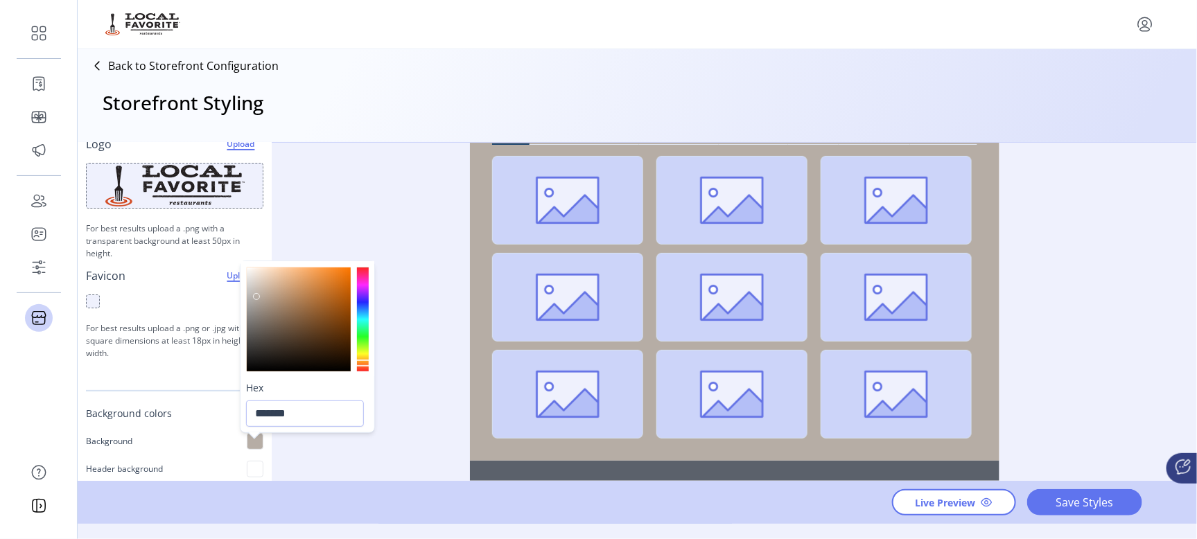
click at [327, 281] on div at bounding box center [299, 320] width 104 height 104
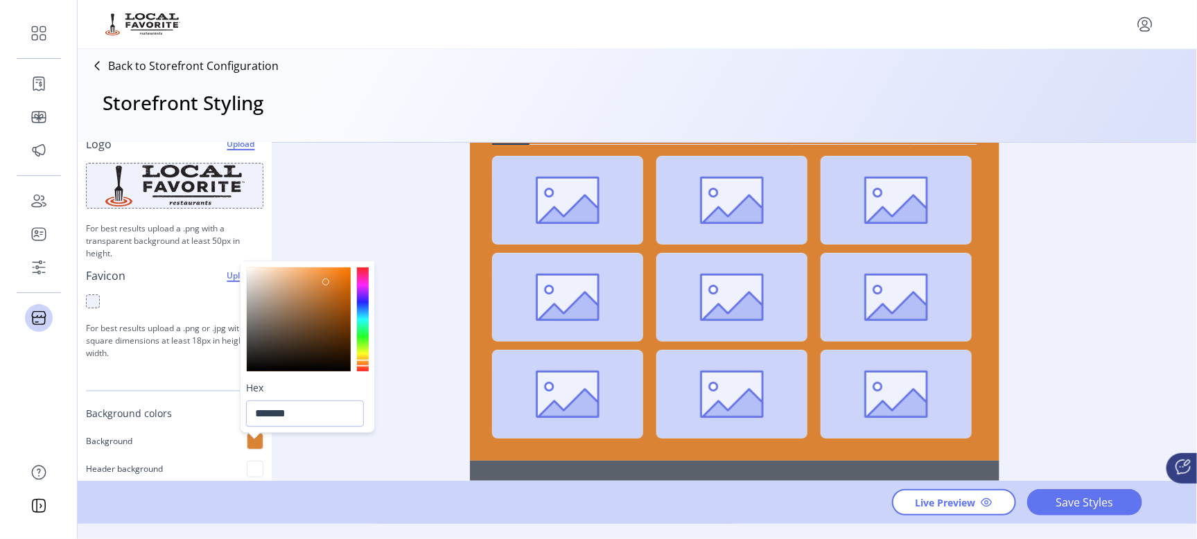
click at [333, 345] on div at bounding box center [299, 320] width 104 height 104
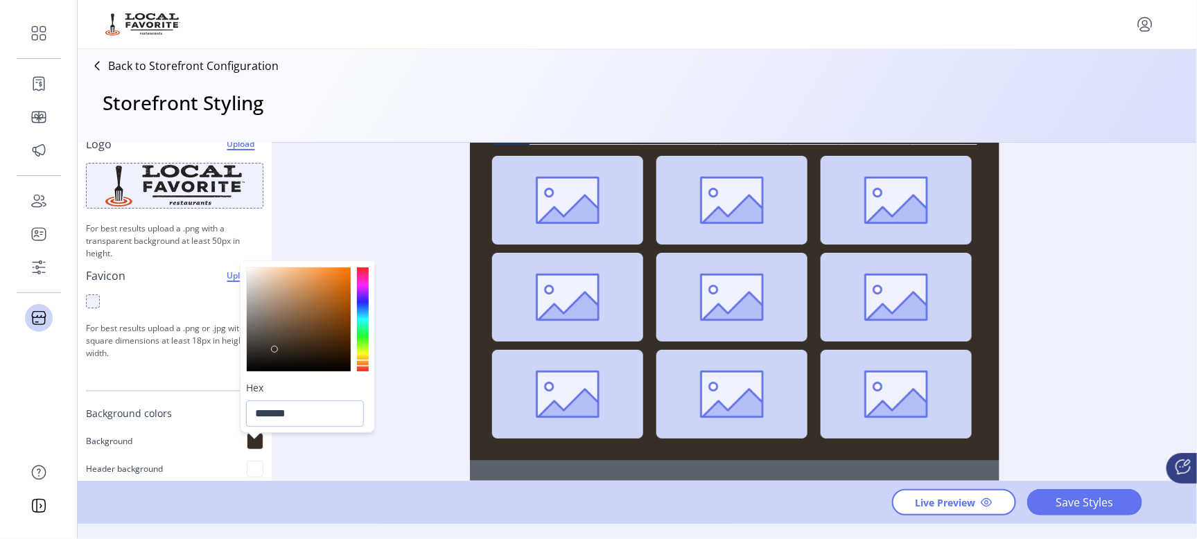
click at [275, 349] on div at bounding box center [299, 320] width 104 height 104
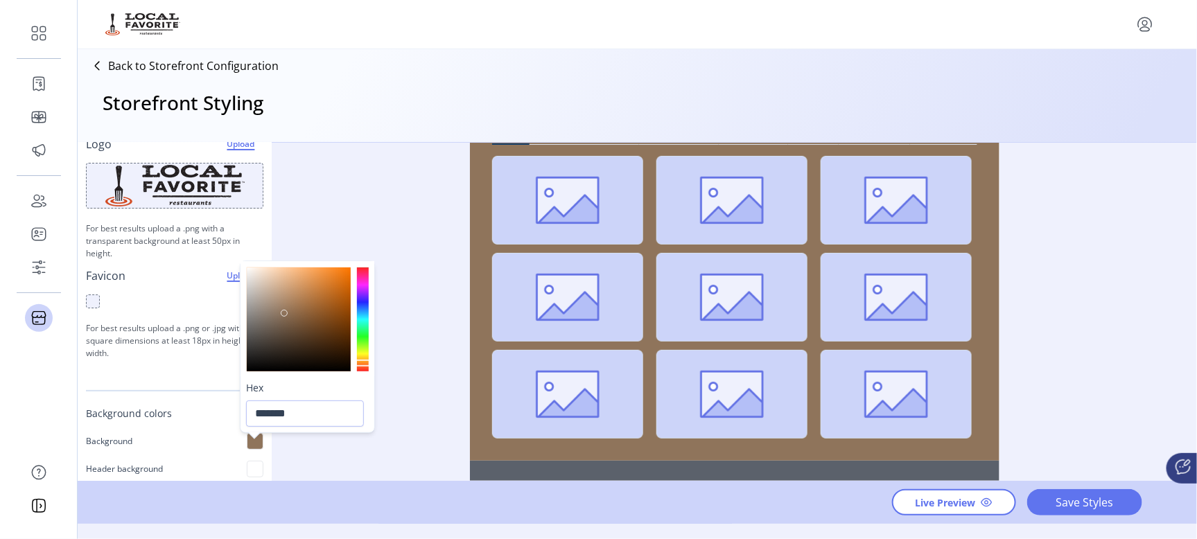
click at [284, 312] on div at bounding box center [299, 320] width 104 height 104
click at [347, 316] on div at bounding box center [299, 320] width 104 height 104
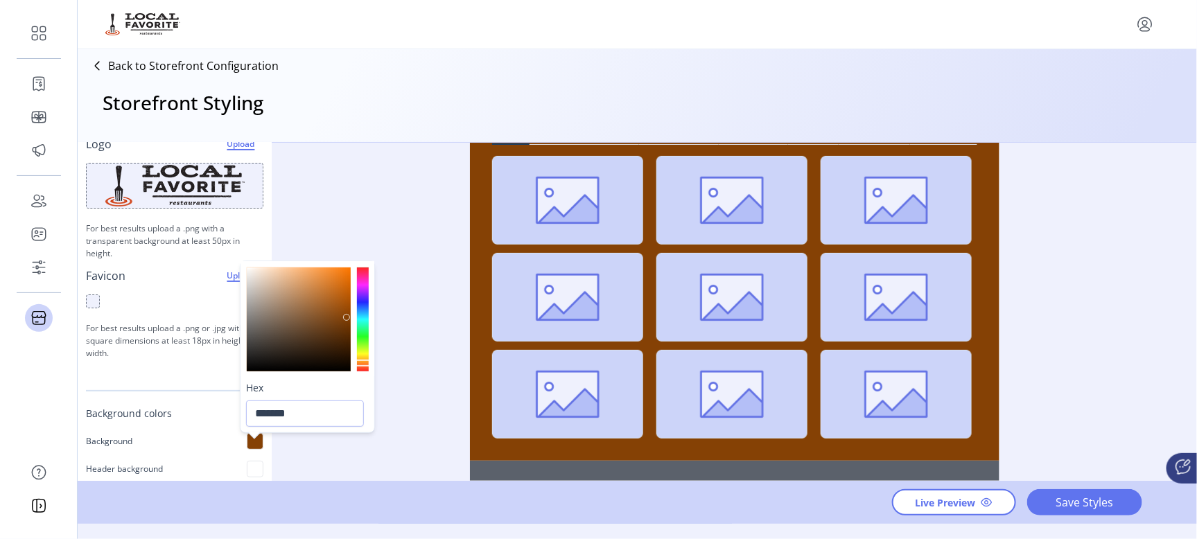
type input "*******"
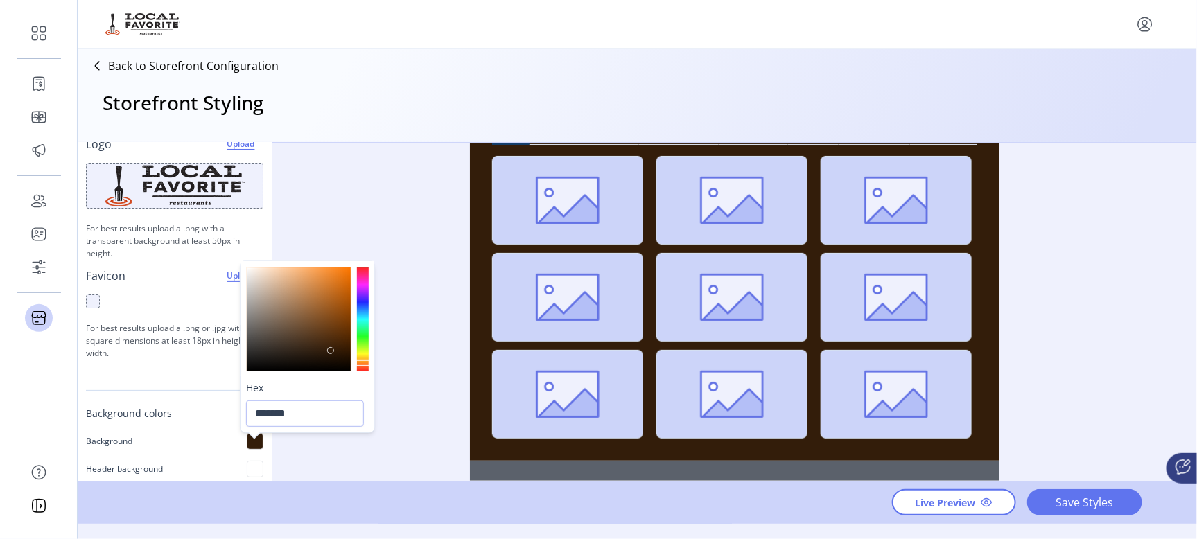
click at [331, 350] on div at bounding box center [299, 320] width 104 height 104
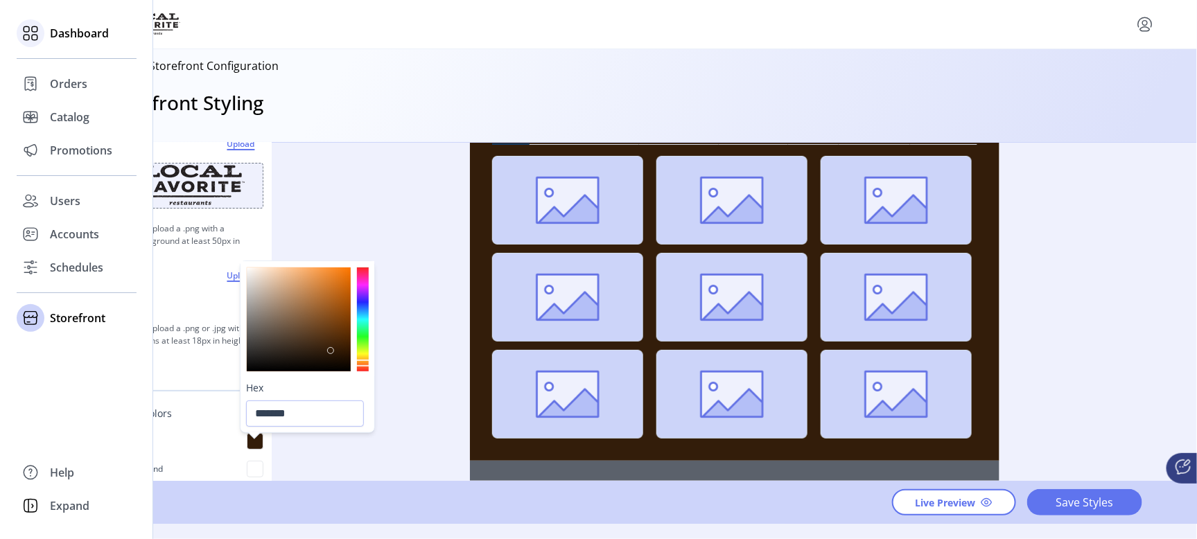
click at [67, 32] on span "Dashboard" at bounding box center [79, 33] width 59 height 17
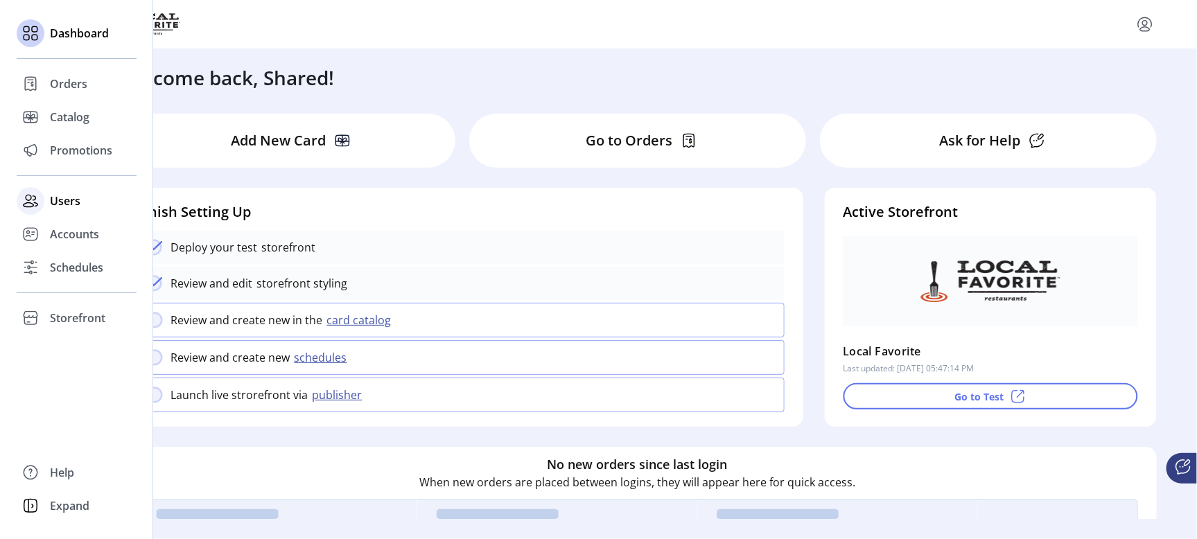
click at [62, 200] on span "Users" at bounding box center [65, 201] width 31 height 17
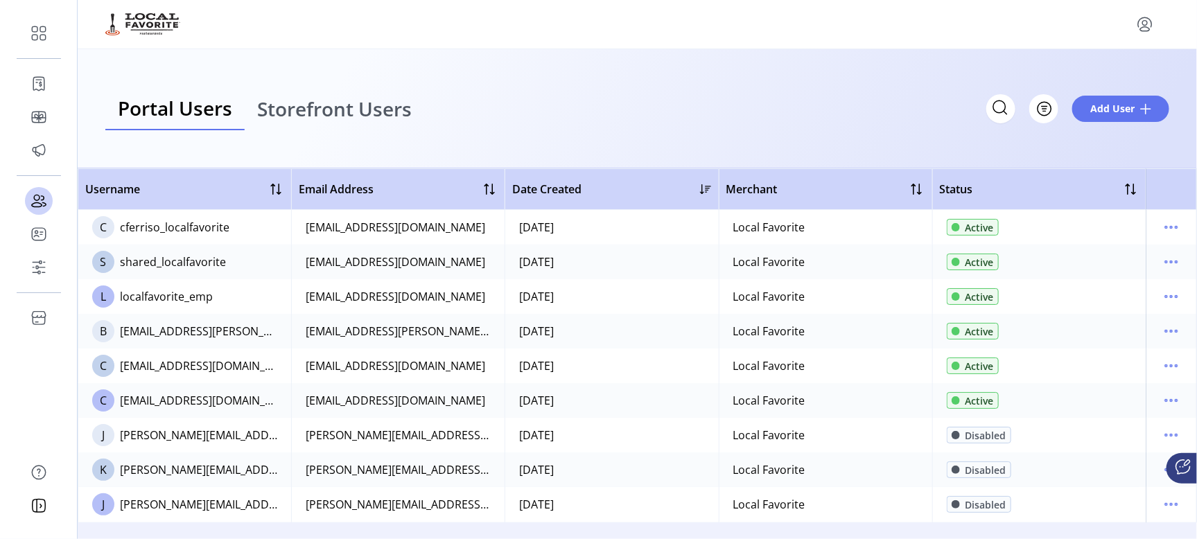
drag, startPoint x: 229, startPoint y: 234, endPoint x: 108, endPoint y: 243, distance: 121.7
click at [108, 243] on td "C cferriso_localfavorite" at bounding box center [185, 227] width 214 height 35
copy td "cferriso_localfavorite"
click at [1171, 227] on icon "menu" at bounding box center [1172, 228] width 2 height 2
click at [444, 48] on div at bounding box center [638, 24] width 1120 height 49
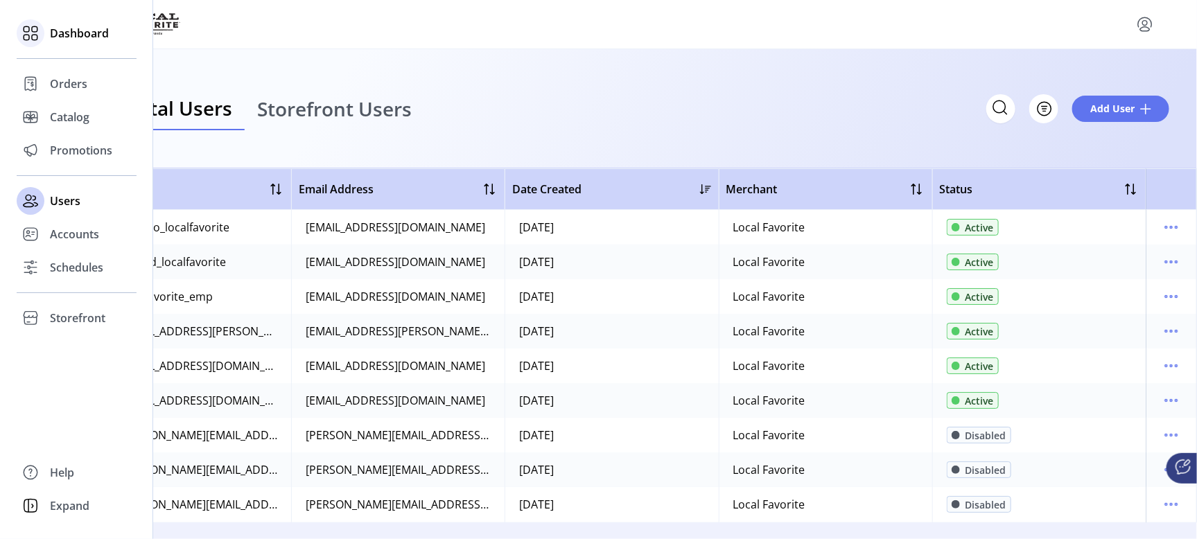
click at [69, 31] on span "Dashboard" at bounding box center [79, 33] width 59 height 17
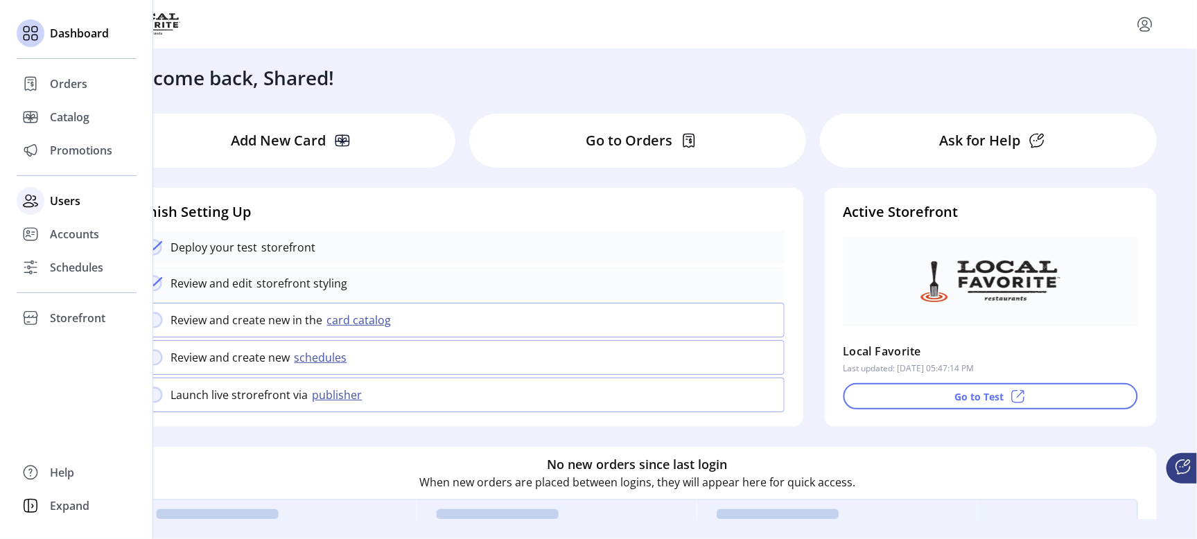
click at [60, 200] on span "Users" at bounding box center [65, 201] width 31 height 17
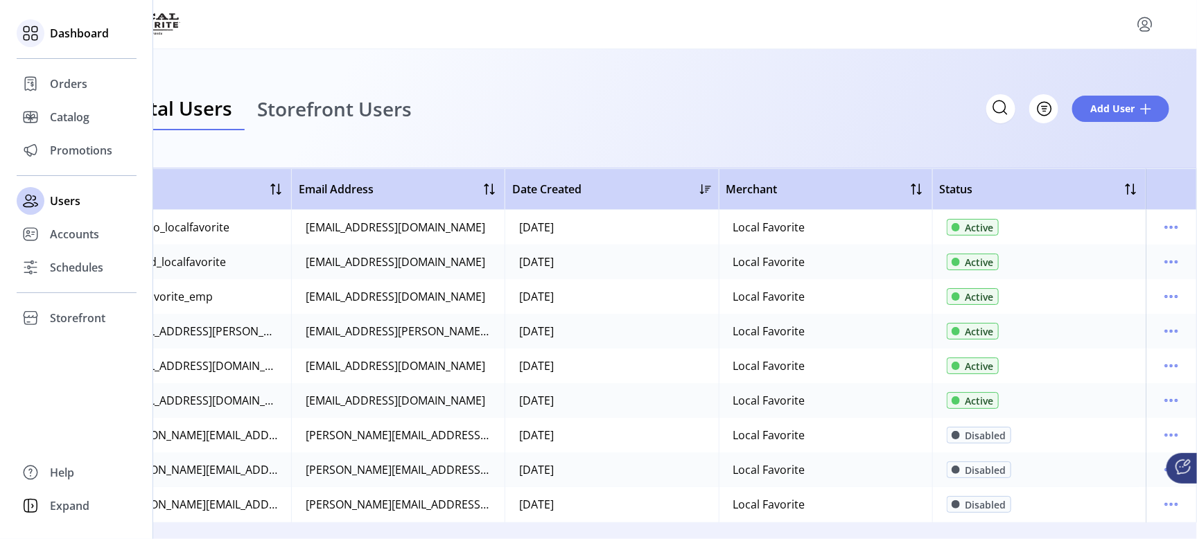
click at [80, 33] on span "Dashboard" at bounding box center [79, 33] width 59 height 17
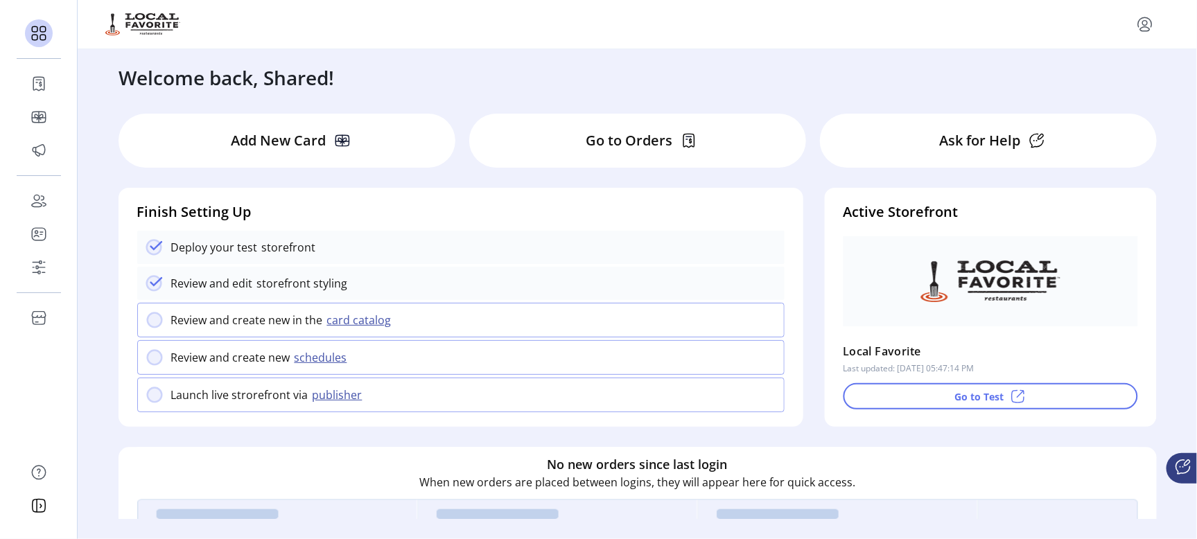
click at [1143, 26] on icon "menu" at bounding box center [1145, 24] width 22 height 22
click at [1095, 77] on span "Sign Out" at bounding box center [1096, 78] width 104 height 11
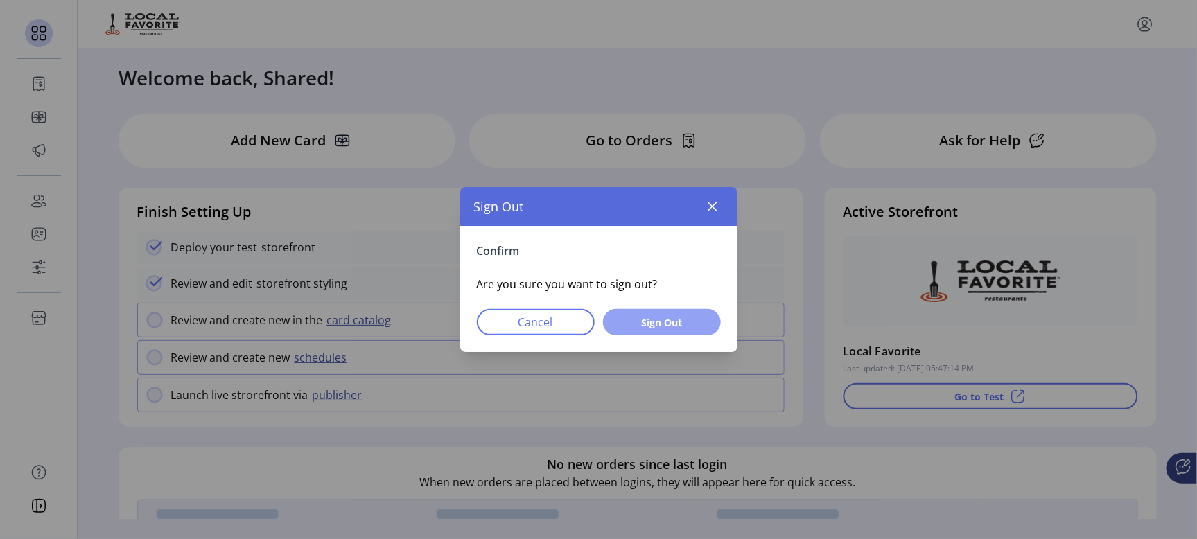
click at [666, 324] on span "Sign Out" at bounding box center [662, 322] width 82 height 15
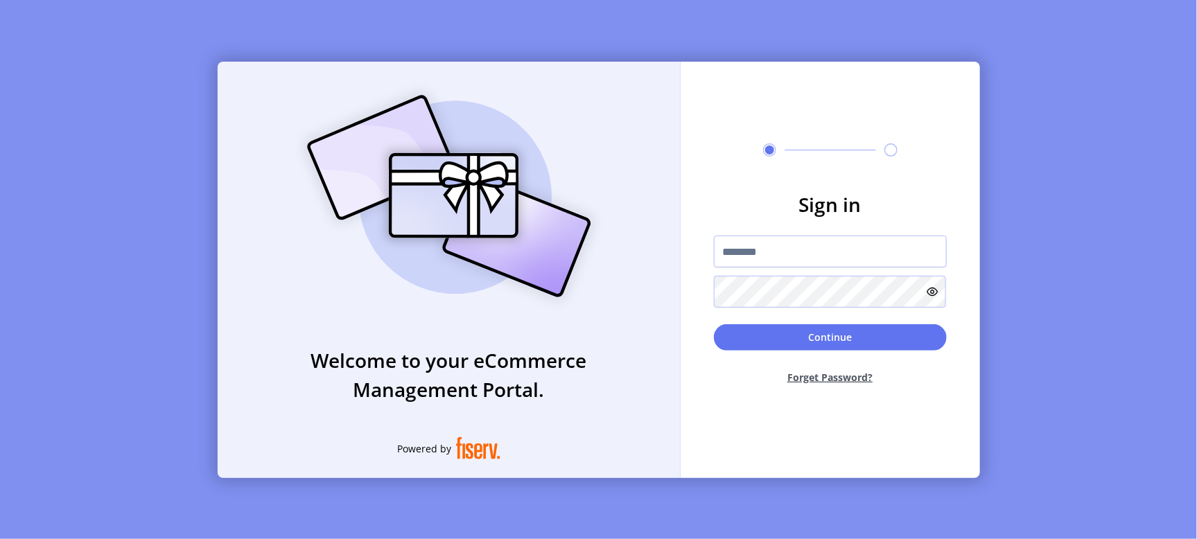
type input "**********"
